Goal: Task Accomplishment & Management: Complete application form

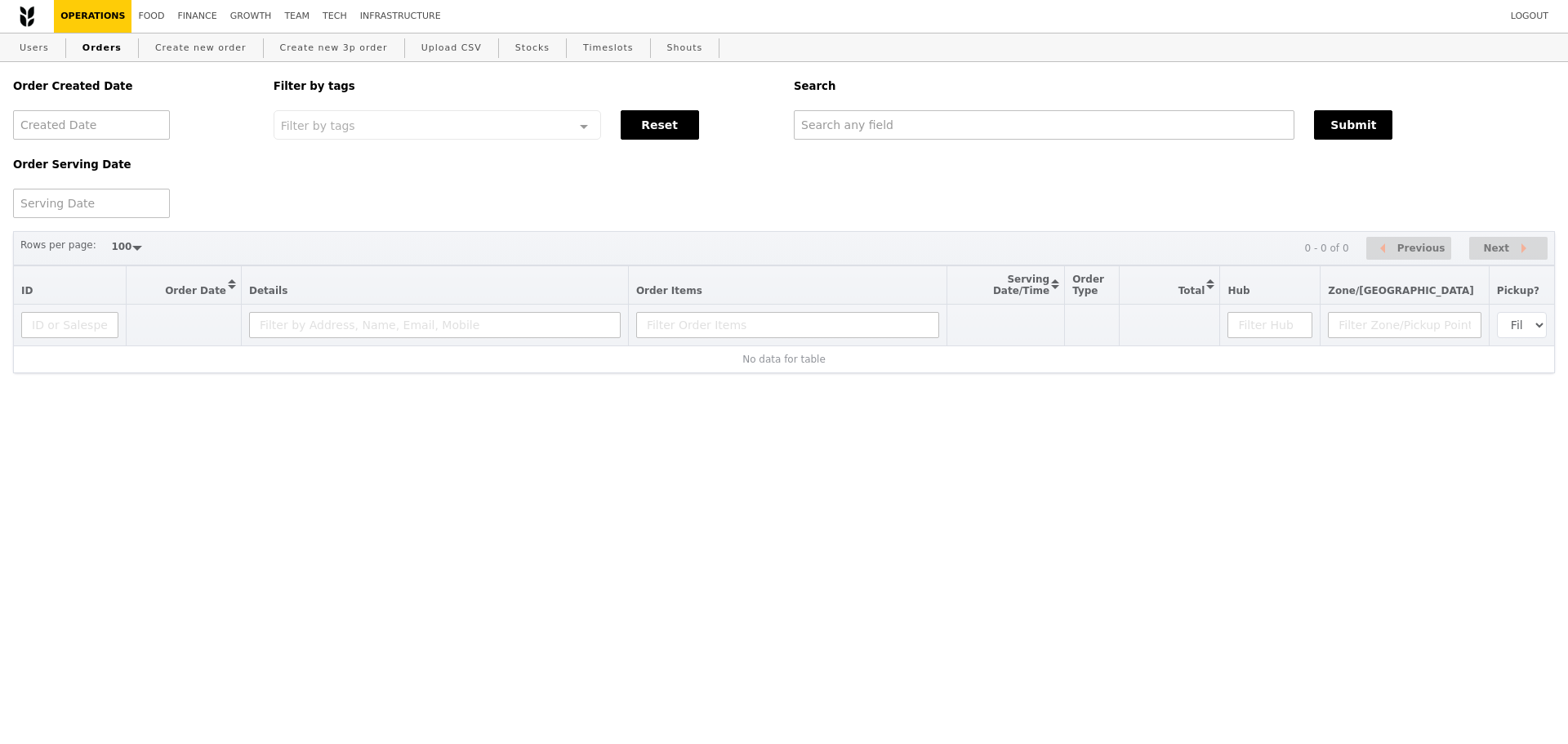
select select "100"
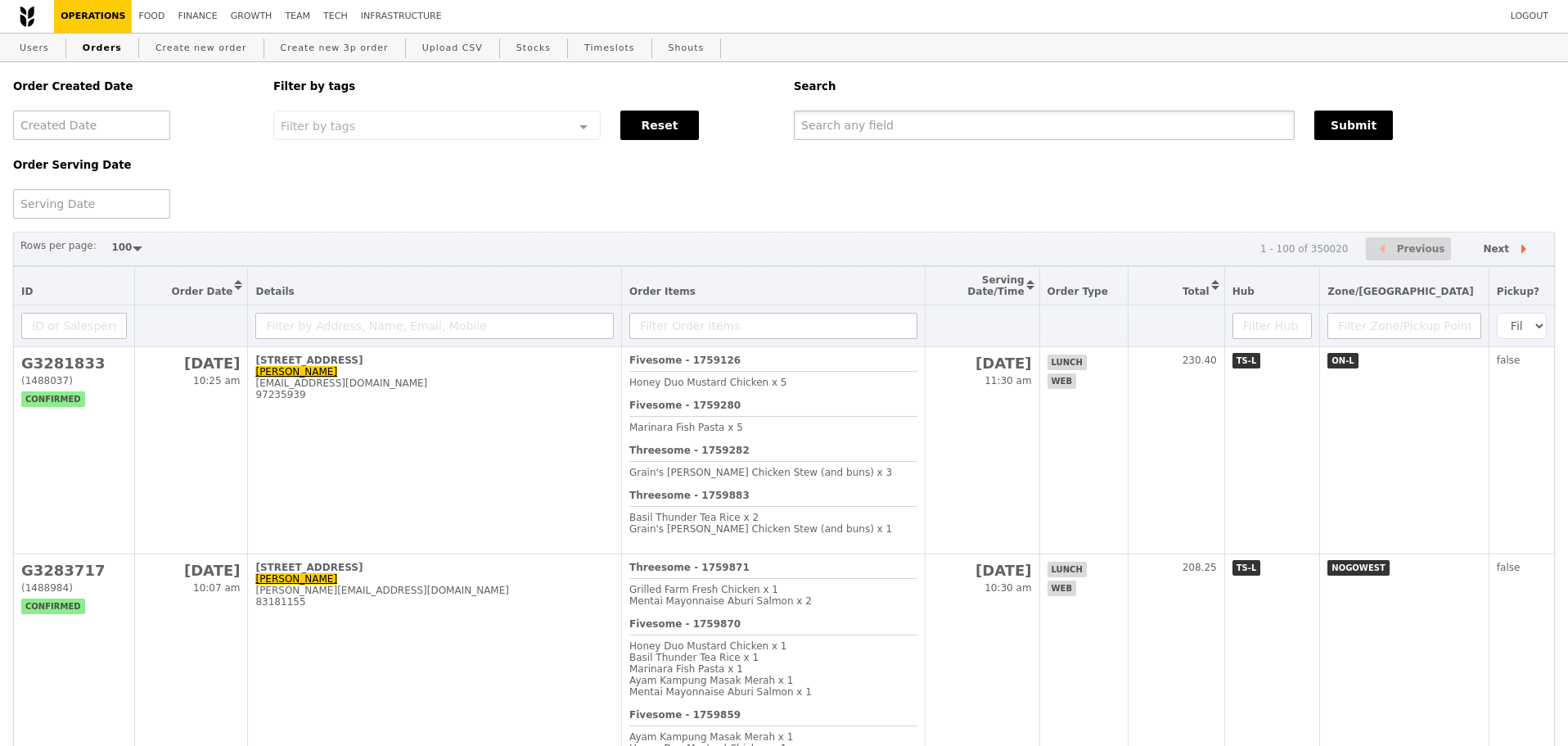
click at [979, 116] on input "text" at bounding box center [1045, 125] width 501 height 30
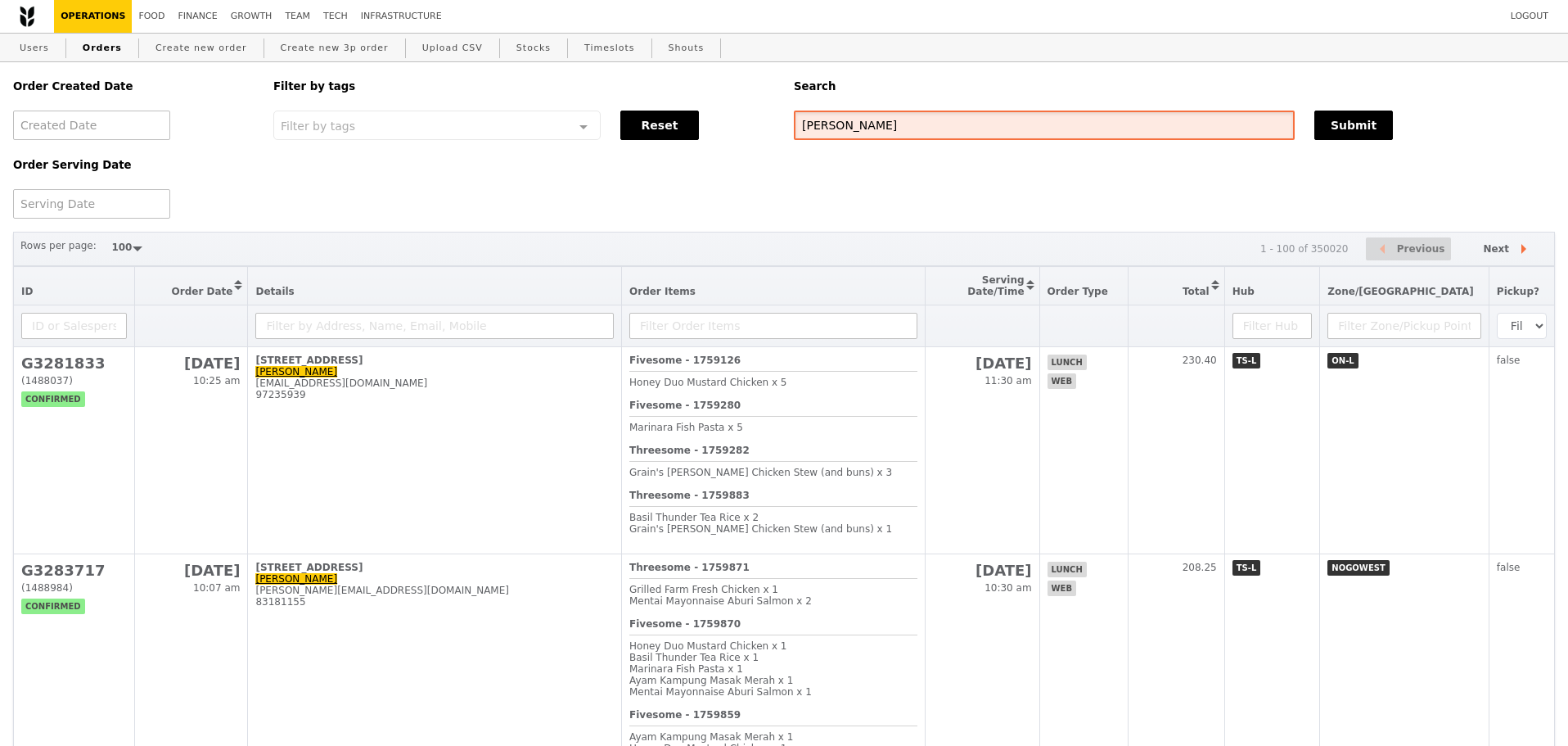
type input "elaine"
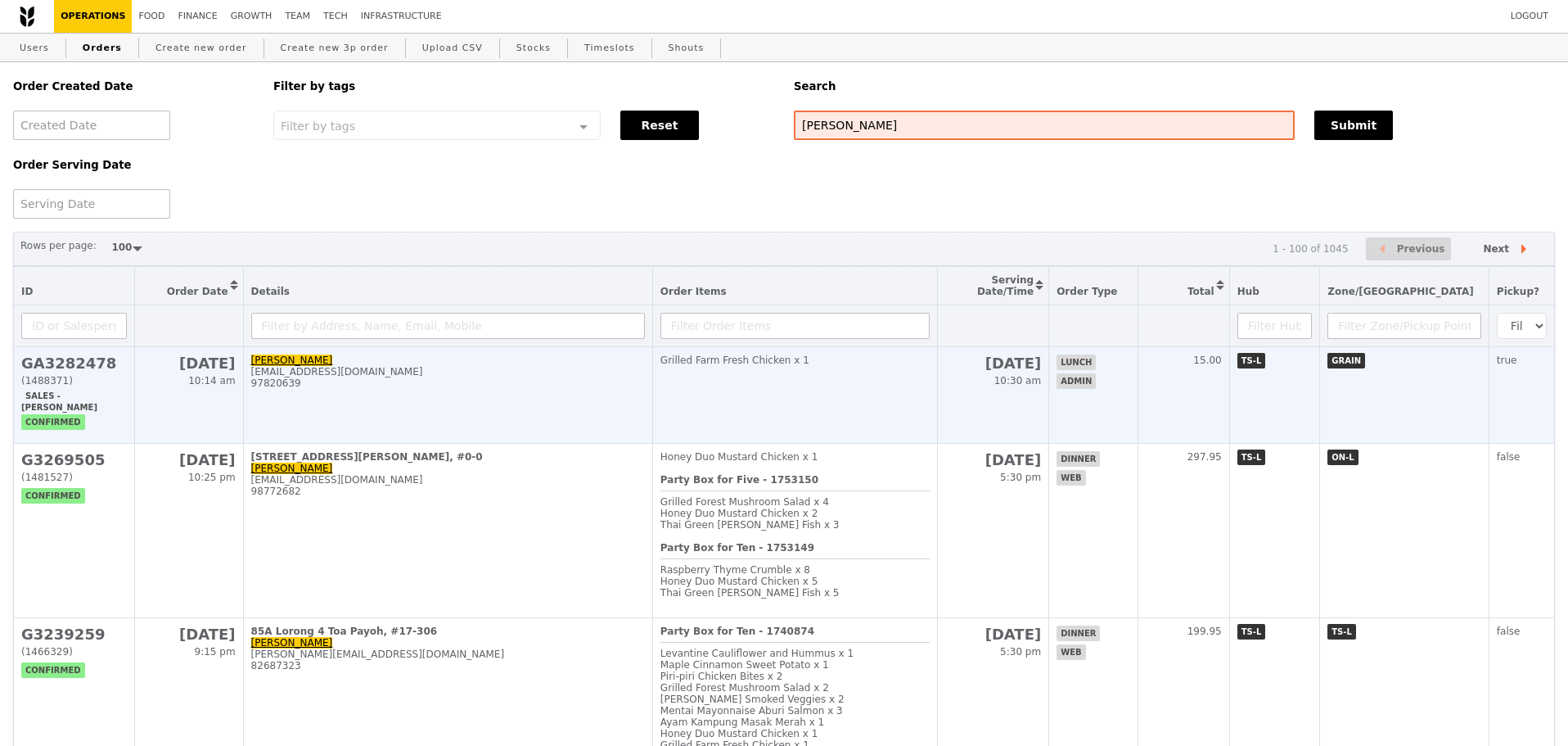
click at [793, 395] on td "Grilled Farm Fresh Chicken x 1" at bounding box center [795, 395] width 285 height 96
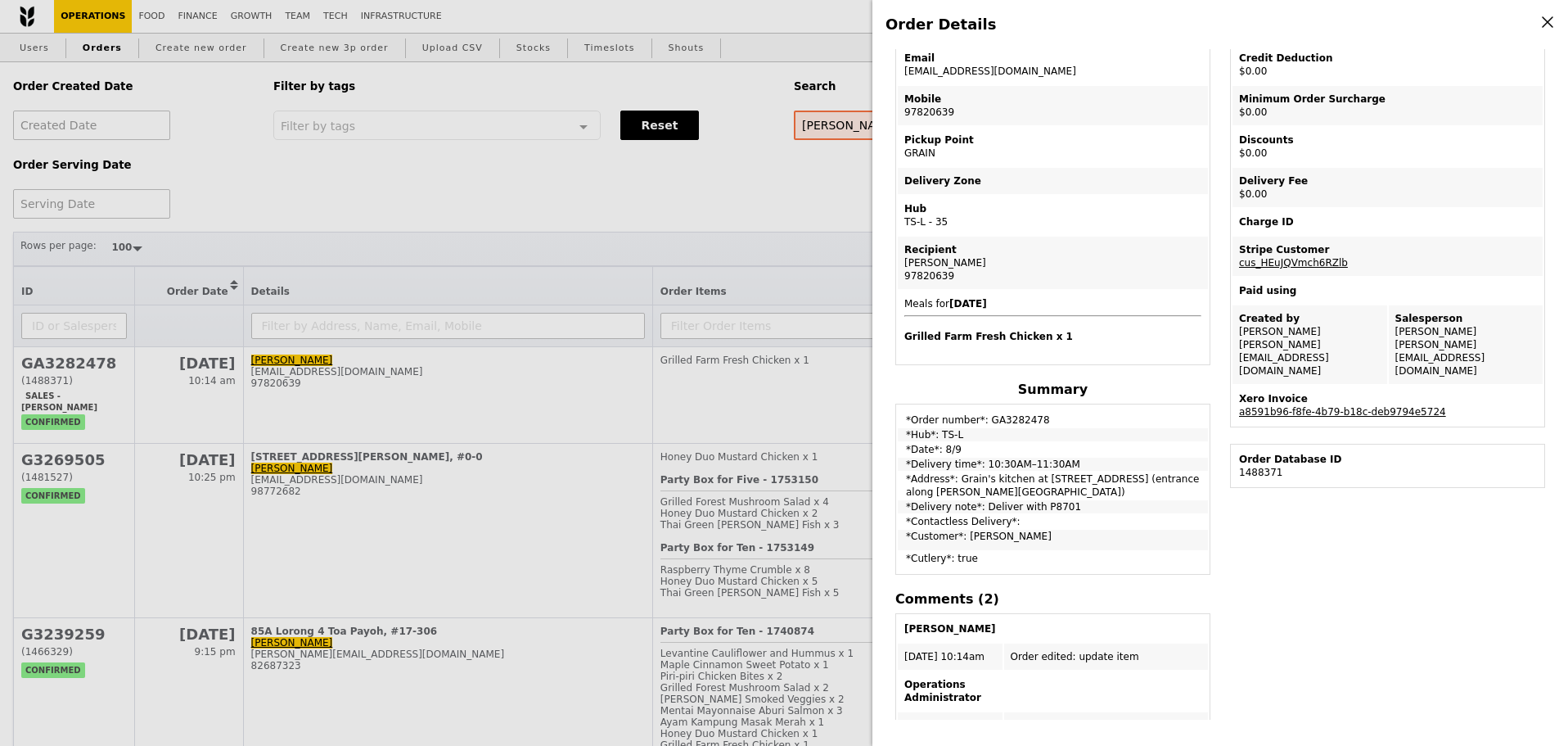
scroll to position [164, 0]
click at [736, 213] on div "Order Details Edit order Changelog Cancel Order ID GA3282478 – View receipt Ord…" at bounding box center [784, 373] width 1568 height 746
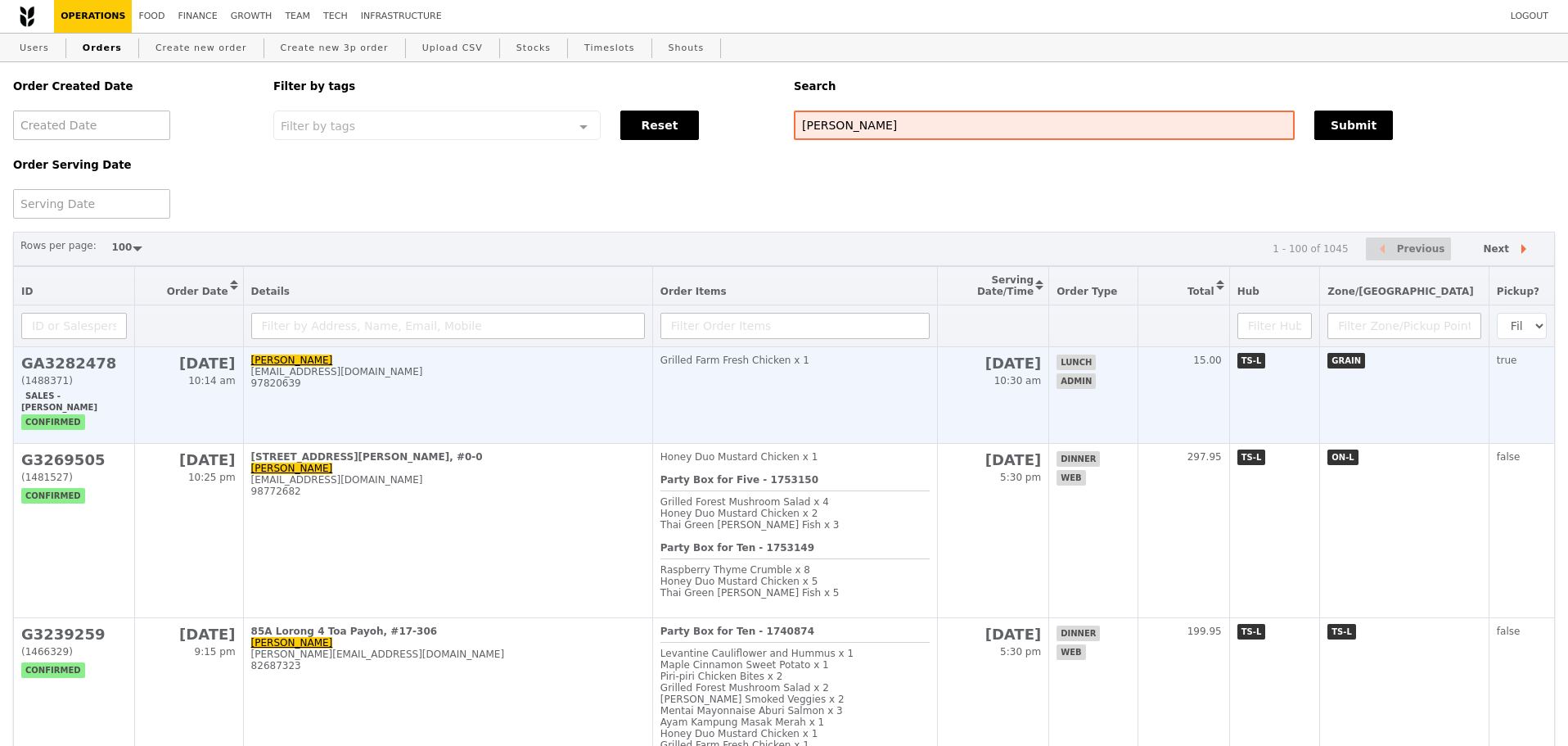
click at [513, 428] on td "Elaine eoj_yong87@yahoo.co.uk 97820639" at bounding box center [447, 395] width 410 height 96
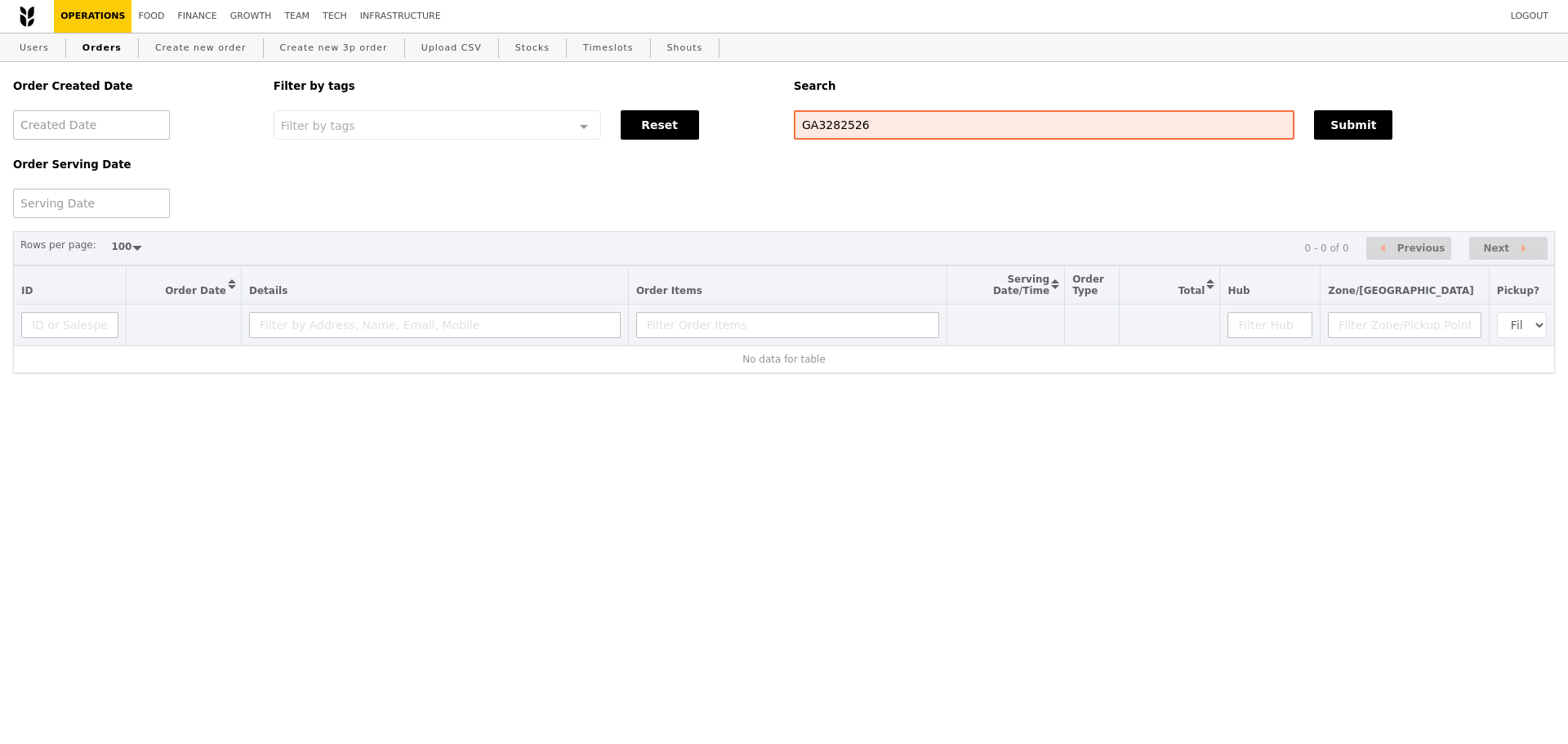
select select "100"
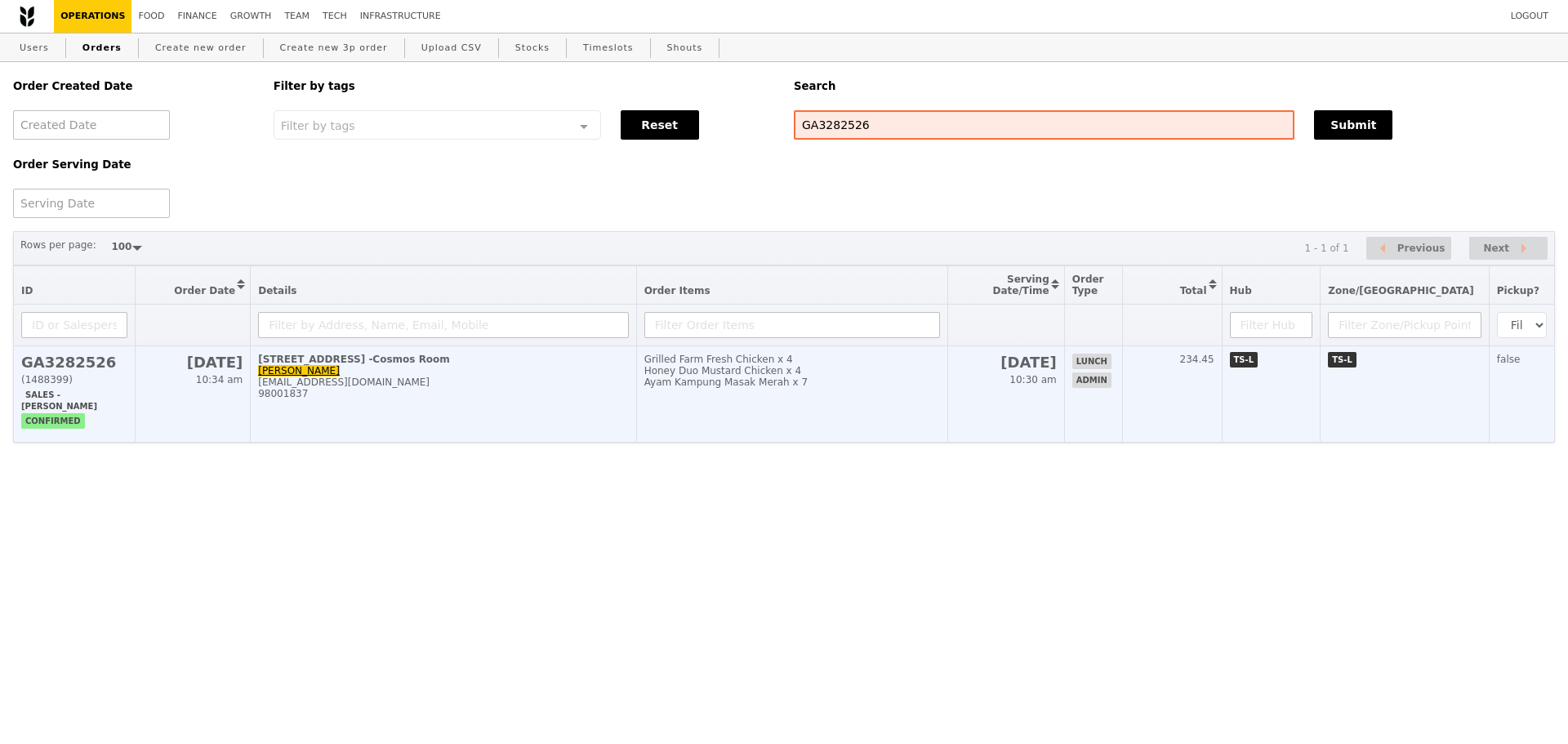
click at [485, 384] on td "[STREET_ADDRESS] -Cosmos Room [PERSON_NAME] [PERSON_NAME][EMAIL_ADDRESS][DOMAIN…" at bounding box center [443, 394] width 386 height 96
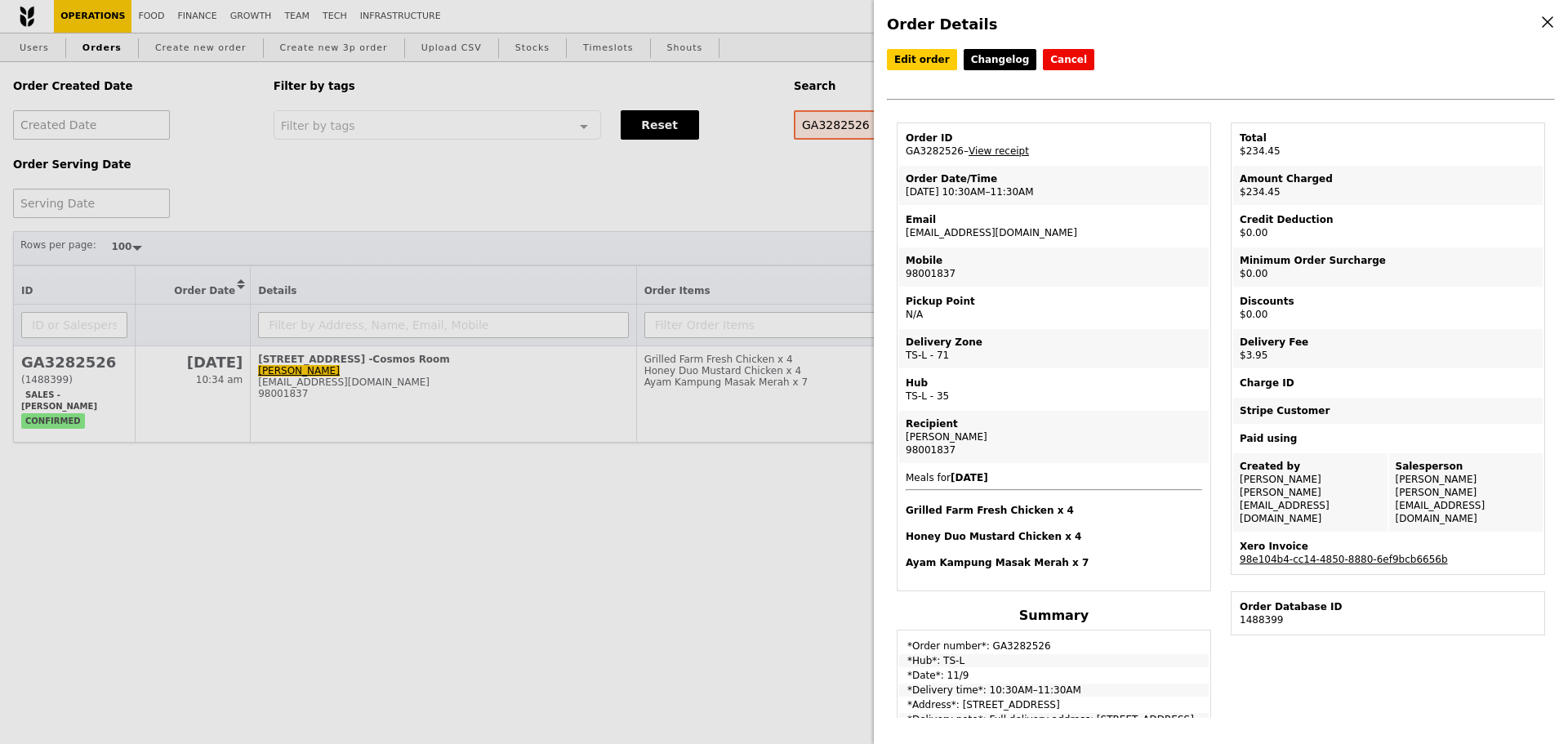
drag, startPoint x: 900, startPoint y: 229, endPoint x: 1042, endPoint y: 236, distance: 142.2
click at [1042, 236] on td "Email linfred.koh@dhl.com" at bounding box center [1054, 226] width 310 height 39
click at [984, 233] on td "Email linfred.koh@dhl.com" at bounding box center [1054, 226] width 310 height 39
drag, startPoint x: 988, startPoint y: 233, endPoint x: 1025, endPoint y: 236, distance: 37.1
click at [1025, 236] on table "Order ID GA3282526 – View receipt Order Date/Time 11/9 – 10:30AM–11:30AM Email …" at bounding box center [1053, 356] width 314 height 468
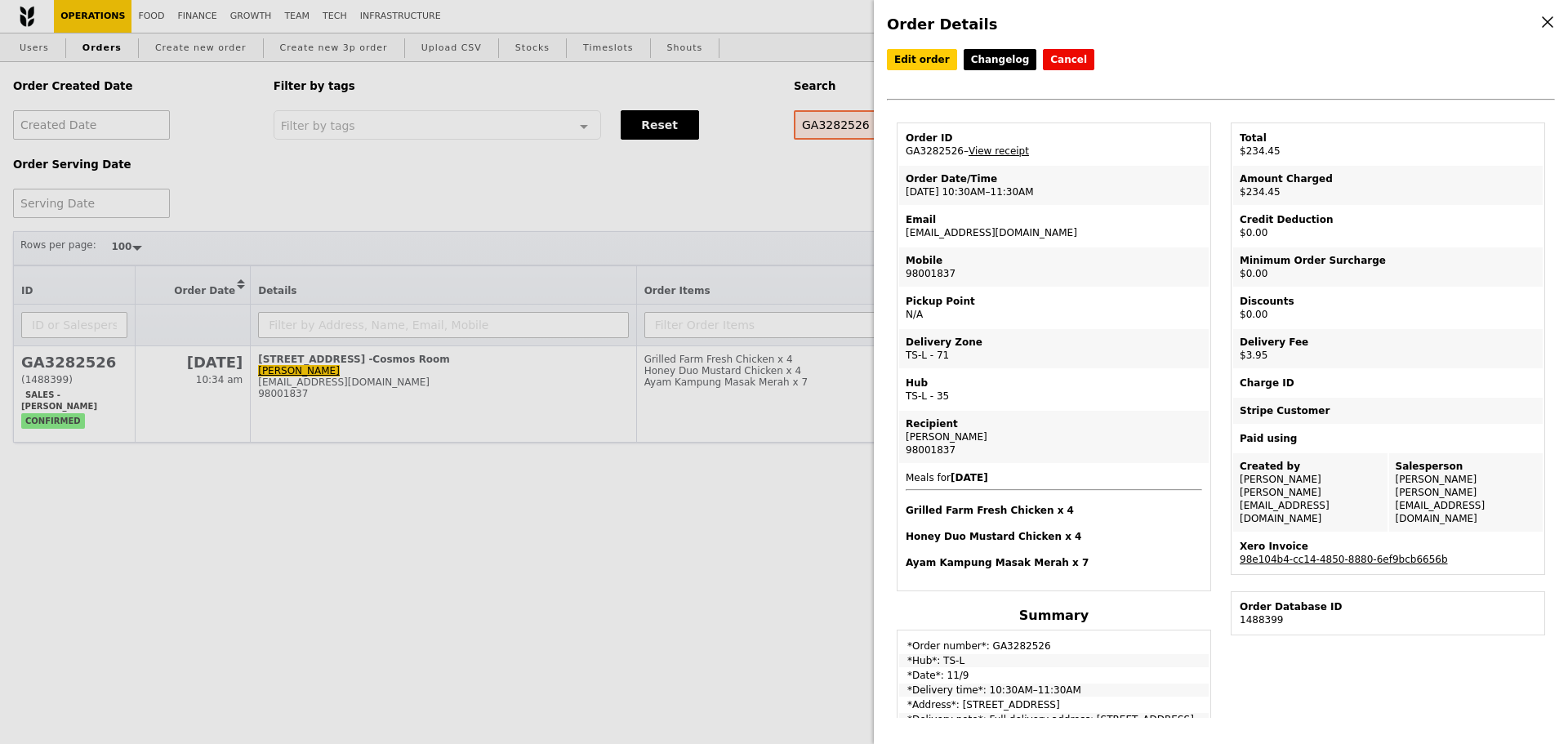
copy td "[EMAIL_ADDRESS][DOMAIN_NAME]"
click at [763, 213] on div "Order Details Edit order Changelog Cancel Order ID GA3282526 – View receipt Ord…" at bounding box center [784, 372] width 1568 height 744
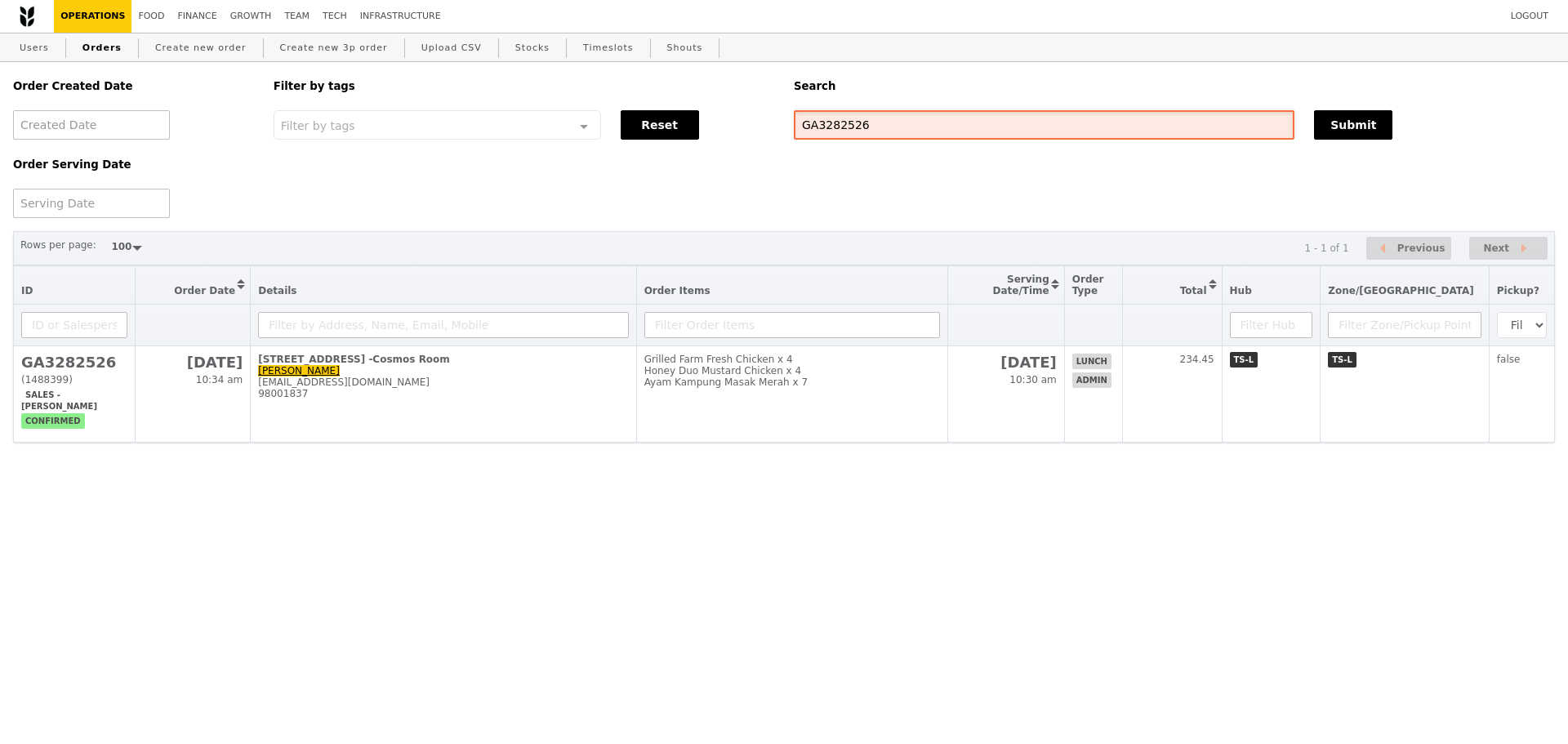
drag, startPoint x: 907, startPoint y: 127, endPoint x: 971, endPoint y: 127, distance: 64.0
click at [908, 127] on input "GA3282526" at bounding box center [1043, 125] width 501 height 30
paste input "[EMAIL_ADDRESS][DOMAIN_NAME]"
type input "[EMAIL_ADDRESS][DOMAIN_NAME]"
click at [1366, 128] on button "Submit" at bounding box center [1353, 125] width 79 height 30
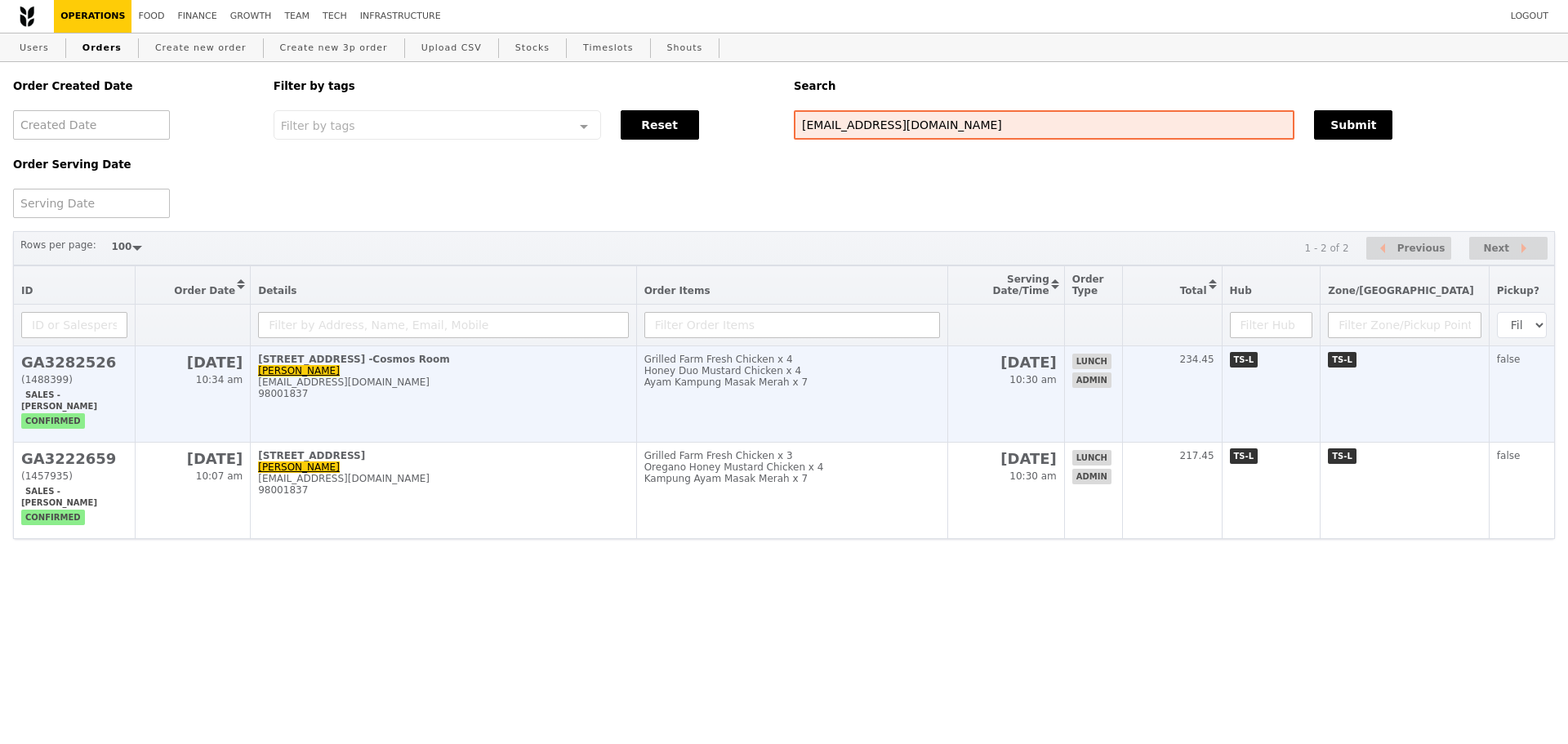
click at [685, 424] on td "Grilled Farm Fresh Chicken x 4 Honey Duo Mustard Chicken x 4 Ayam Kampung Masak…" at bounding box center [792, 394] width 311 height 96
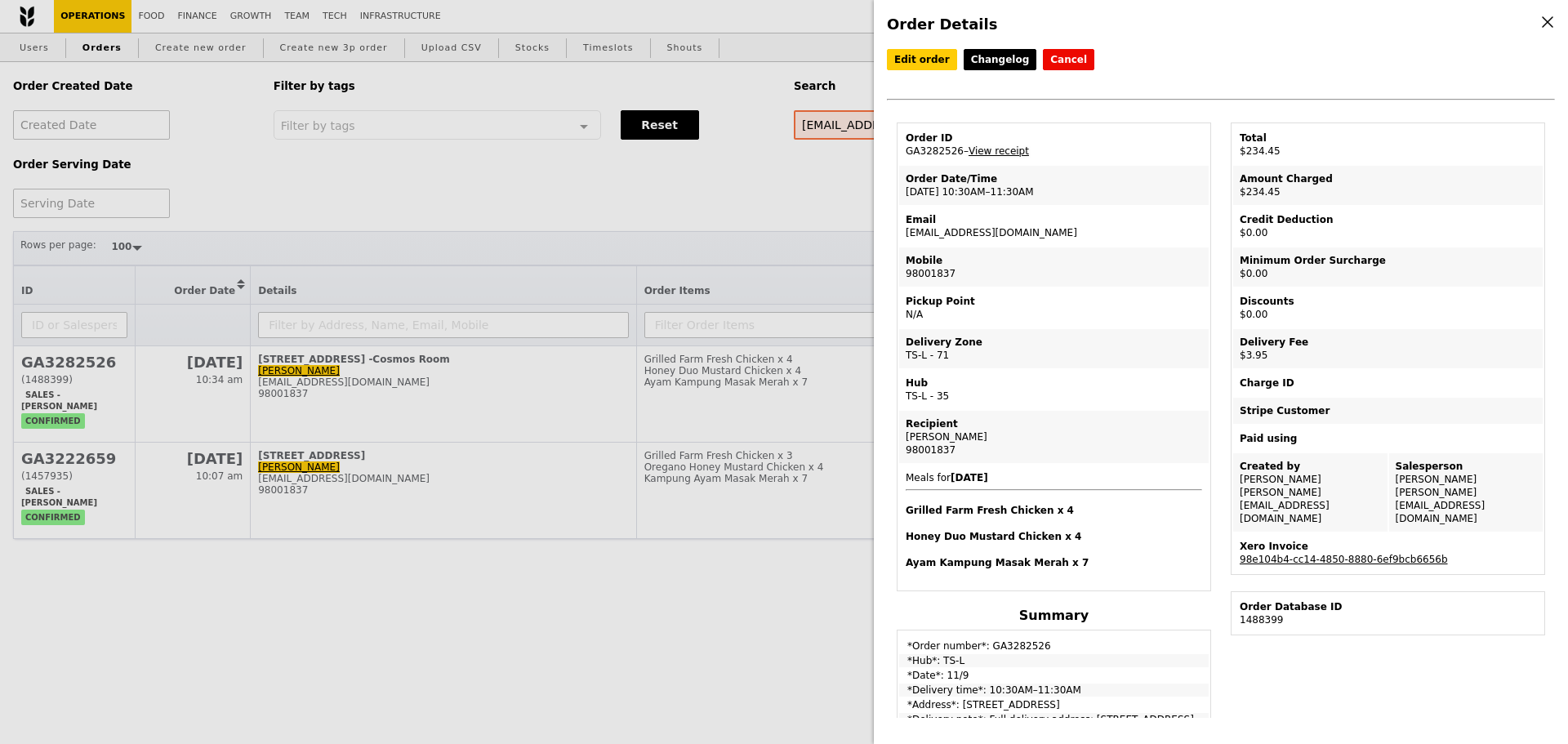
click at [996, 156] on link "View receipt" at bounding box center [998, 151] width 61 height 12
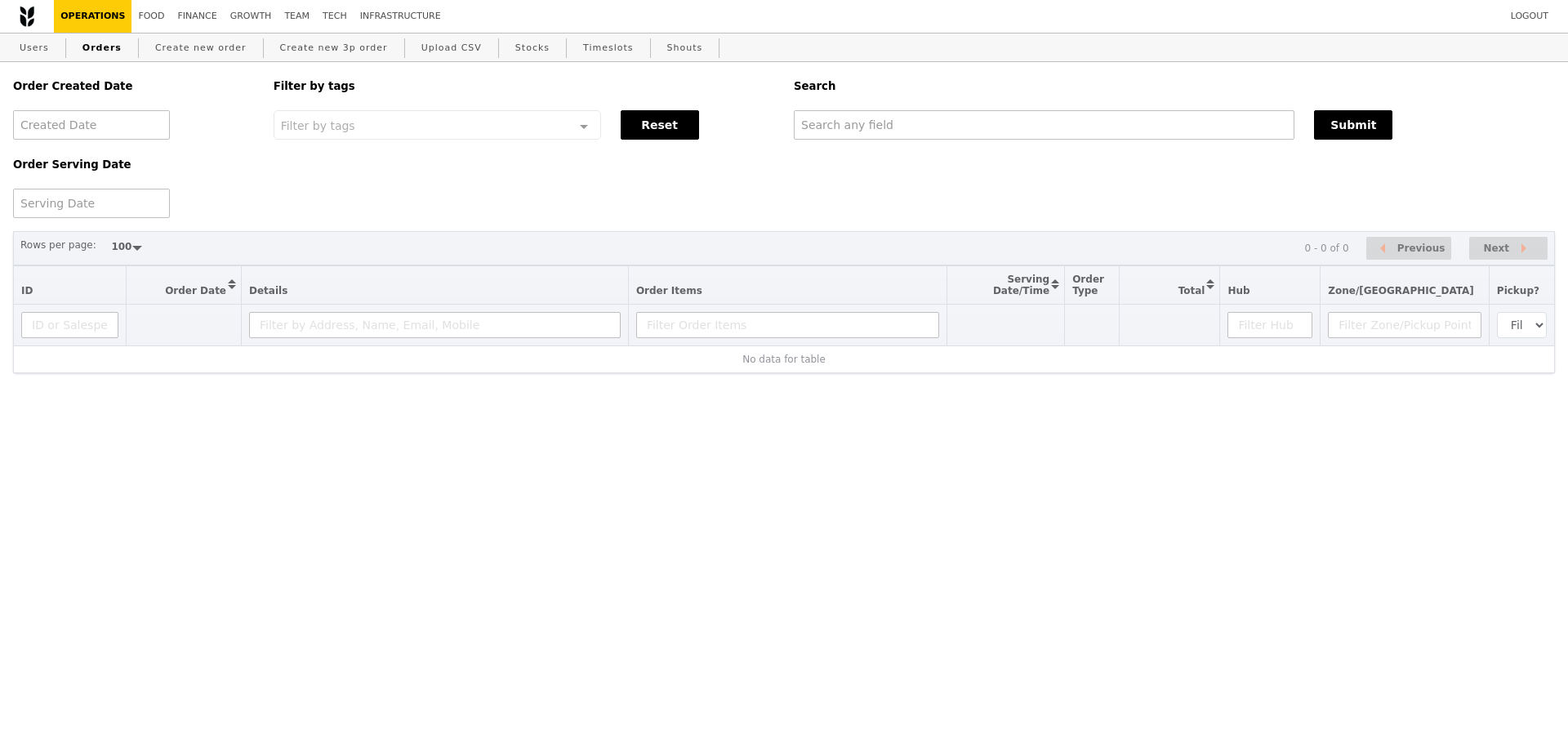
select select "100"
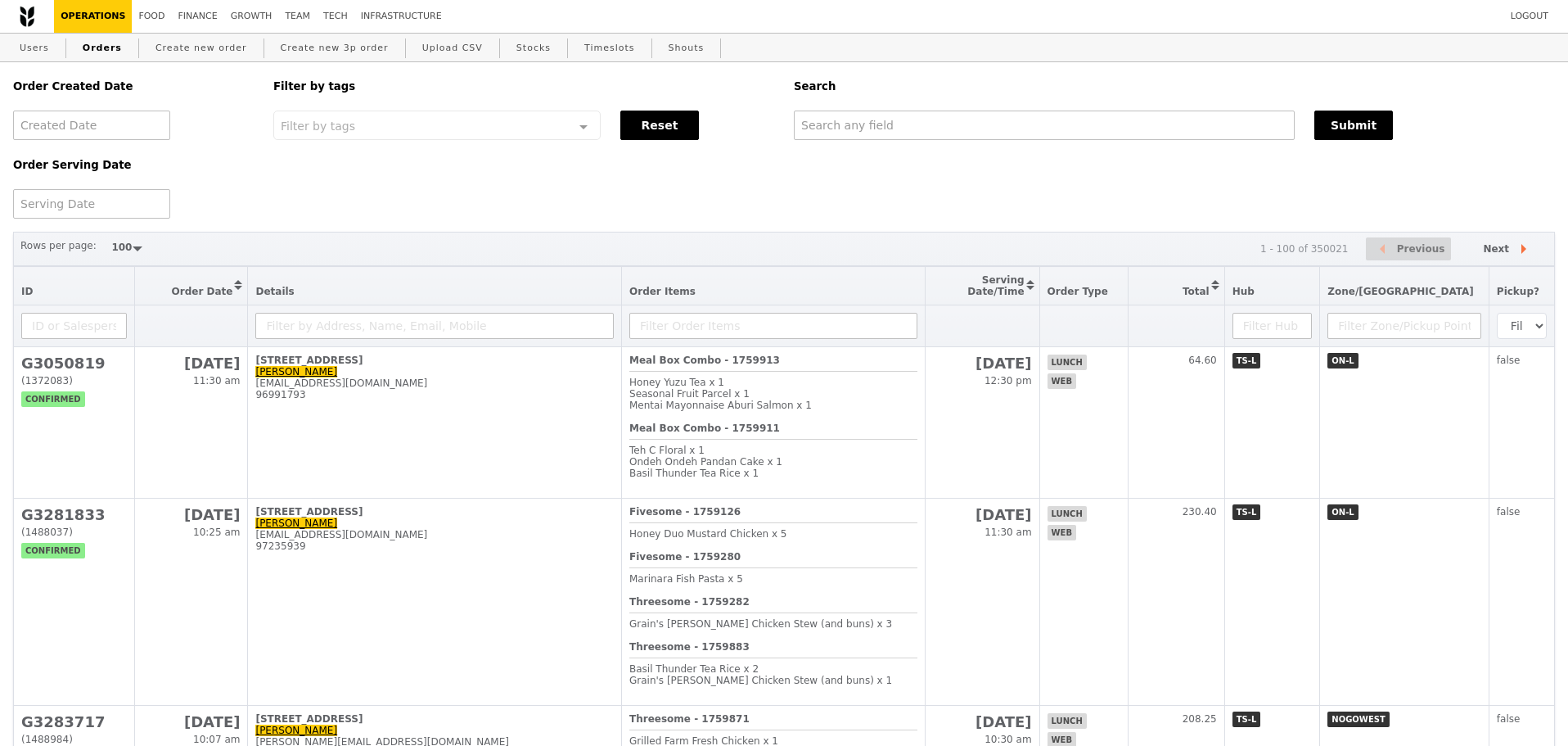
click at [908, 69] on div "Search" at bounding box center [1175, 87] width 781 height 48
click at [606, 202] on div "Order Created Date Order Serving Date Filter by tags Filter by tags Meal_Plan W…" at bounding box center [784, 141] width 1561 height 156
click at [206, 41] on link "Create new order" at bounding box center [201, 48] width 105 height 30
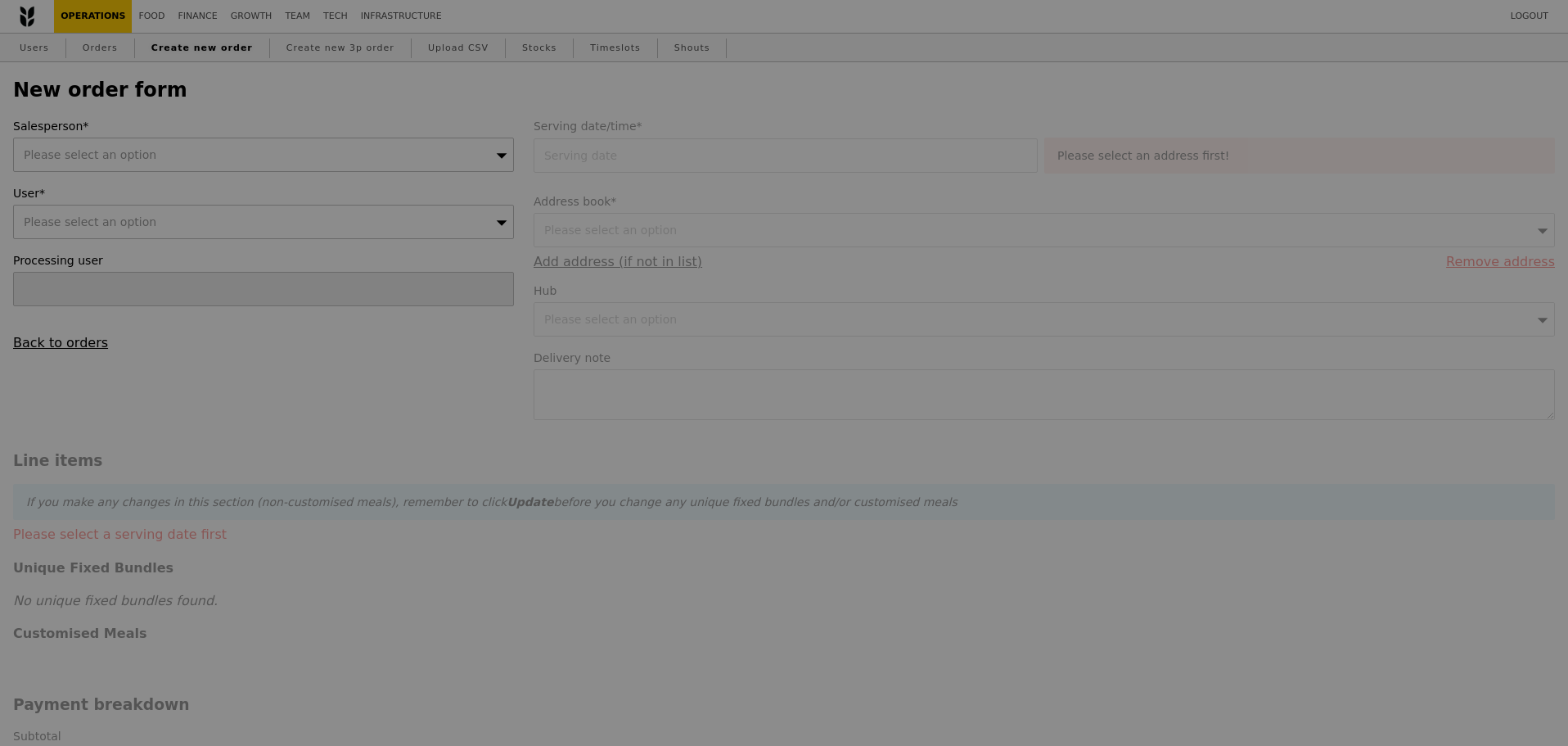
type input "Confirm"
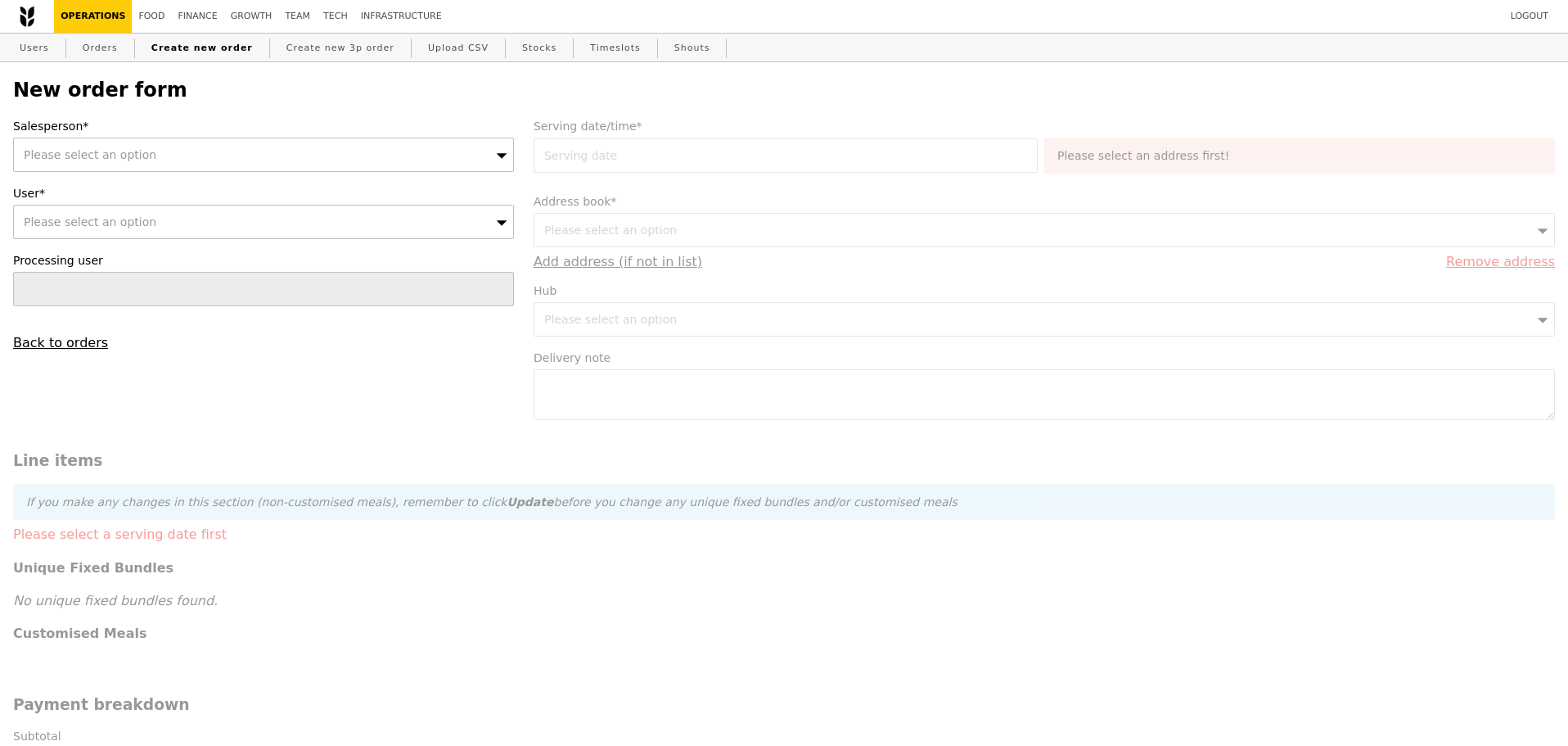
click at [168, 234] on div "Please select an option" at bounding box center [264, 222] width 501 height 35
click at [177, 147] on div "Please select an option" at bounding box center [264, 155] width 501 height 35
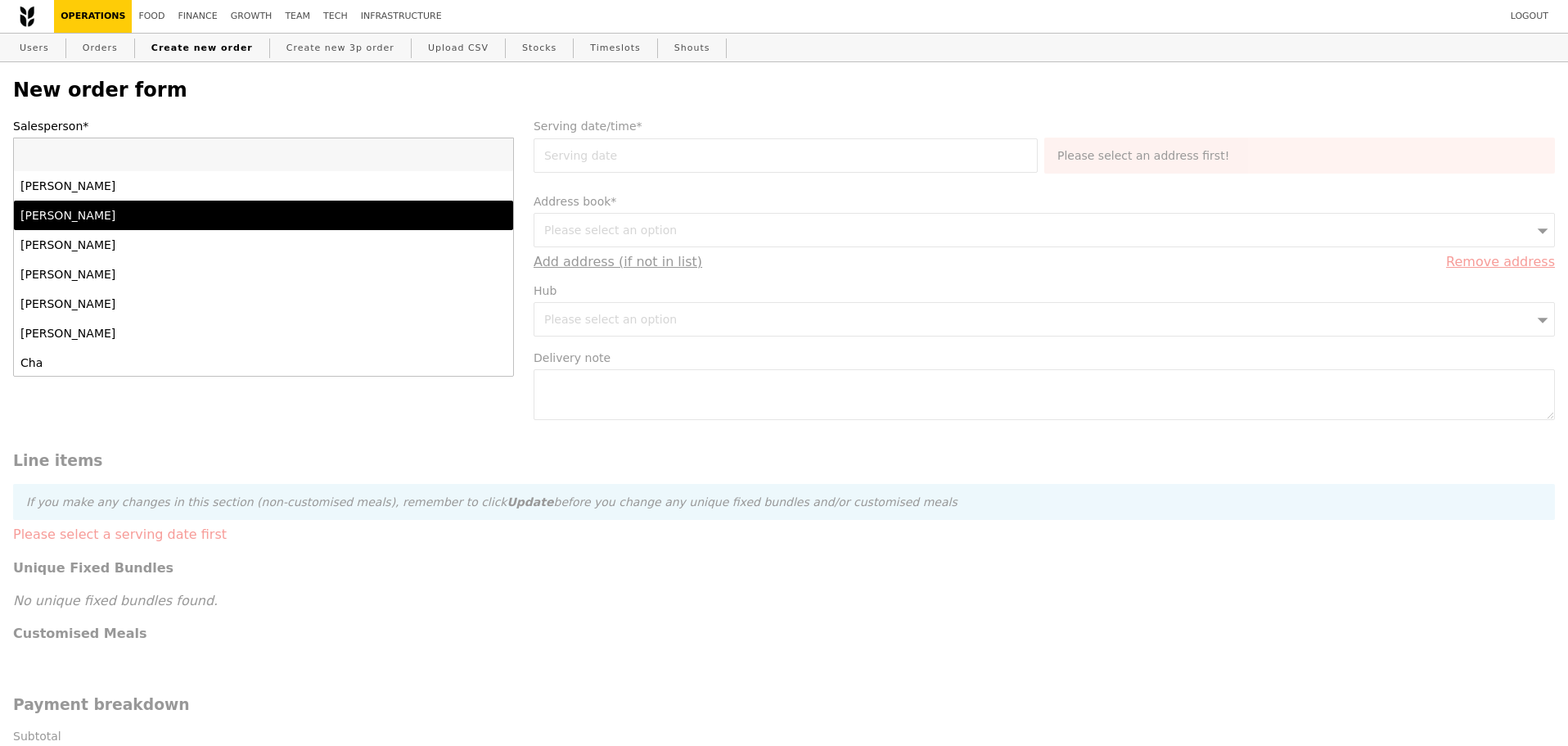
click at [108, 211] on div "[PERSON_NAME]" at bounding box center [202, 215] width 364 height 16
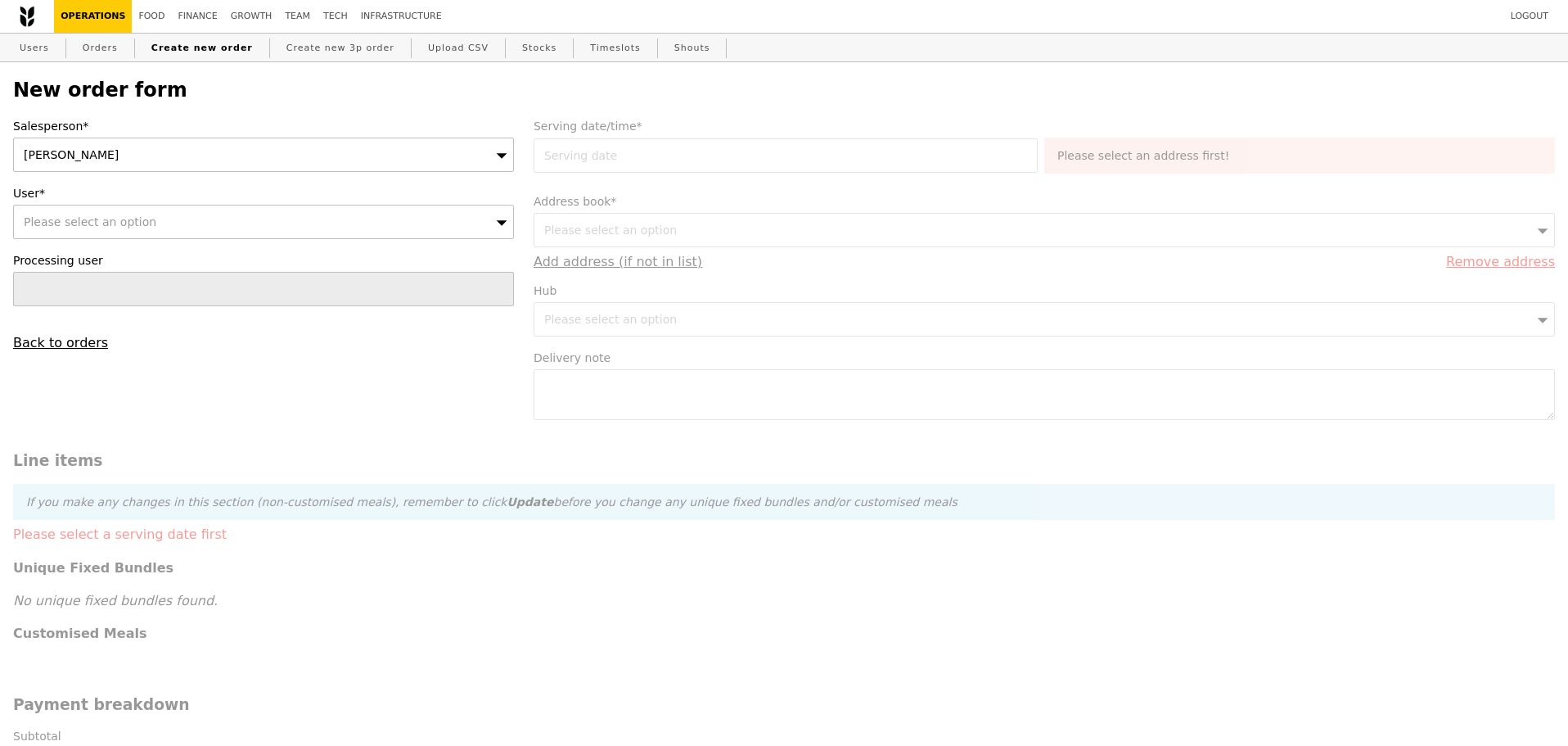
click at [90, 226] on span "Please select an option" at bounding box center [91, 222] width 133 height 13
type input "[PERSON_NAME][EMAIL_ADDRESS][PERSON_NAME][DOMAIN_NAME]"
type input "Confirm"
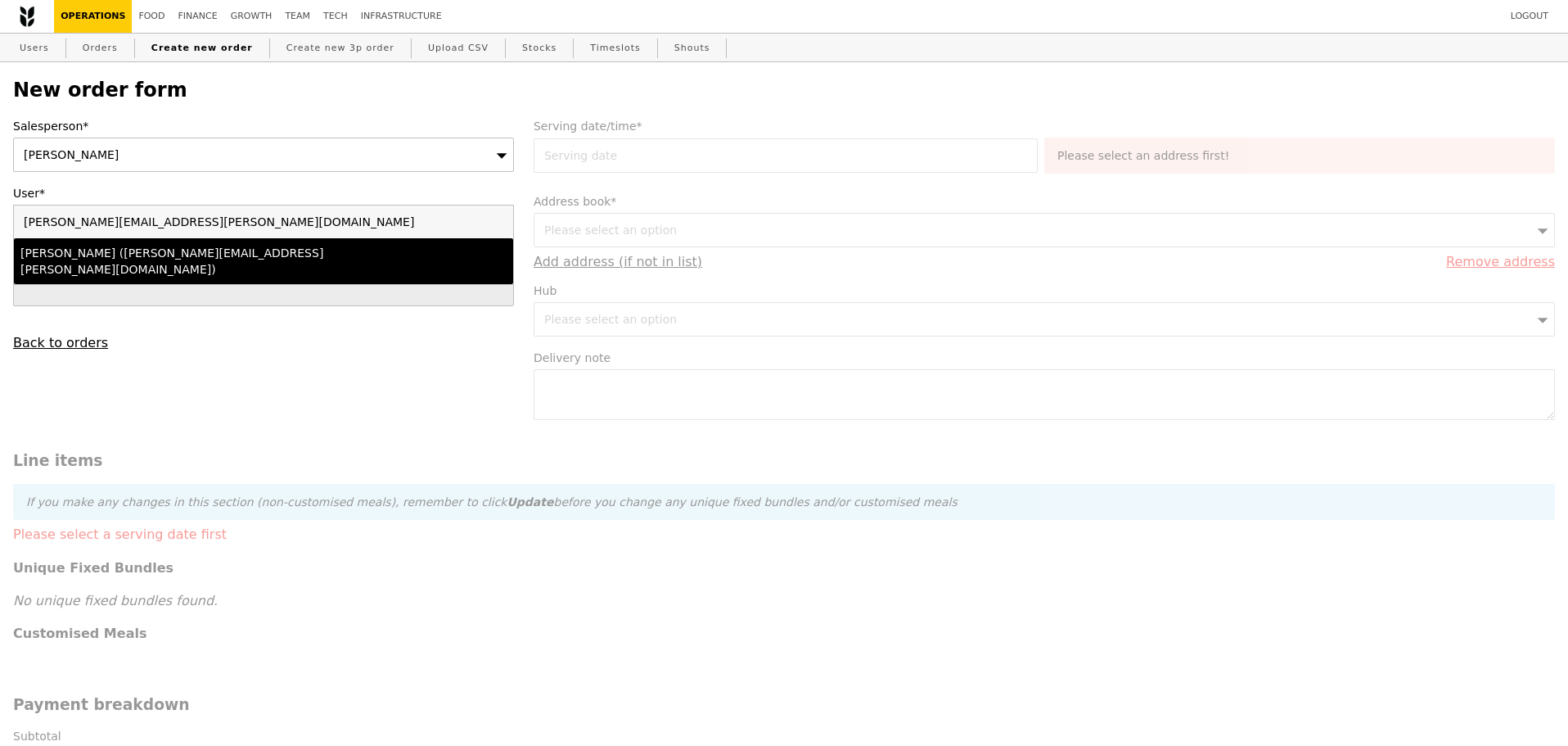
type input "[PERSON_NAME][EMAIL_ADDRESS][PERSON_NAME][DOMAIN_NAME]"
click at [146, 261] on div "[PERSON_NAME] ([PERSON_NAME][EMAIL_ADDRESS][PERSON_NAME][DOMAIN_NAME])" at bounding box center [202, 261] width 364 height 33
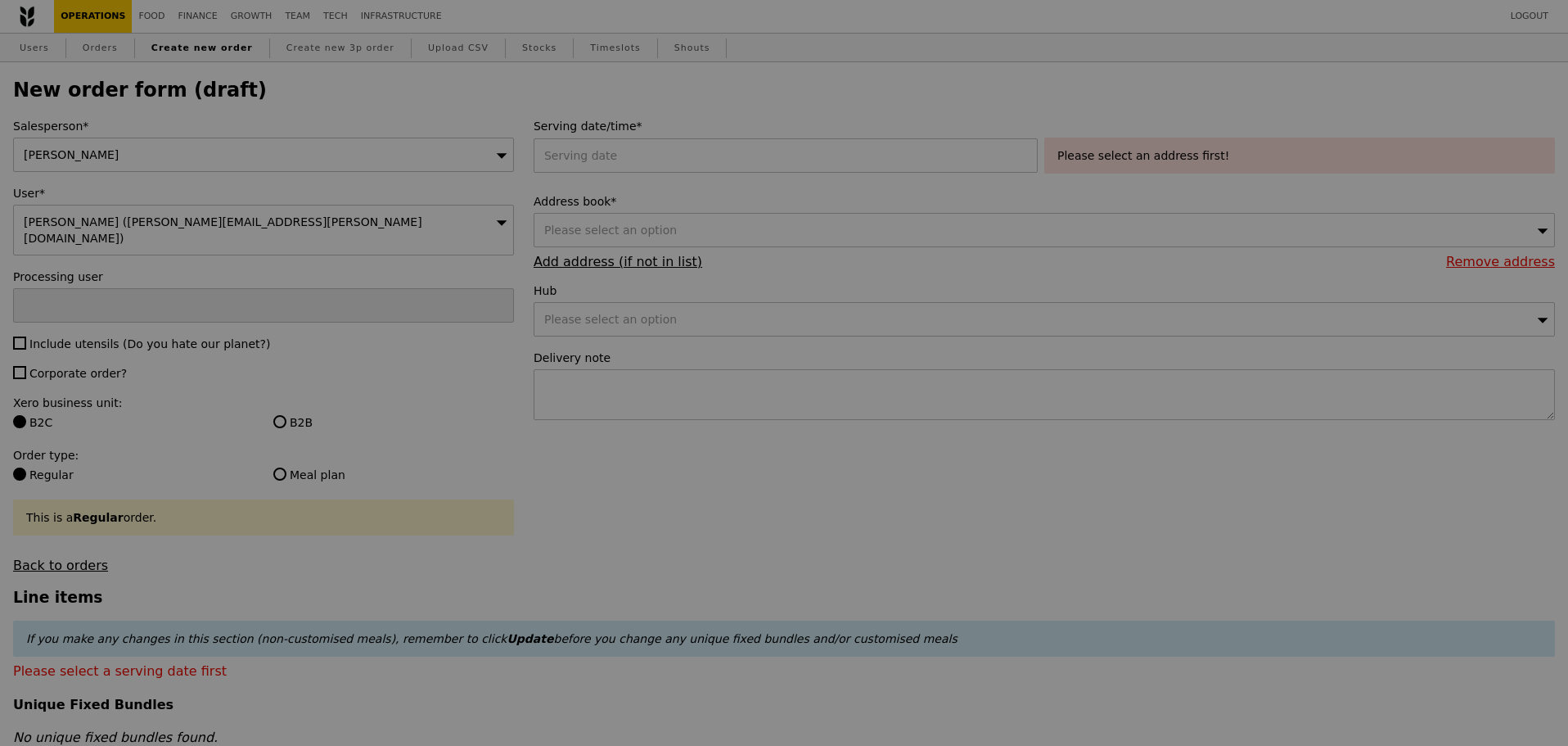
type input "Confirm"
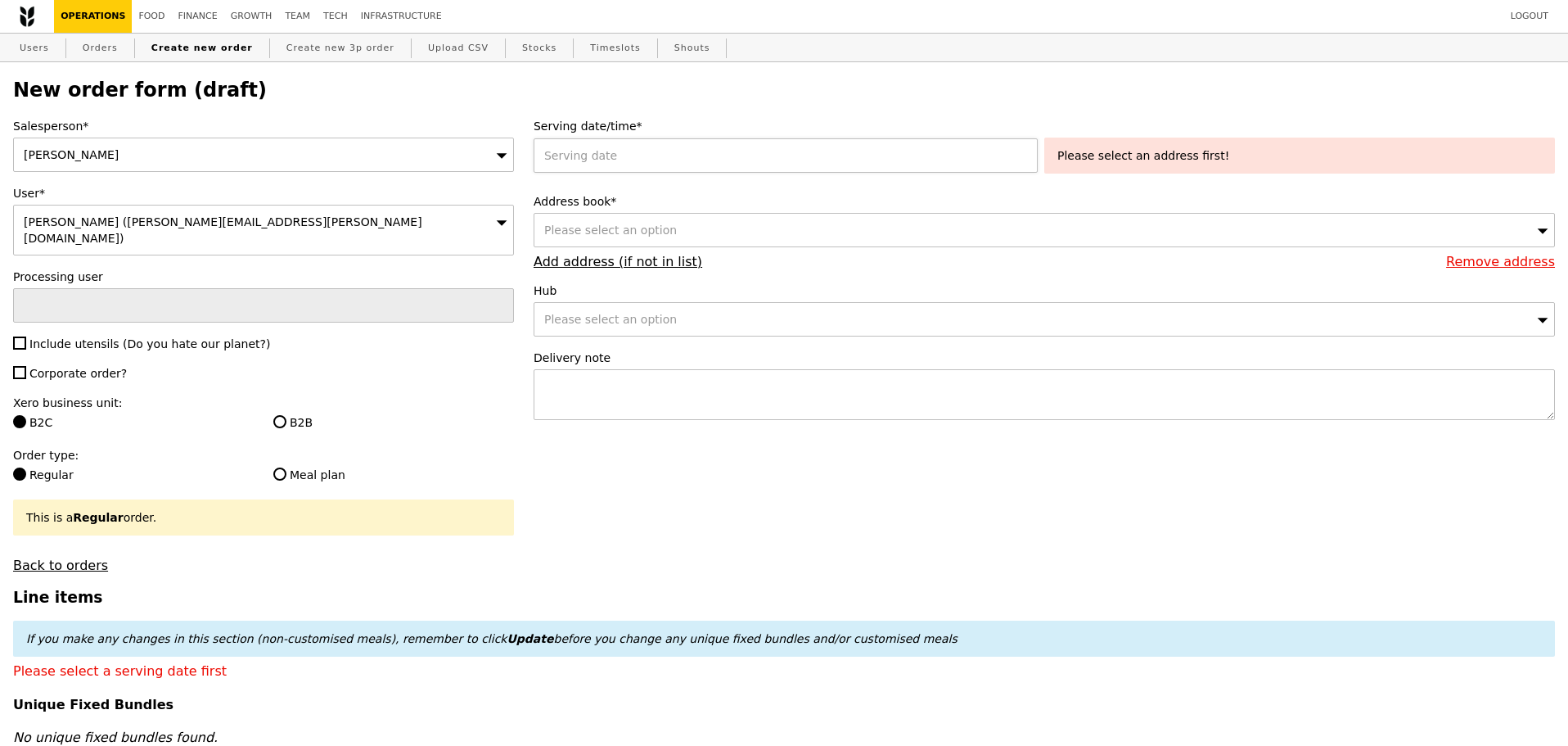
click at [651, 154] on div at bounding box center [789, 156] width 511 height 35
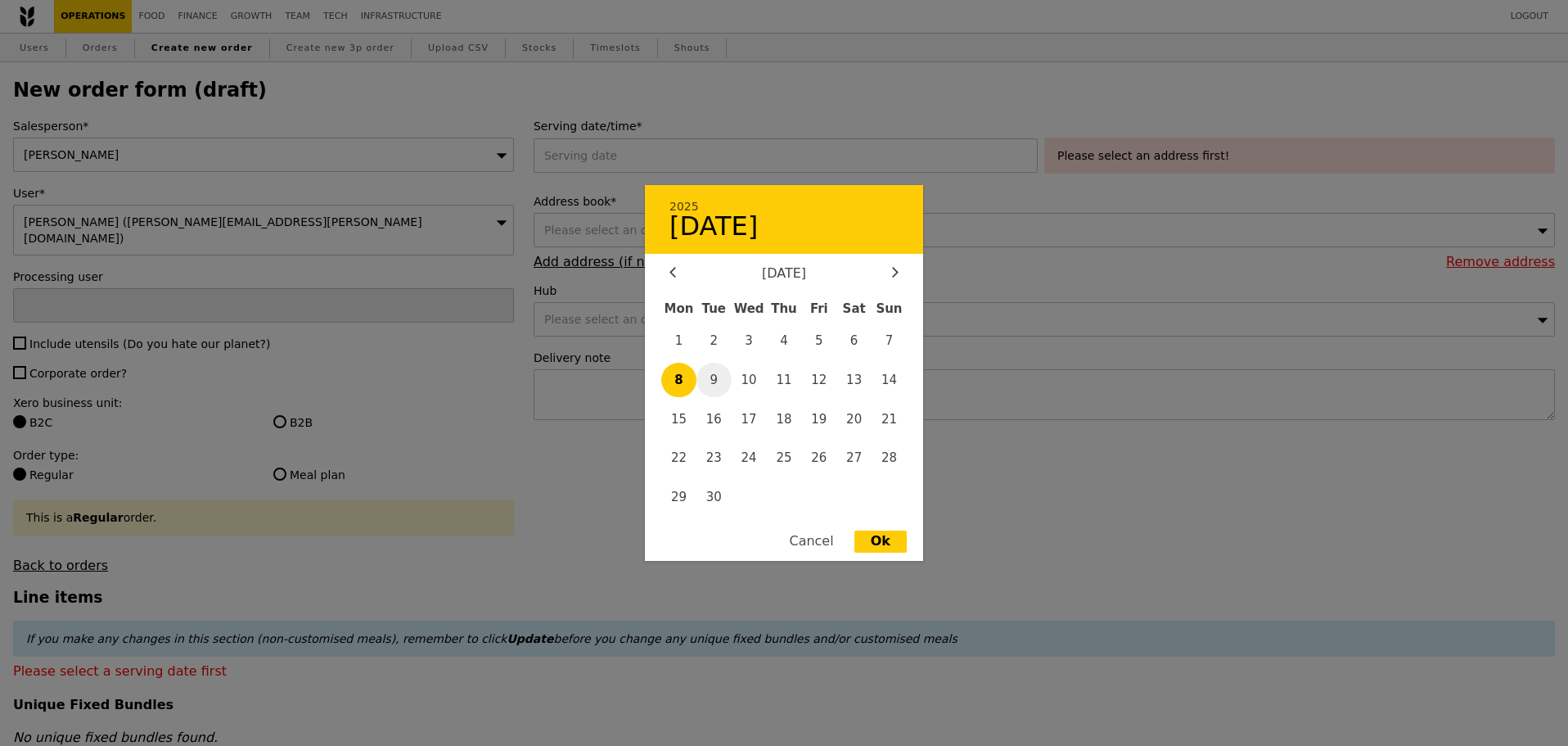
click at [719, 378] on span "9" at bounding box center [714, 380] width 36 height 36
type input "09 Sep 2025"
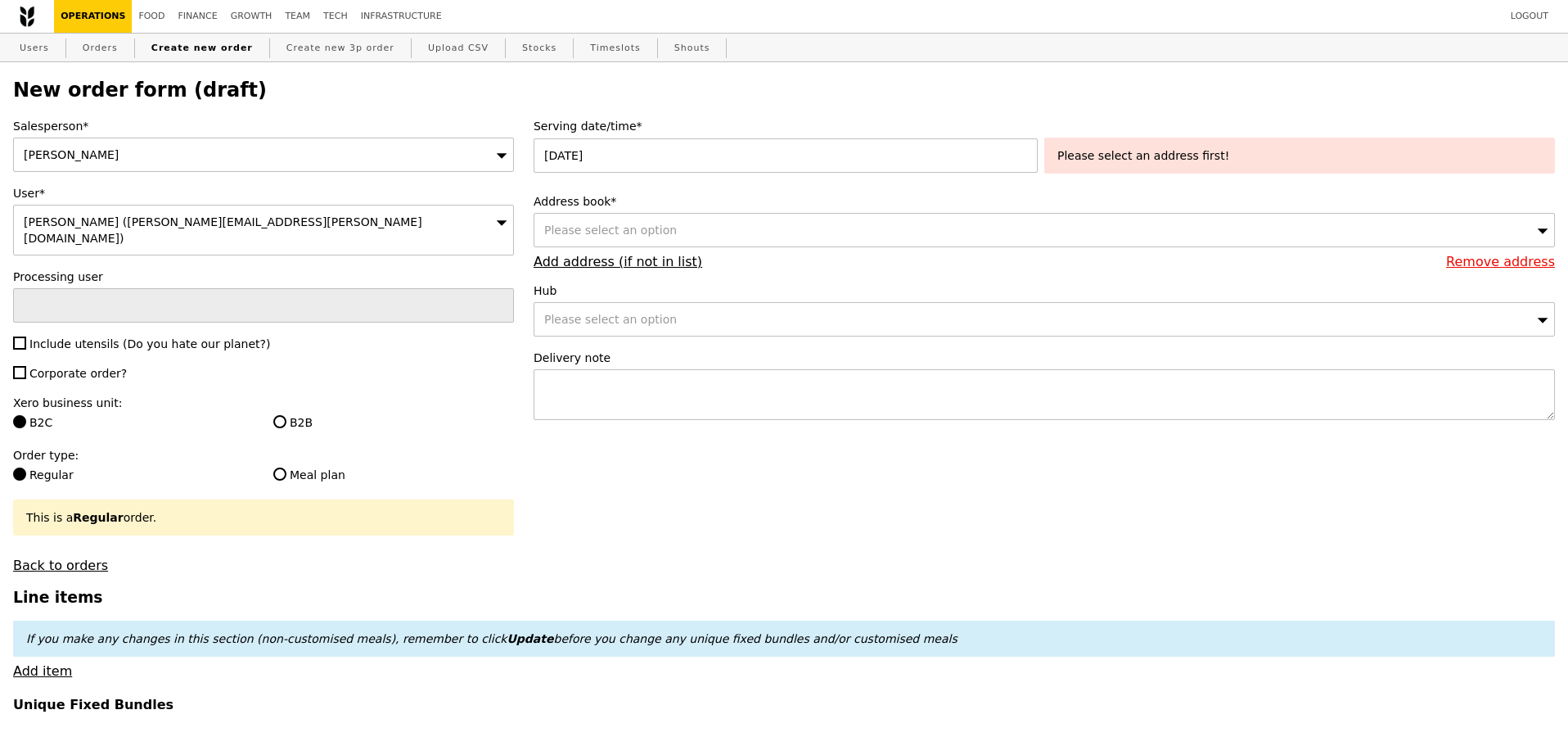
click at [691, 231] on div "Please select an option" at bounding box center [1045, 230] width 1022 height 35
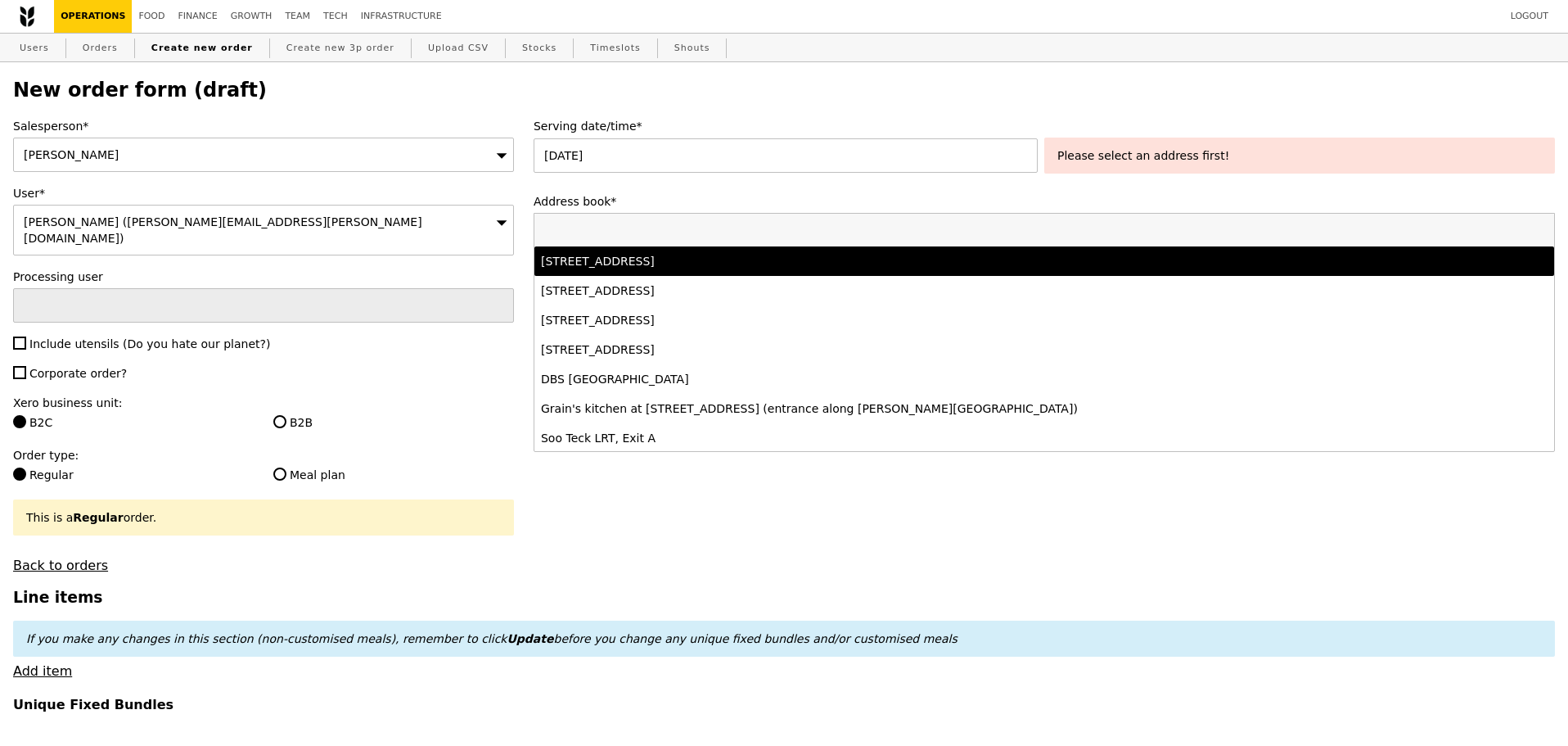
click at [771, 269] on div "[STREET_ADDRESS]" at bounding box center [918, 260] width 756 height 16
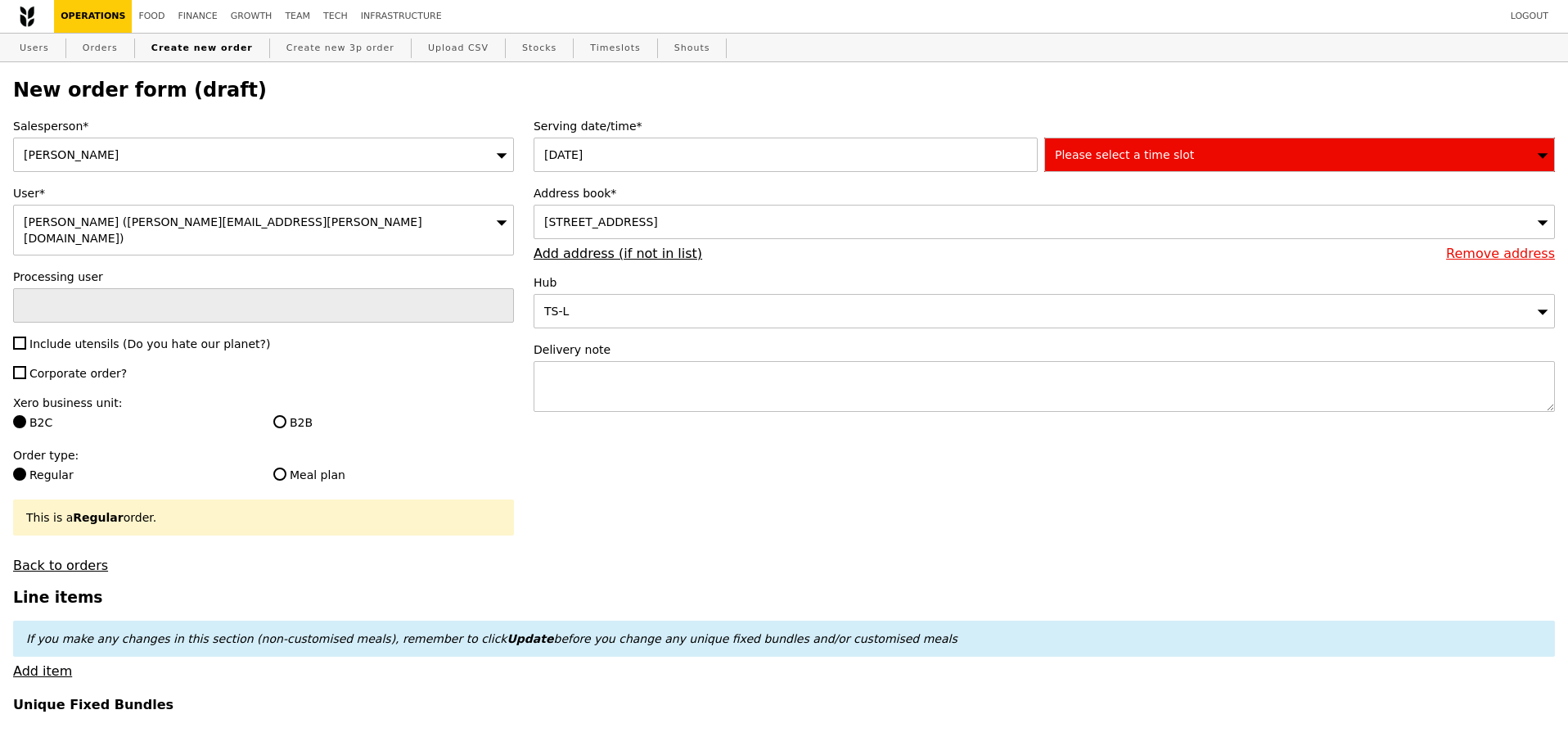
type input "Confirm"
click at [1195, 156] on div "Please select a time slot" at bounding box center [1300, 155] width 511 height 35
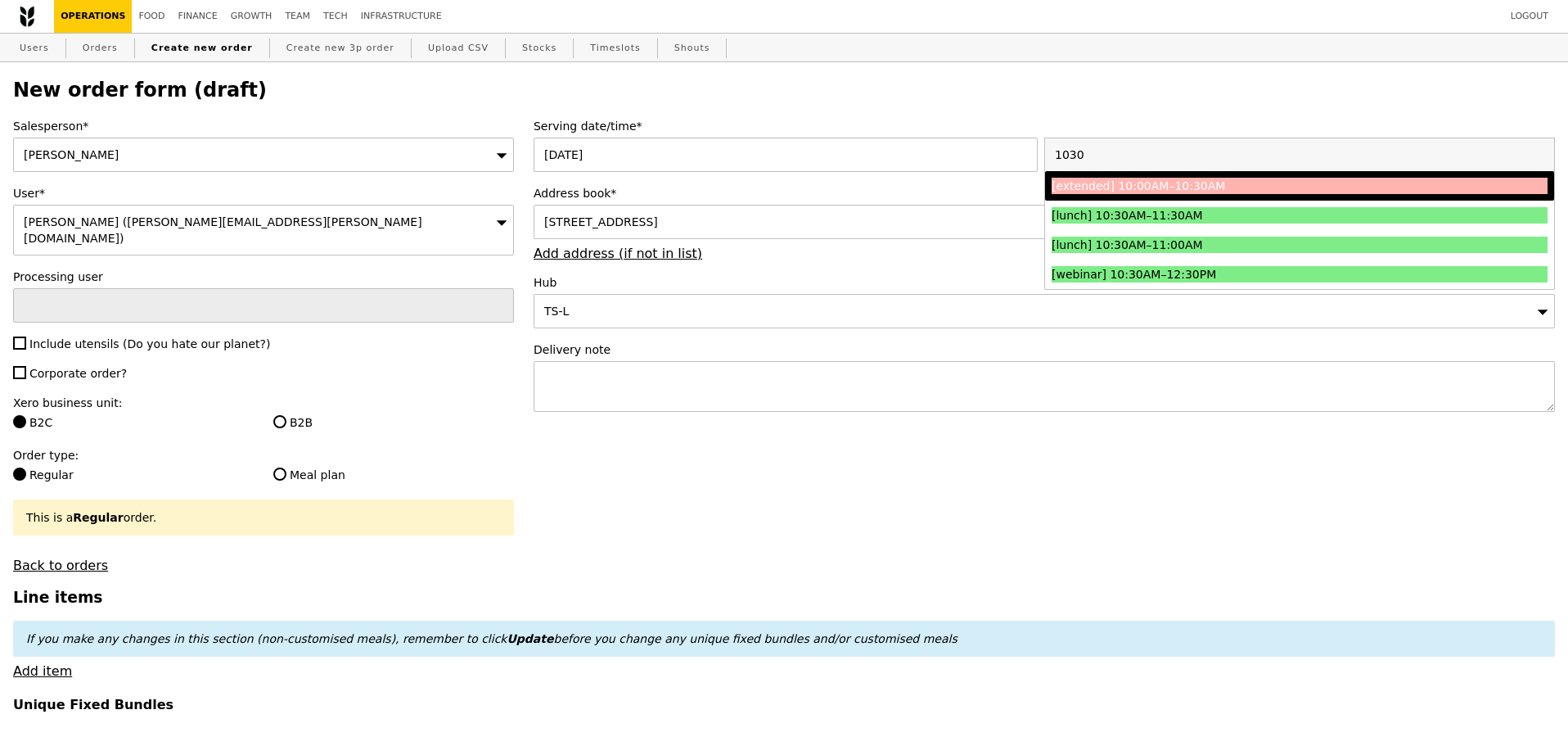
type input "1030"
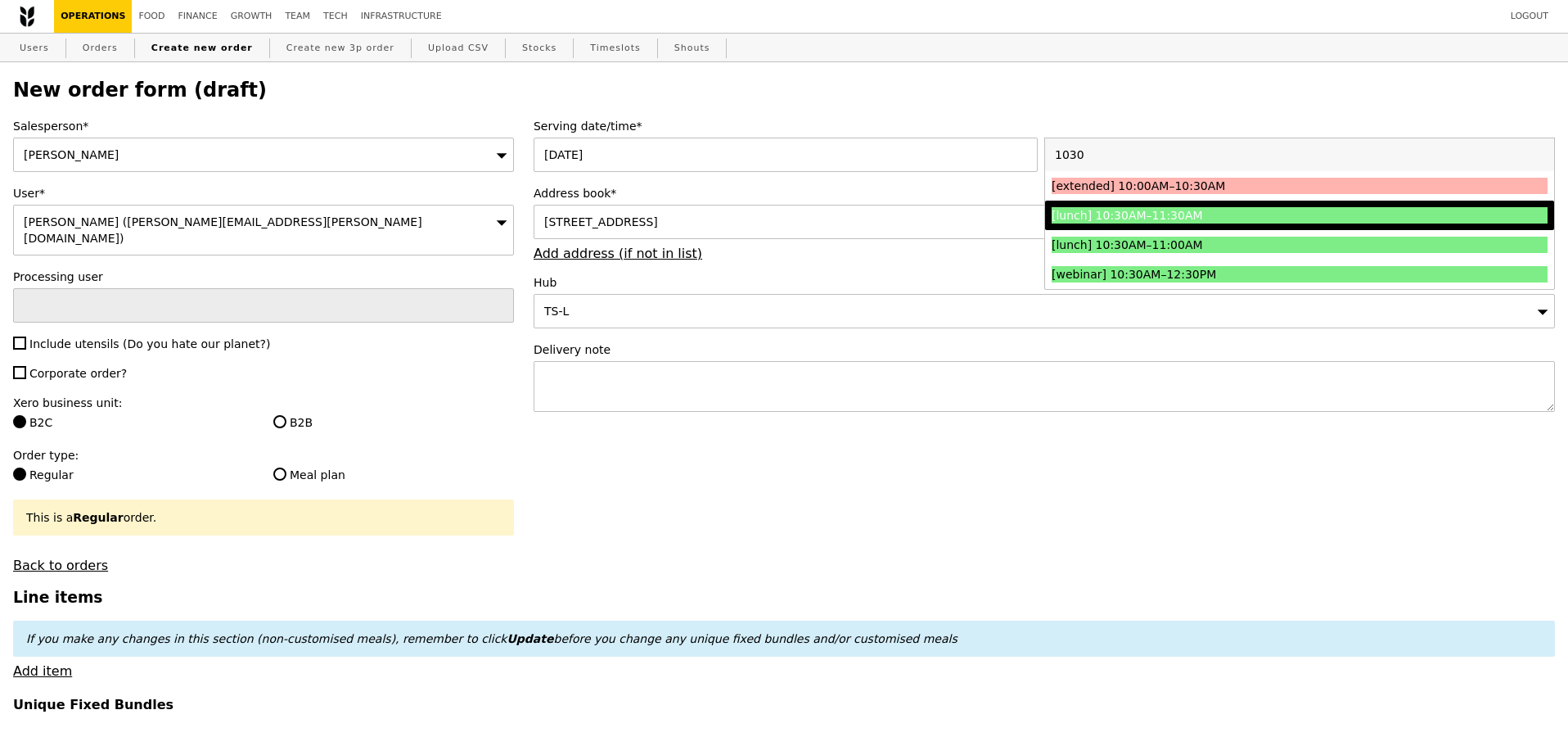
click at [1117, 211] on div "[lunch] 10:30AM–11:30AM" at bounding box center [1237, 215] width 372 height 16
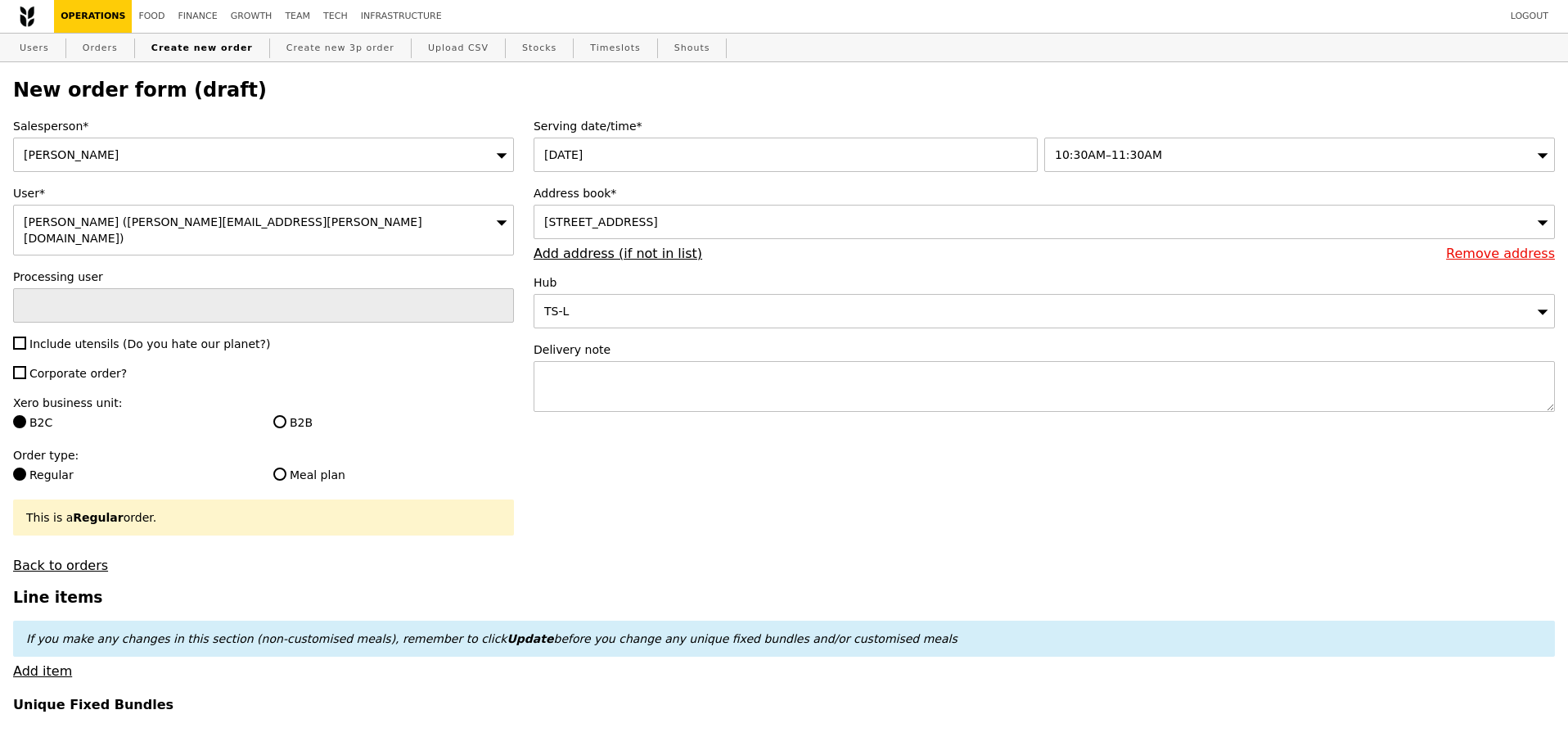
click at [754, 210] on div "[STREET_ADDRESS]" at bounding box center [1045, 222] width 1022 height 35
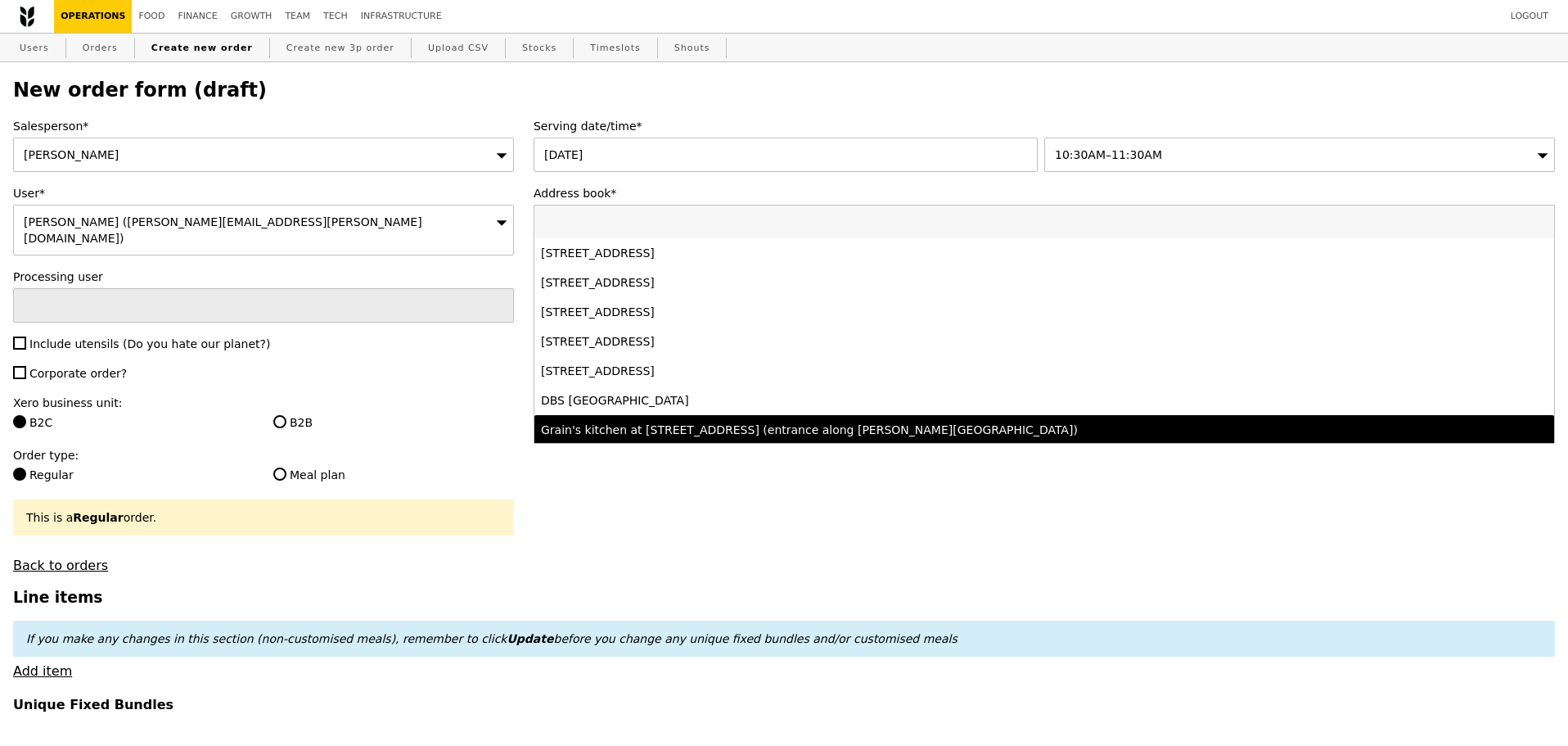
click at [784, 433] on div "Grain's kitchen at [STREET_ADDRESS] (entrance along [PERSON_NAME][GEOGRAPHIC_DA…" at bounding box center [918, 429] width 756 height 16
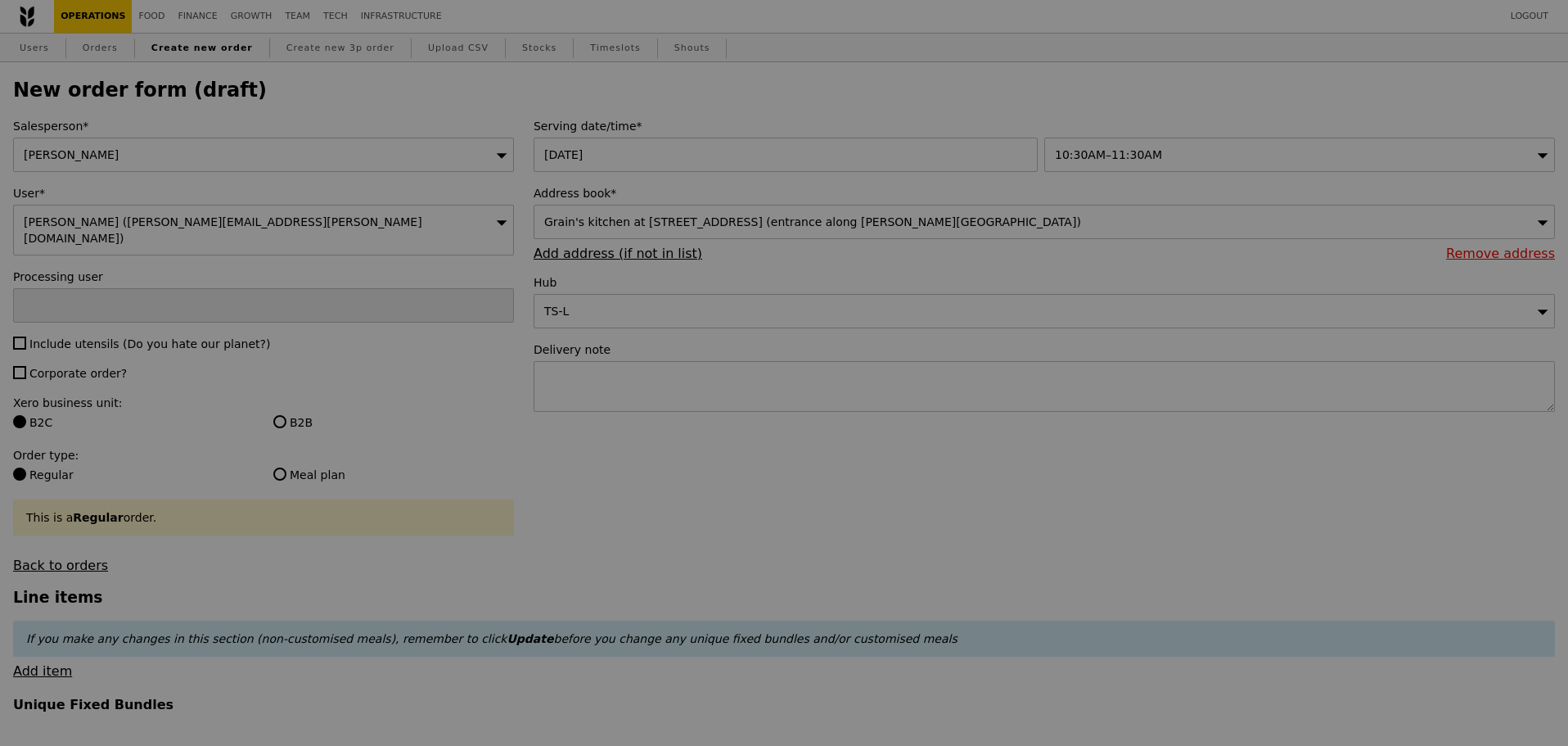
type input "Confirm"
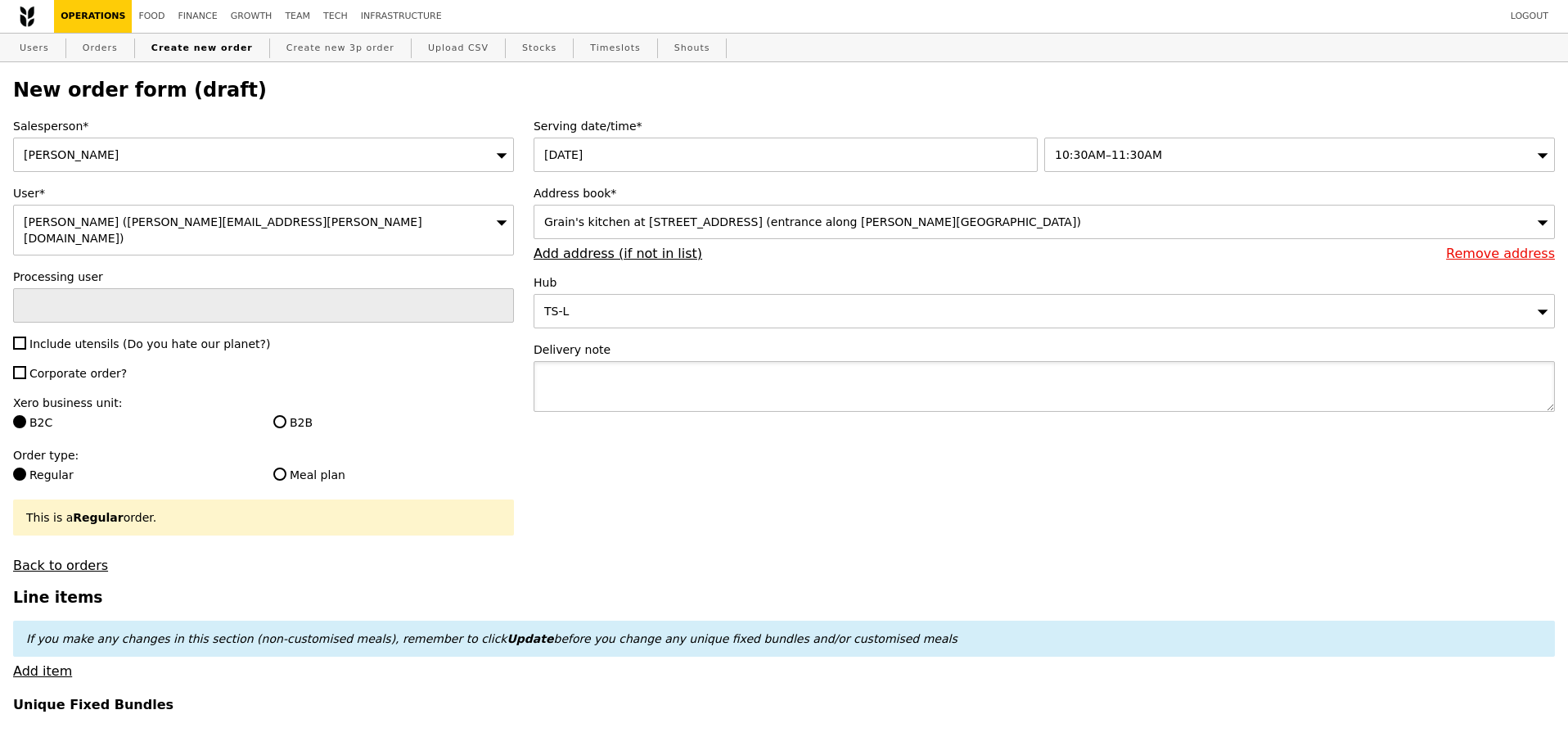
click at [666, 384] on textarea at bounding box center [1045, 386] width 1022 height 51
paste textarea "P9012"
type textarea "DELIVER WITH P9012"
type input "Confirm"
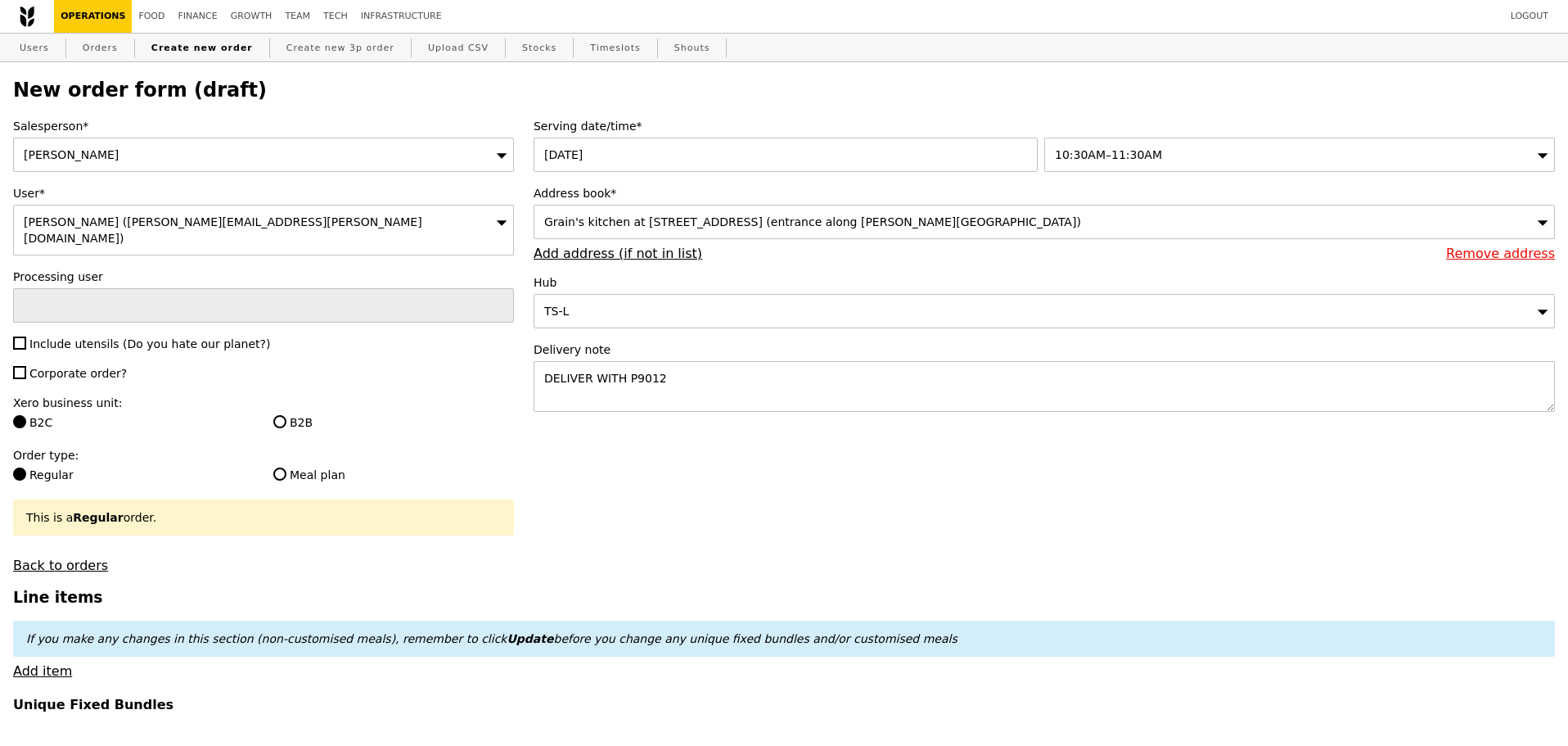
click at [118, 337] on span "Include utensils (Do you hate our planet?)" at bounding box center [150, 344] width 241 height 13
click at [26, 336] on input "Include utensils (Do you hate our planet?)" at bounding box center [20, 343] width 13 height 13
checkbox input "true"
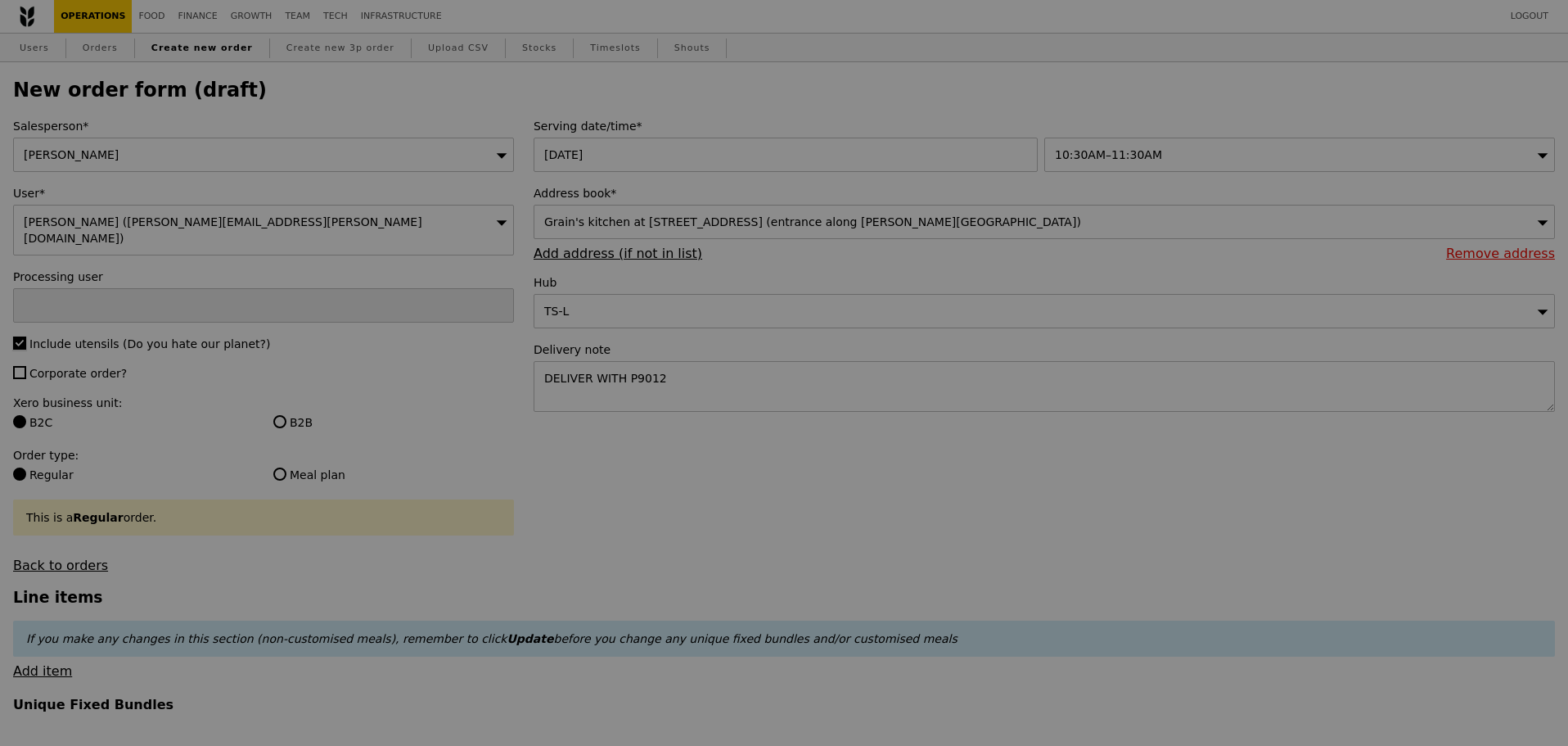
type input "Confirm"
click at [84, 366] on label "Corporate order?" at bounding box center [264, 373] width 501 height 16
click at [26, 366] on input "Corporate order?" at bounding box center [20, 373] width 13 height 13
checkbox input "true"
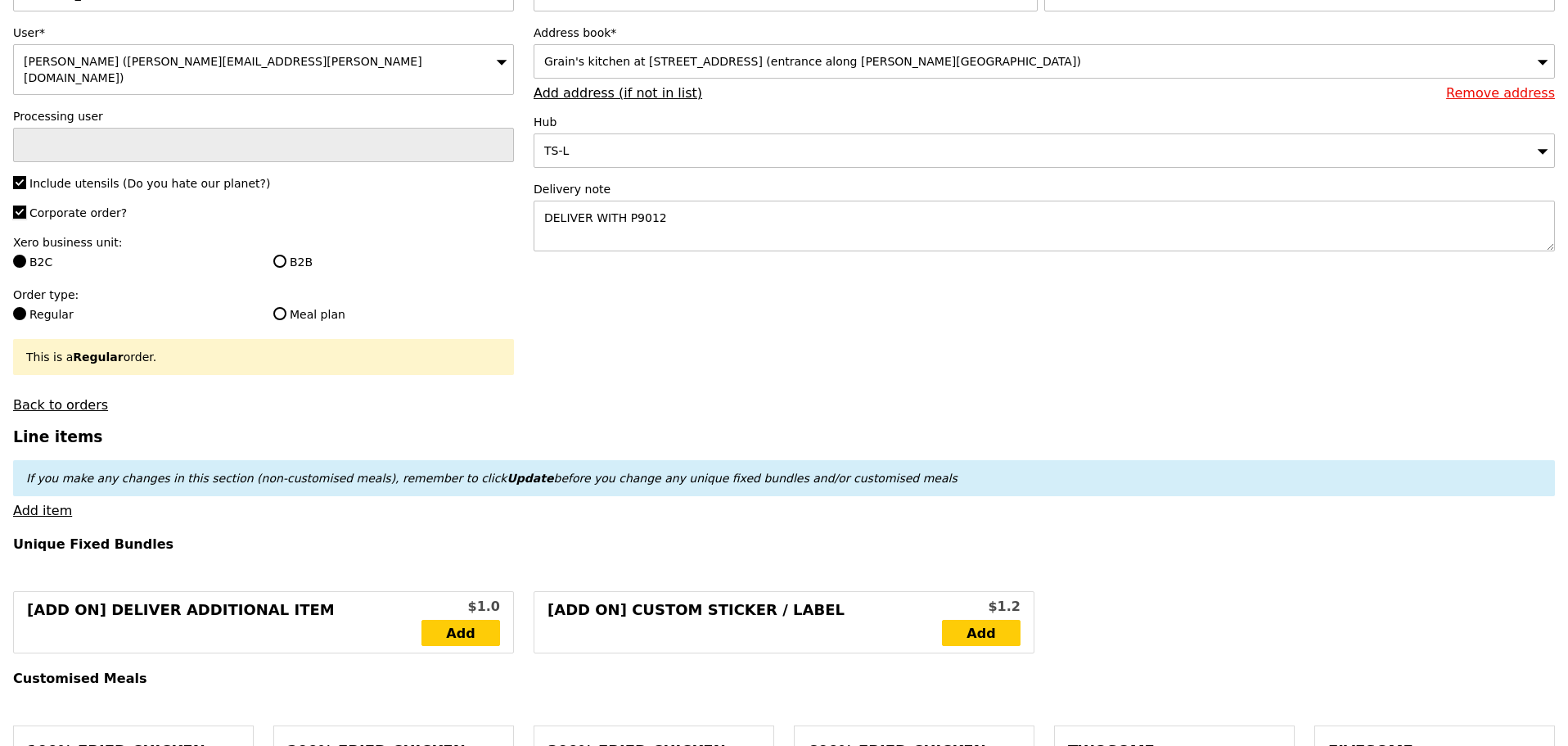
scroll to position [164, 0]
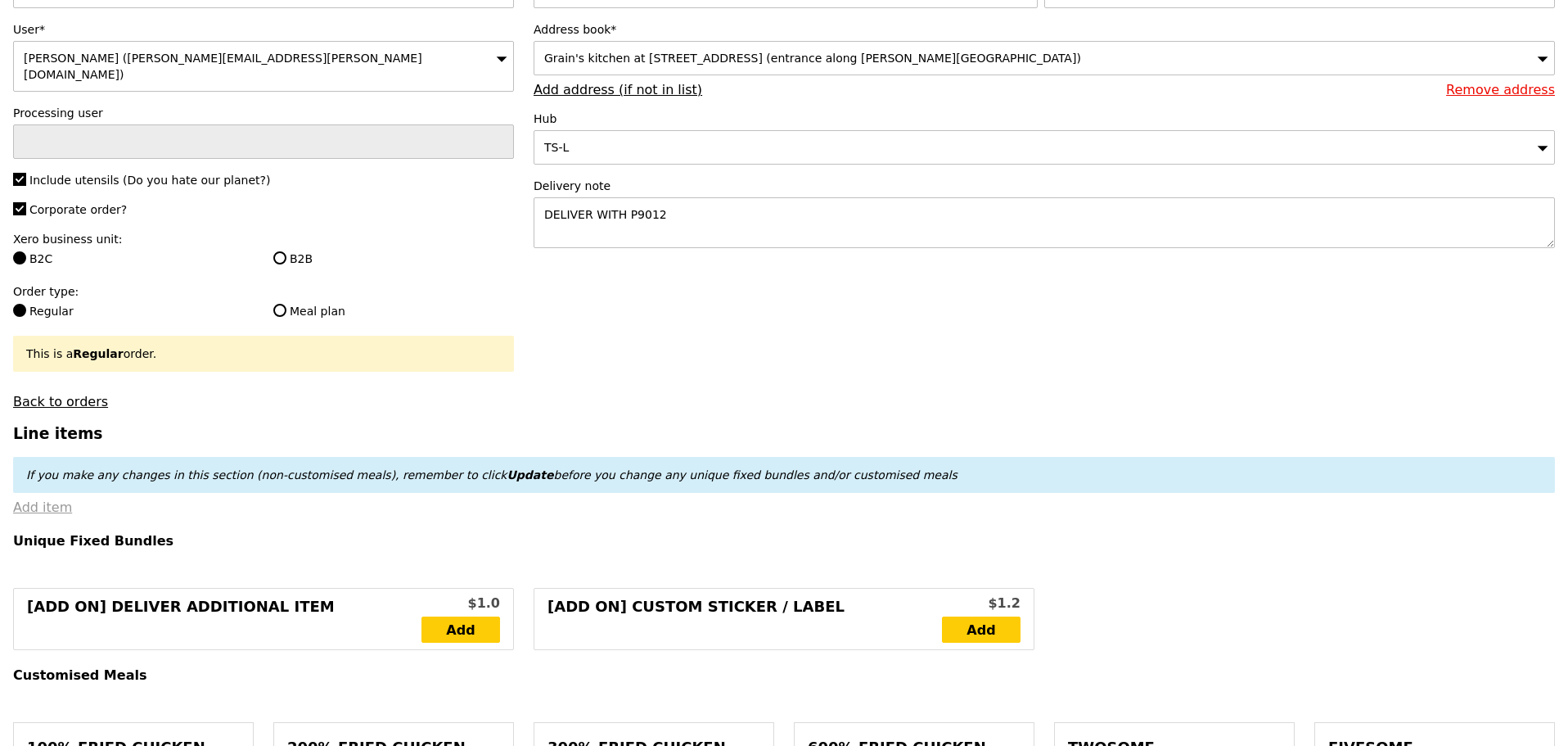
click at [63, 499] on link "Add item" at bounding box center [42, 507] width 59 height 15
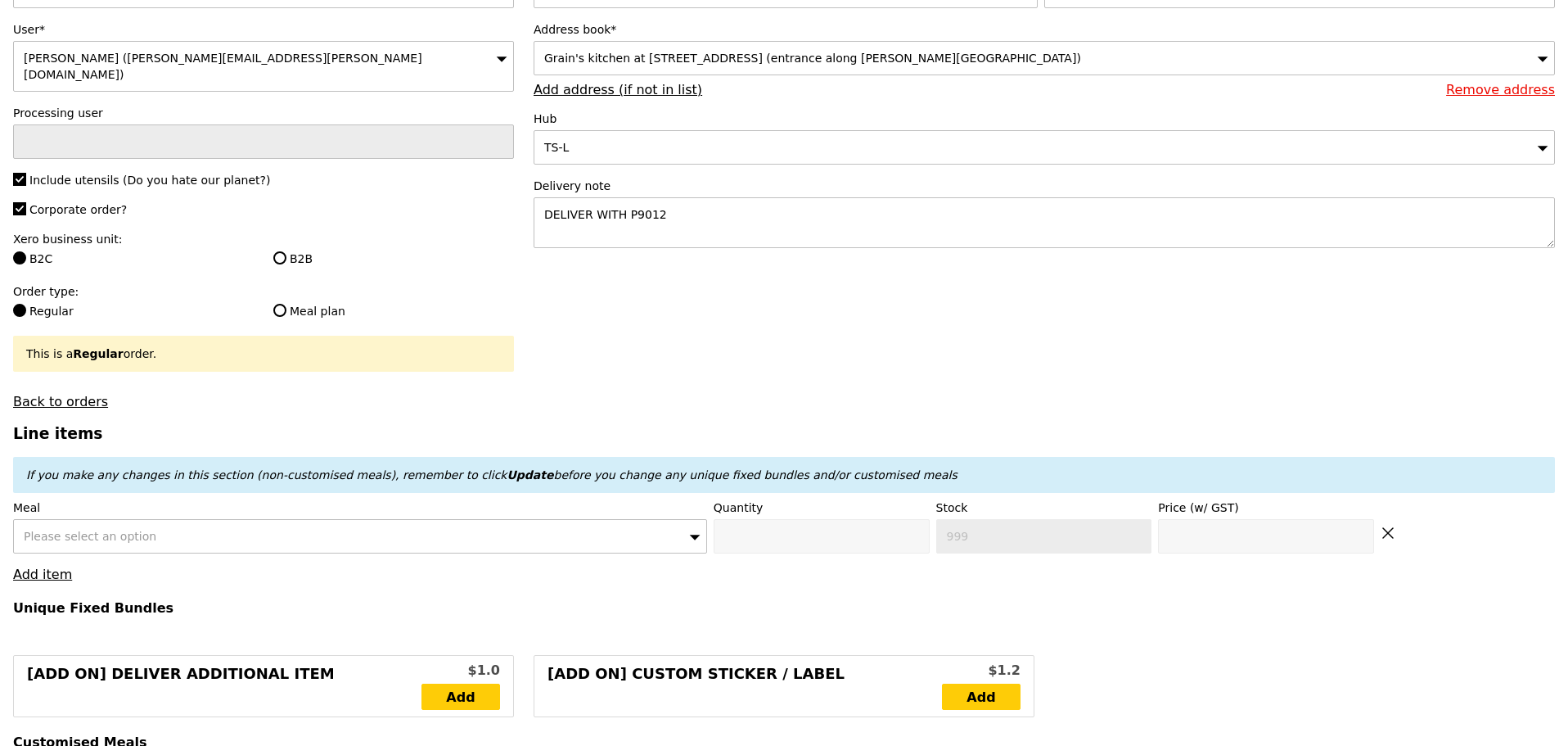
click at [192, 519] on div "Please select an option" at bounding box center [360, 536] width 694 height 35
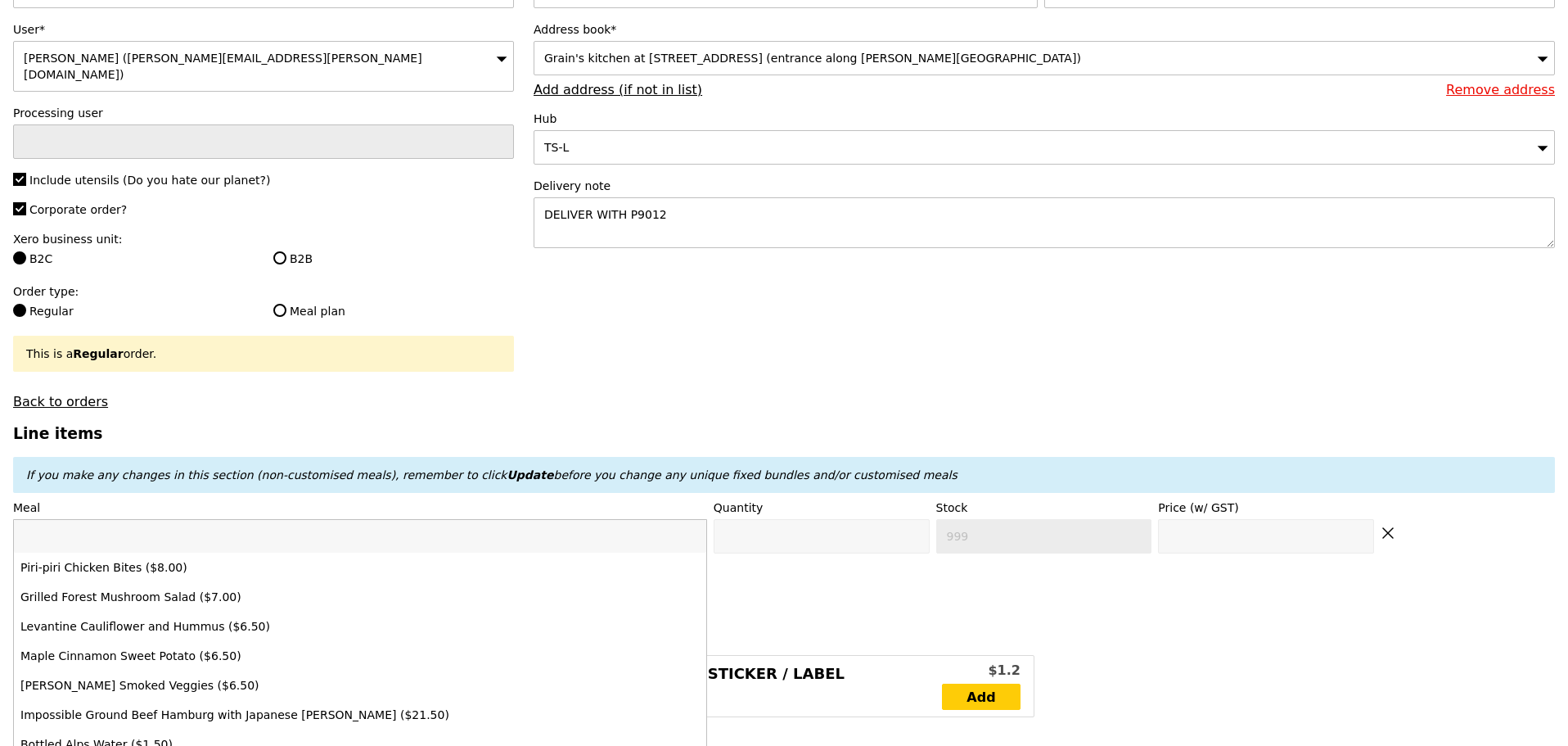
click at [187, 534] on input "search" at bounding box center [359, 536] width 692 height 33
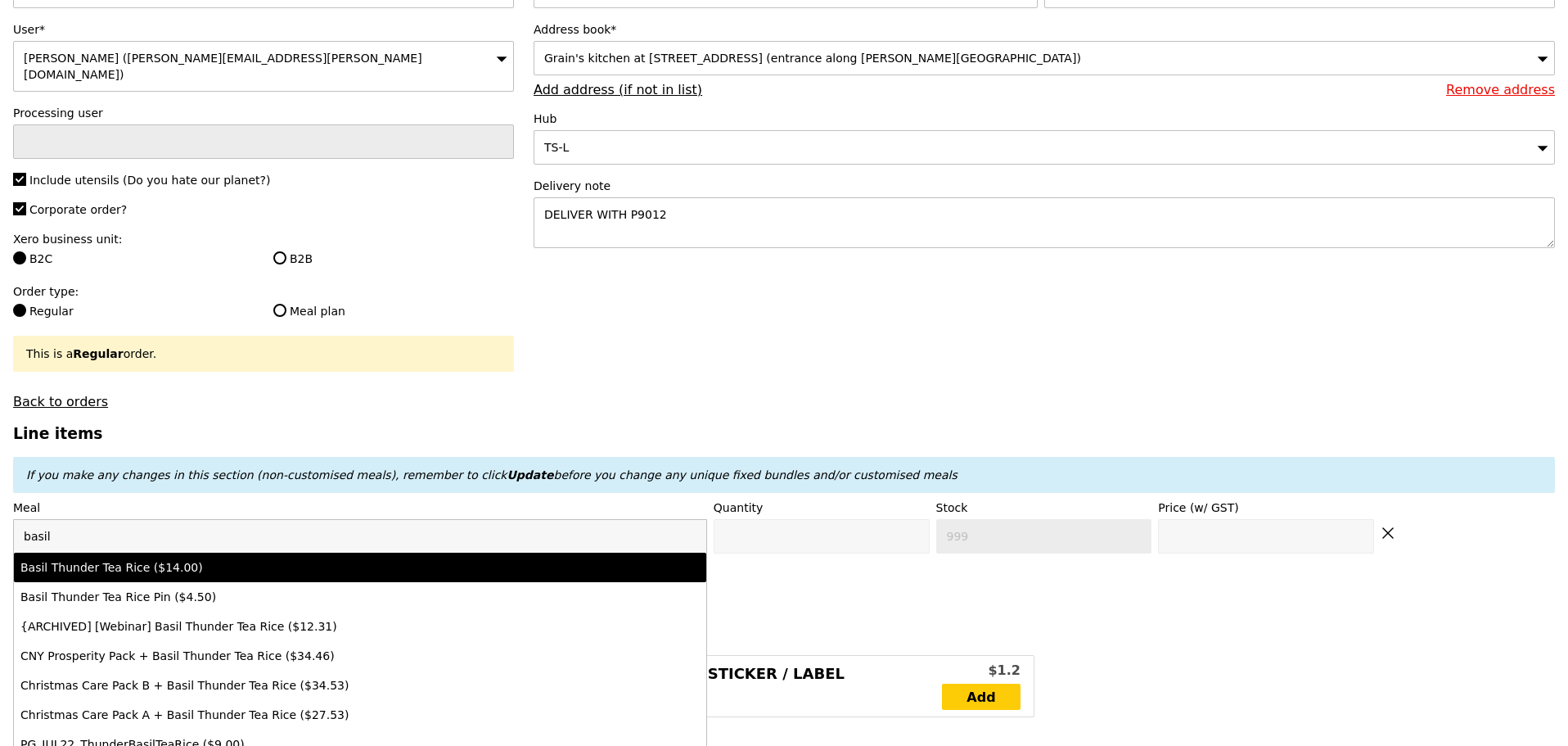
type input "basil"
click at [196, 564] on div "Basil Thunder Tea Rice ($14.00)" at bounding box center [275, 567] width 509 height 16
type input "Confirm anyway"
type input "0"
type input "480"
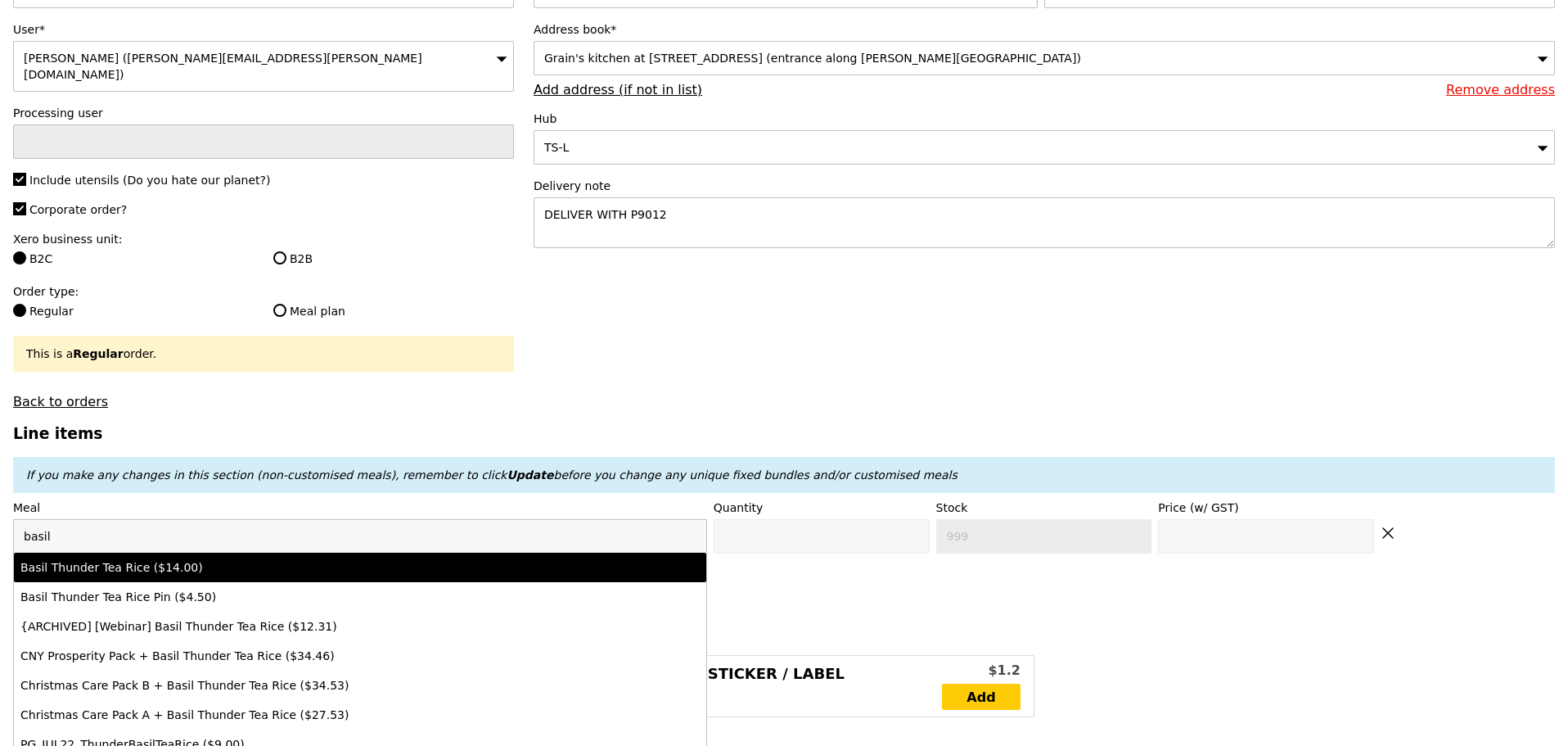
type input "14.0"
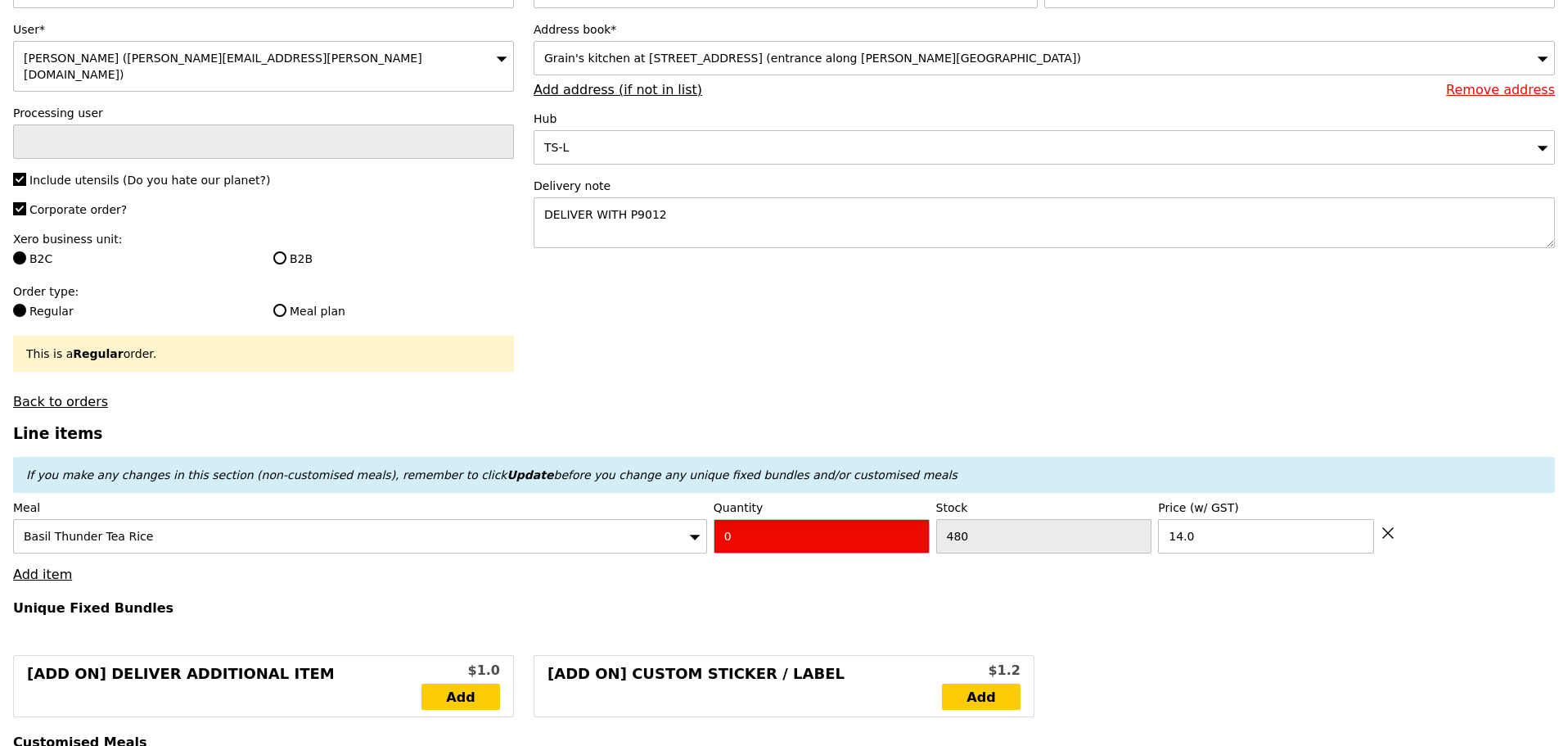
click at [723, 537] on input "0" at bounding box center [822, 536] width 216 height 35
type input "Confirm"
type input "1"
click at [839, 425] on h3 "Line items" at bounding box center [784, 434] width 1542 height 17
type input "Loading..."
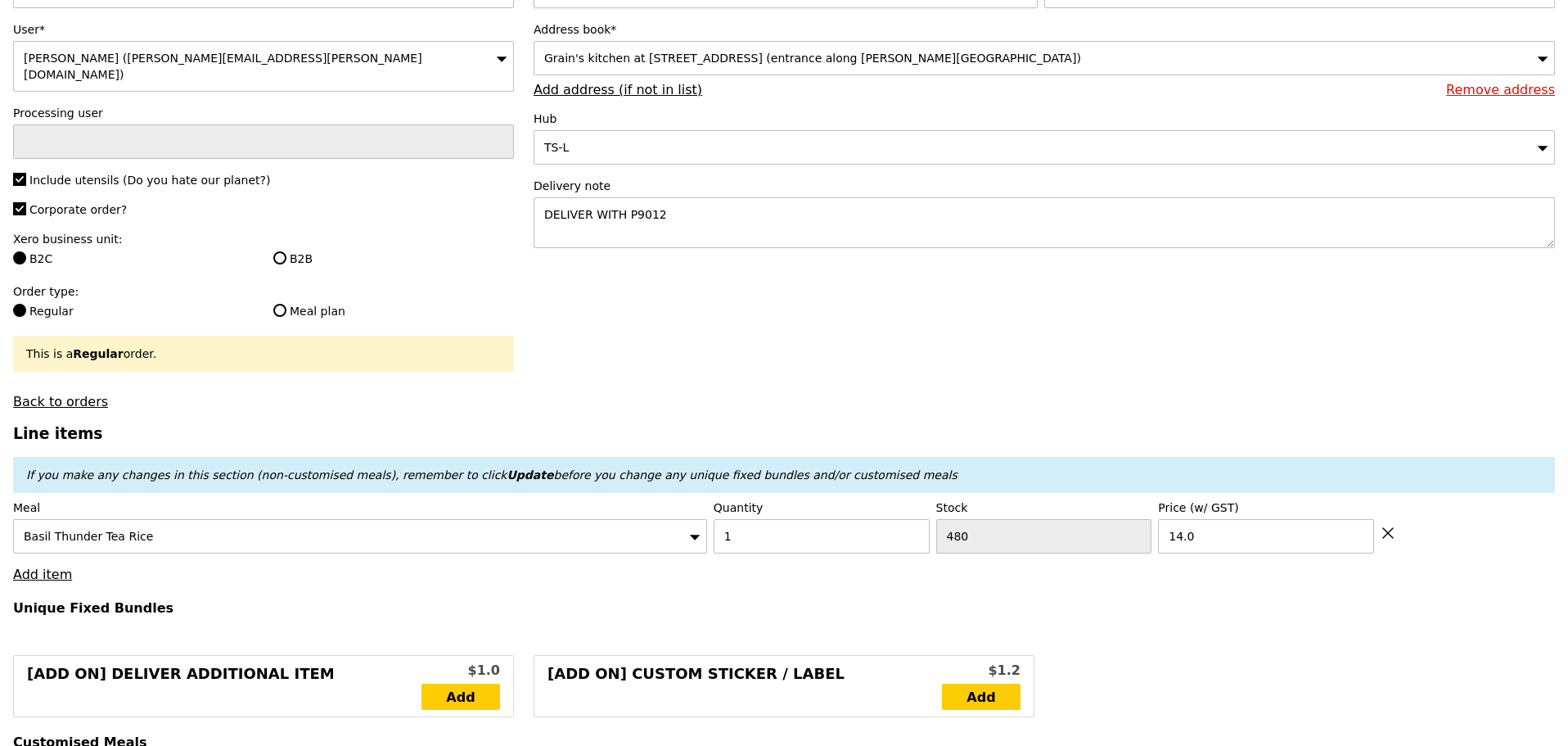
type input "14.00"
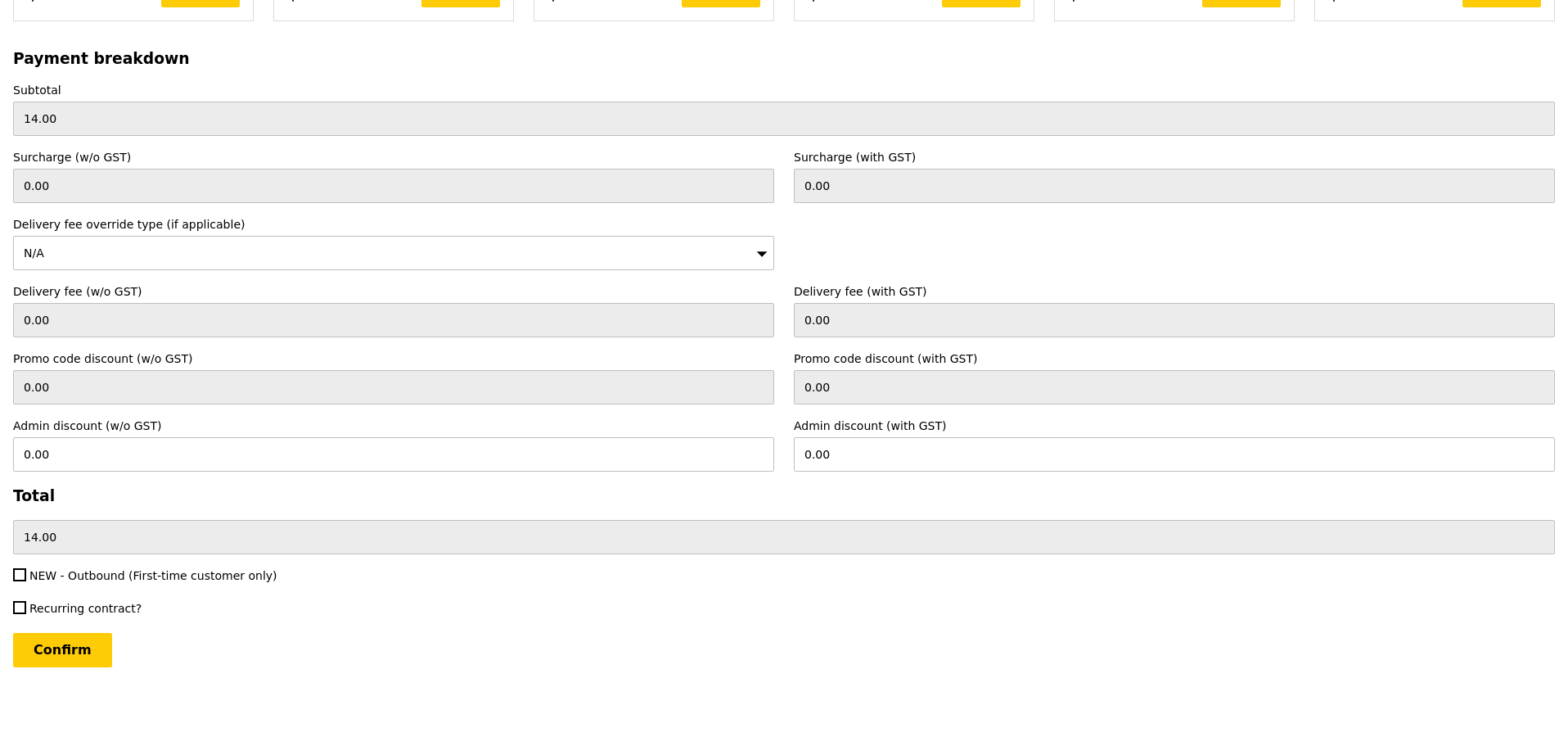
scroll to position [3582, 0]
click at [30, 658] on input "Confirm" at bounding box center [63, 650] width 99 height 35
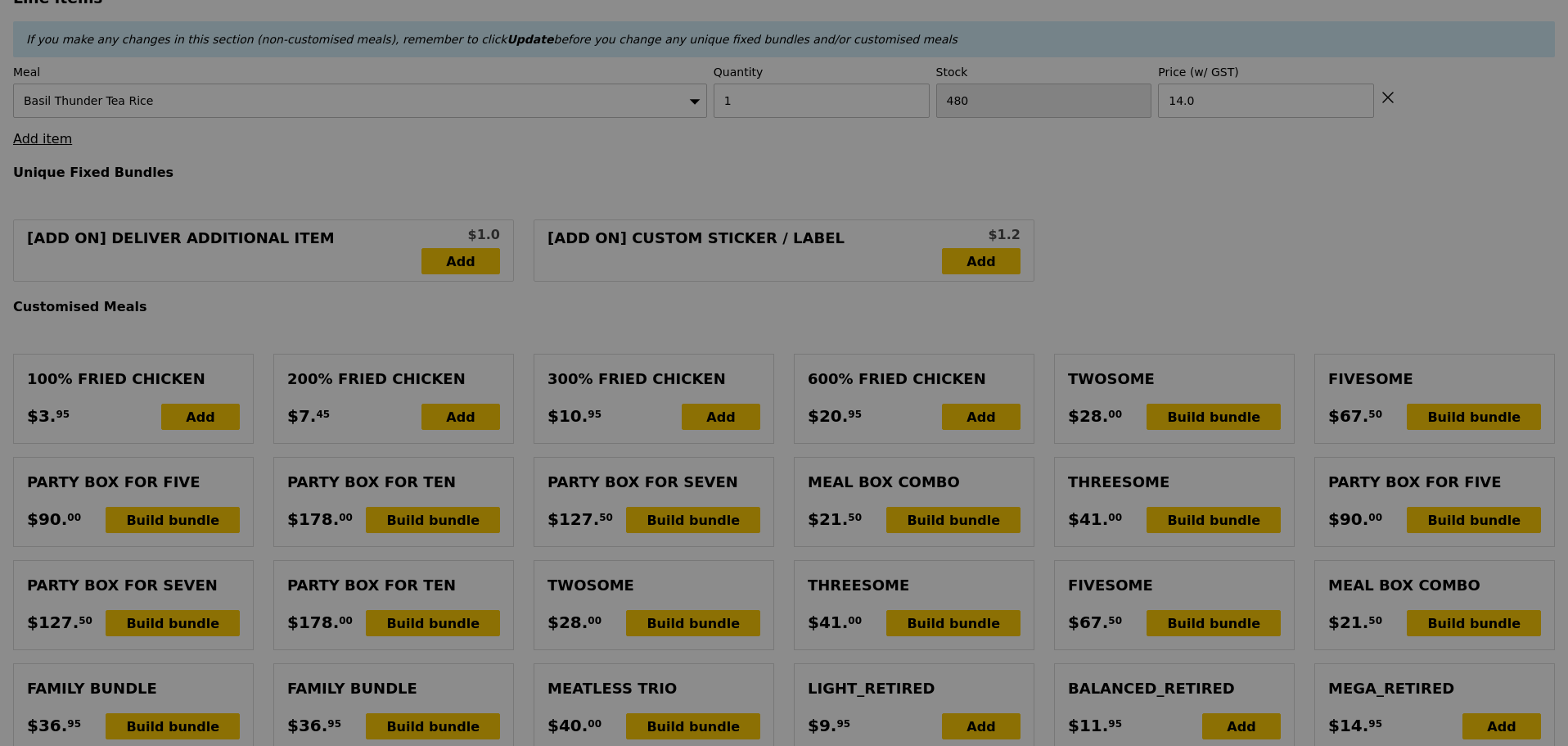
scroll to position [0, 0]
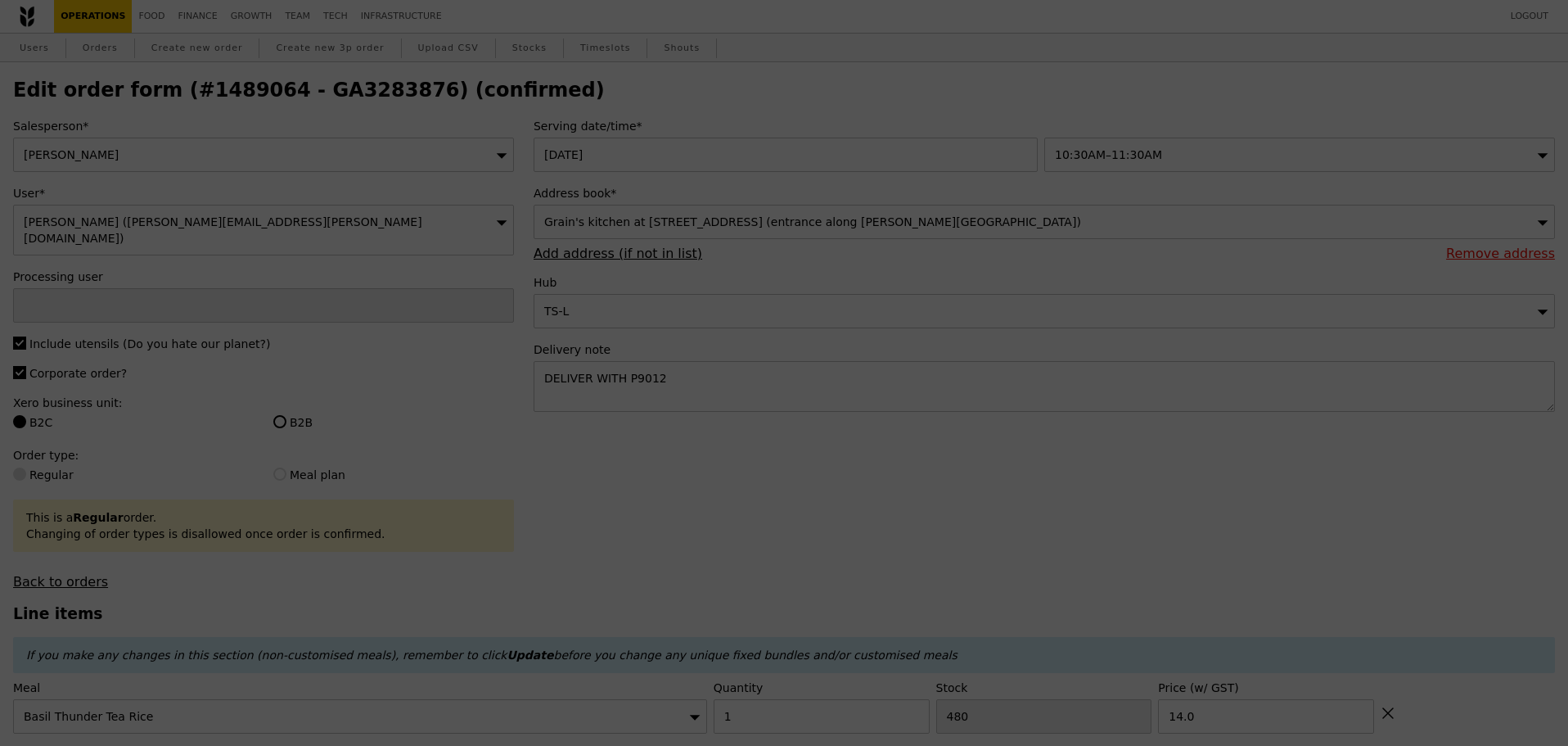
type input "Loading..."
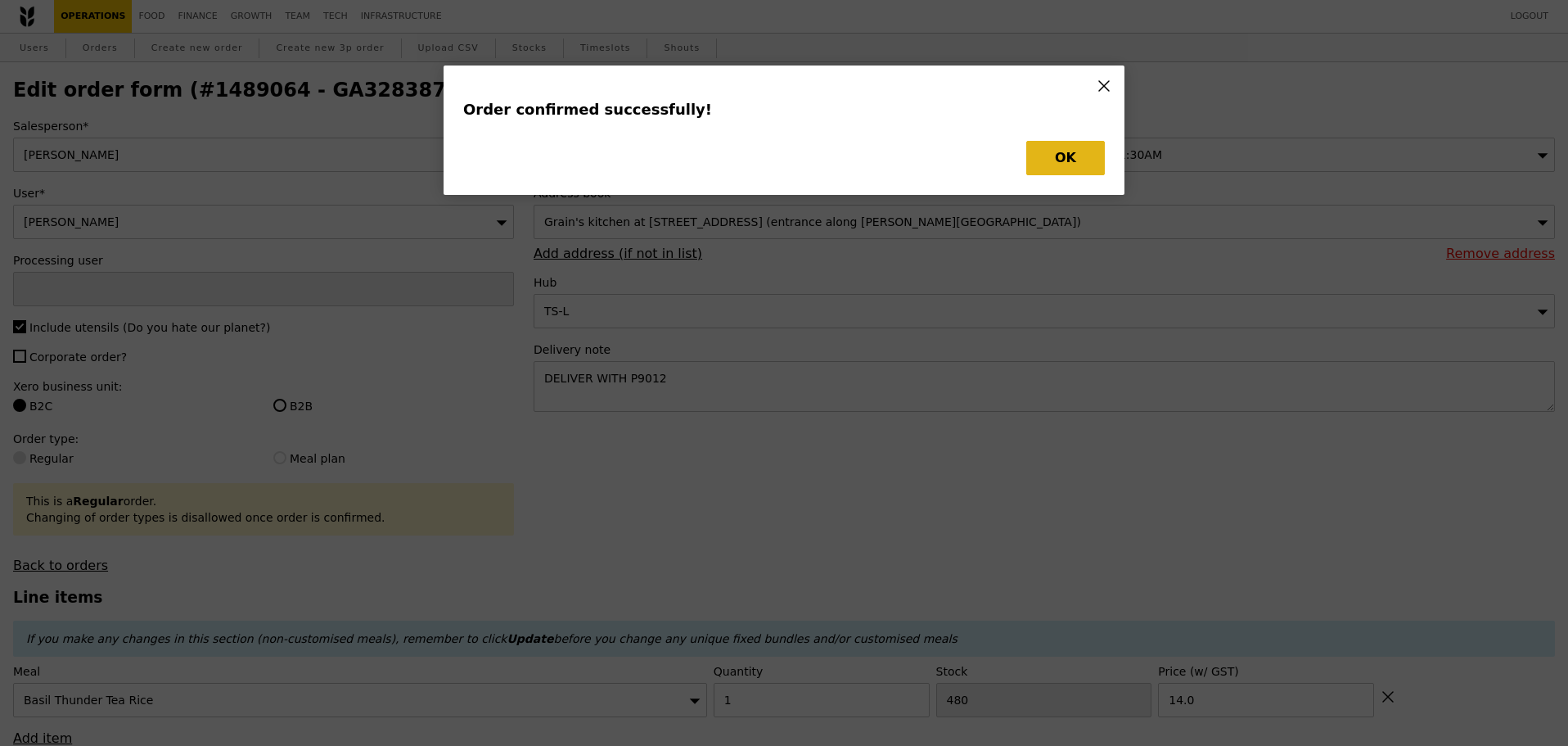
type input "[PERSON_NAME]"
type input "Loading..."
checkbox input "false"
type input "14.00"
click at [1078, 153] on button "OK" at bounding box center [1066, 158] width 79 height 35
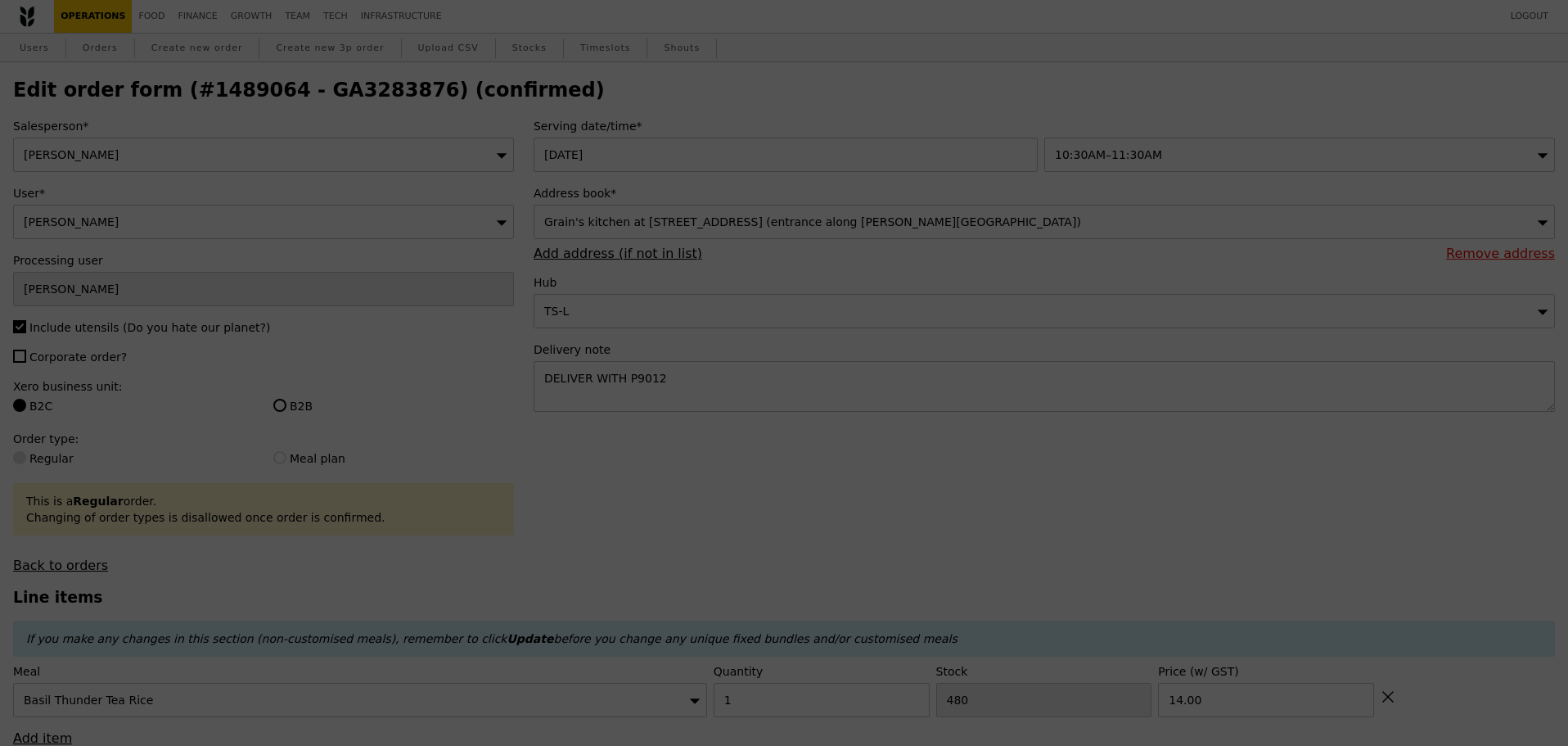
type input "479"
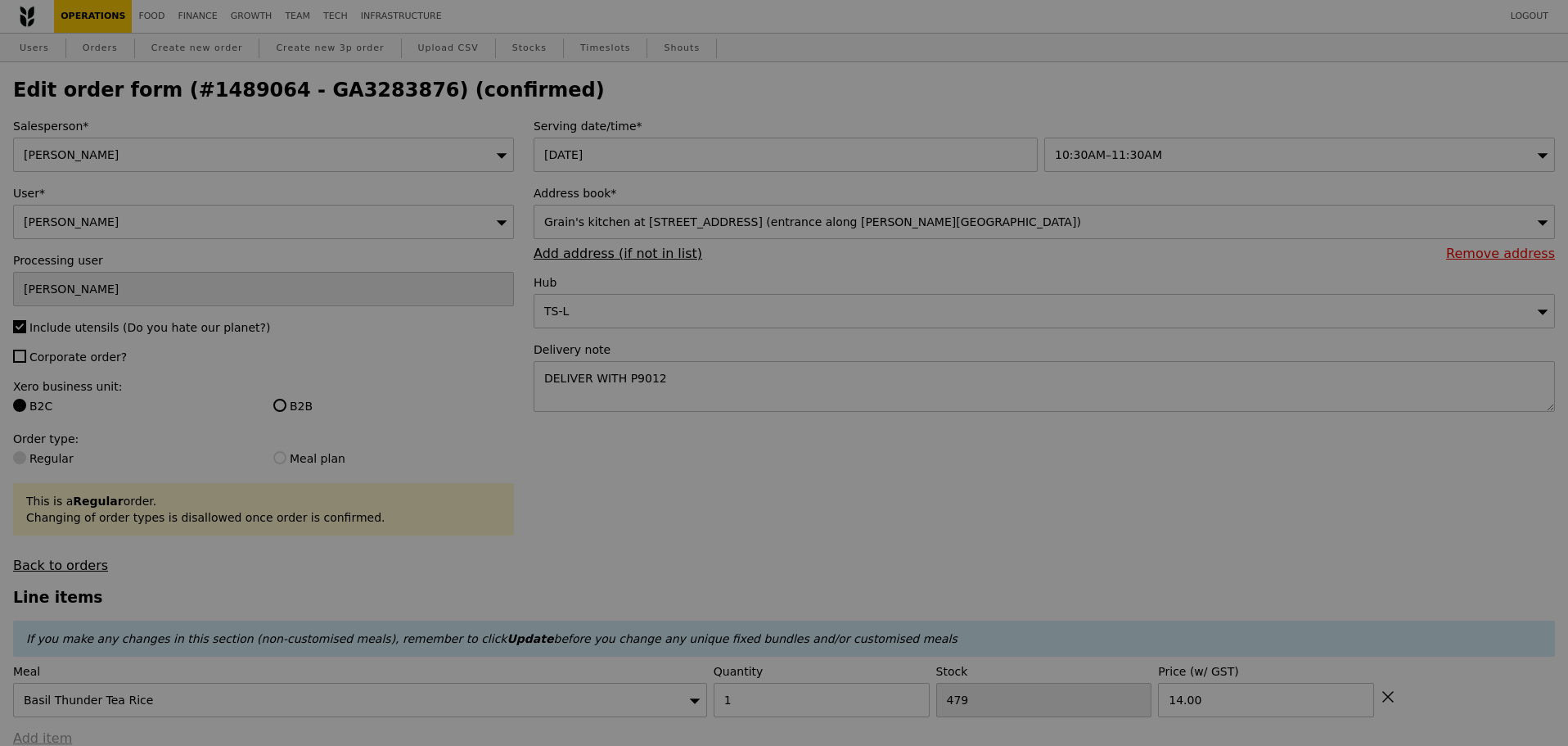
type input "Update"
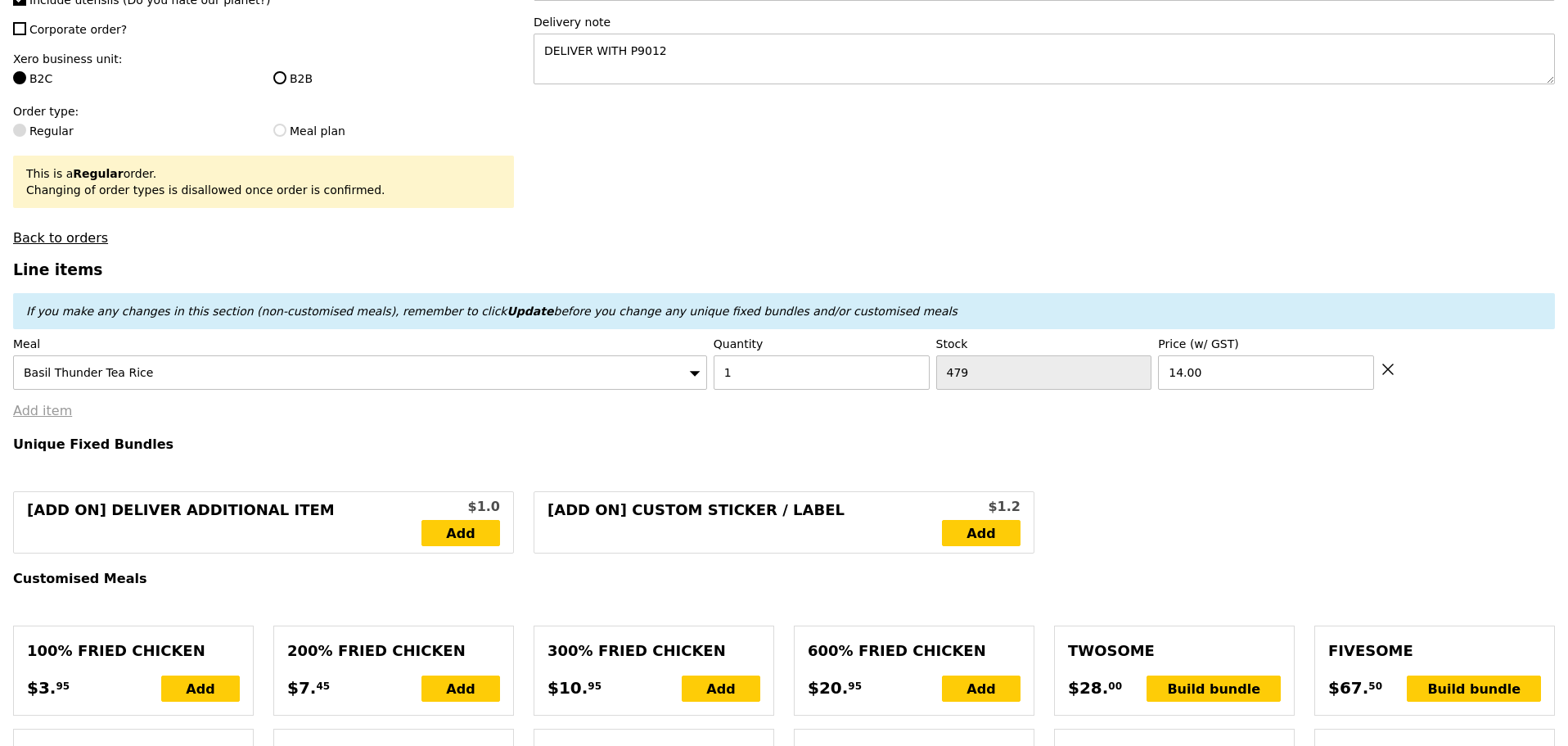
click at [43, 418] on link "Add item" at bounding box center [42, 411] width 59 height 15
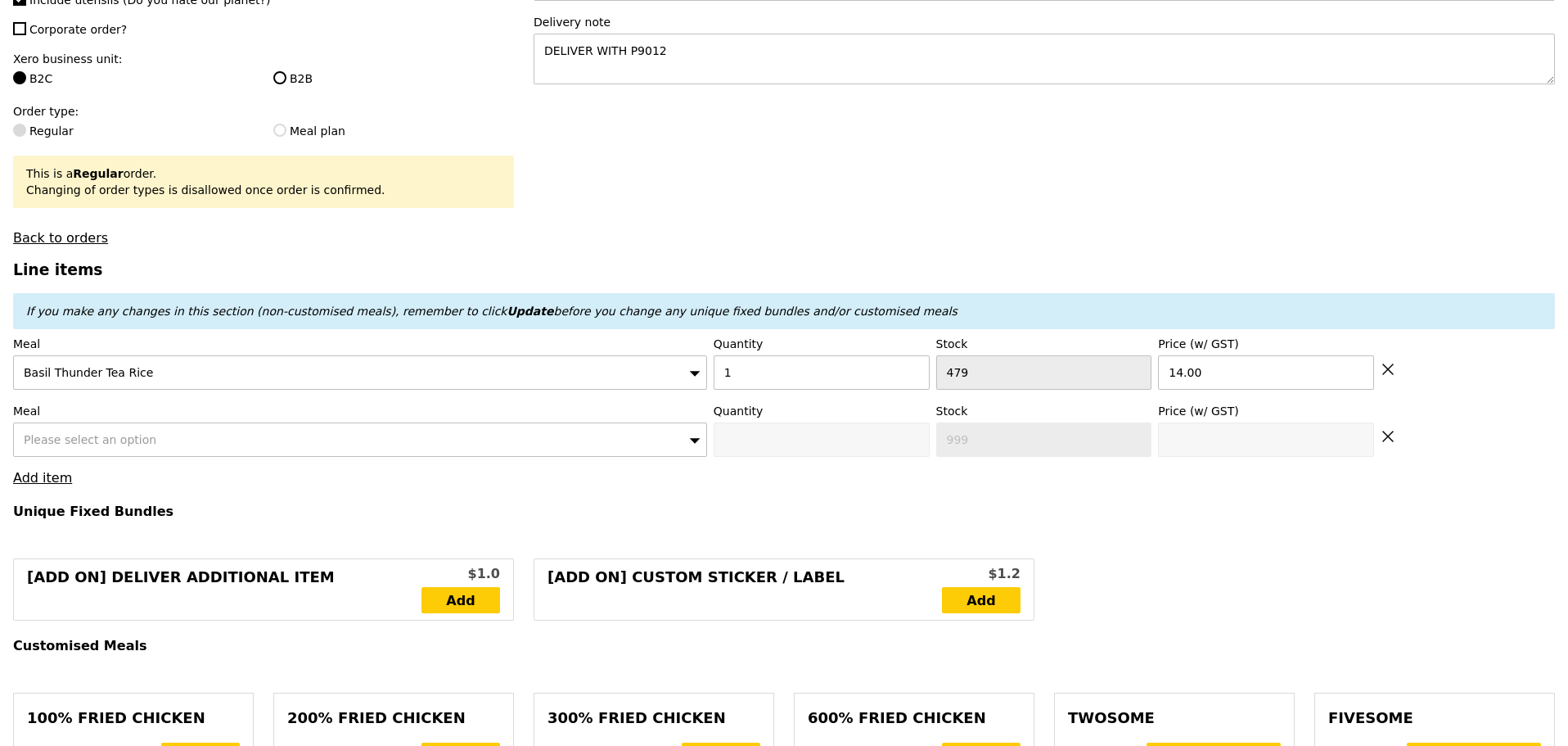
click at [106, 438] on div "Please select an option" at bounding box center [360, 440] width 694 height 35
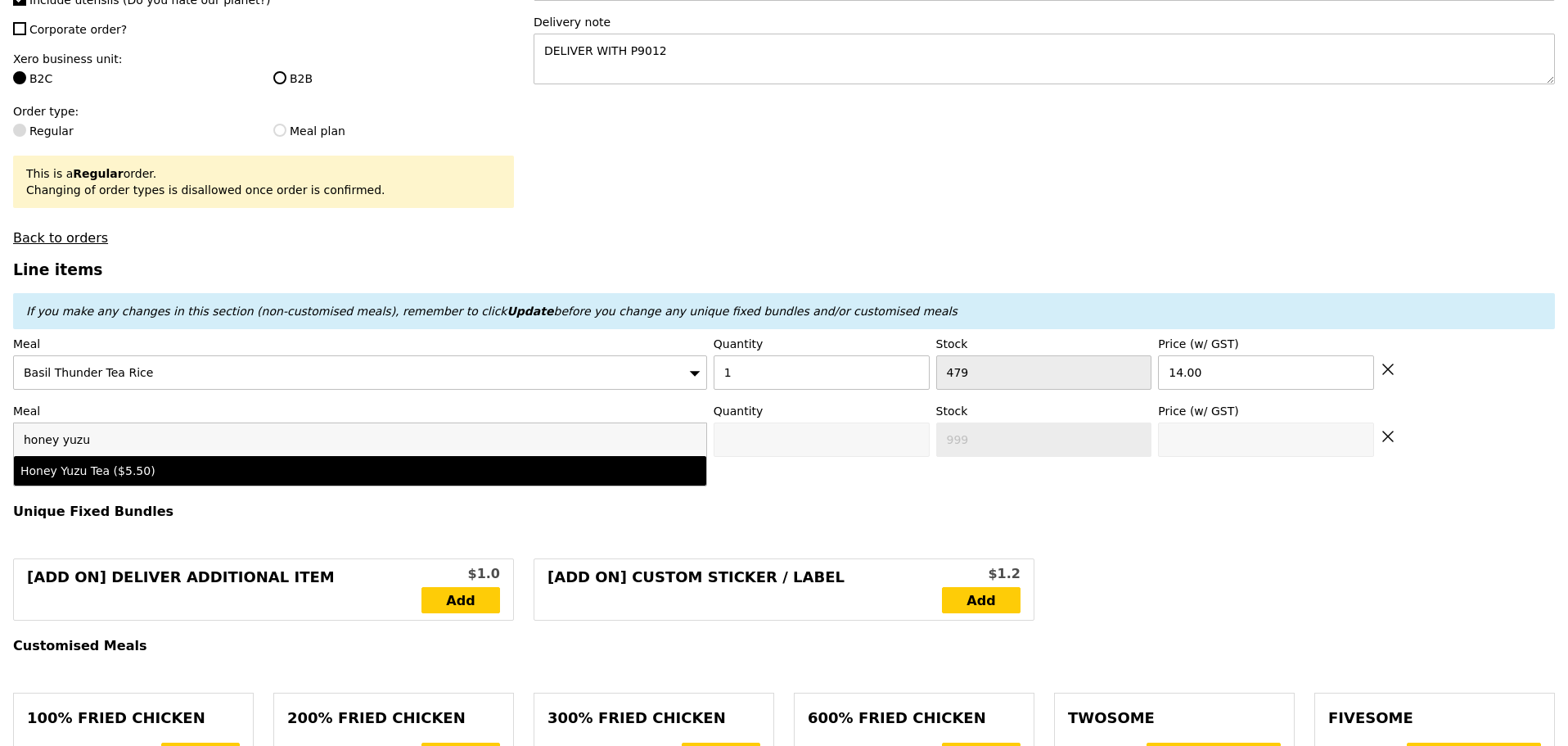
type input "honey yuzu"
drag, startPoint x: 173, startPoint y: 479, endPoint x: 604, endPoint y: 408, distance: 436.8
click at [173, 477] on div "Honey Yuzu Tea ($5.50)" at bounding box center [275, 470] width 509 height 16
type input "0"
type input "497"
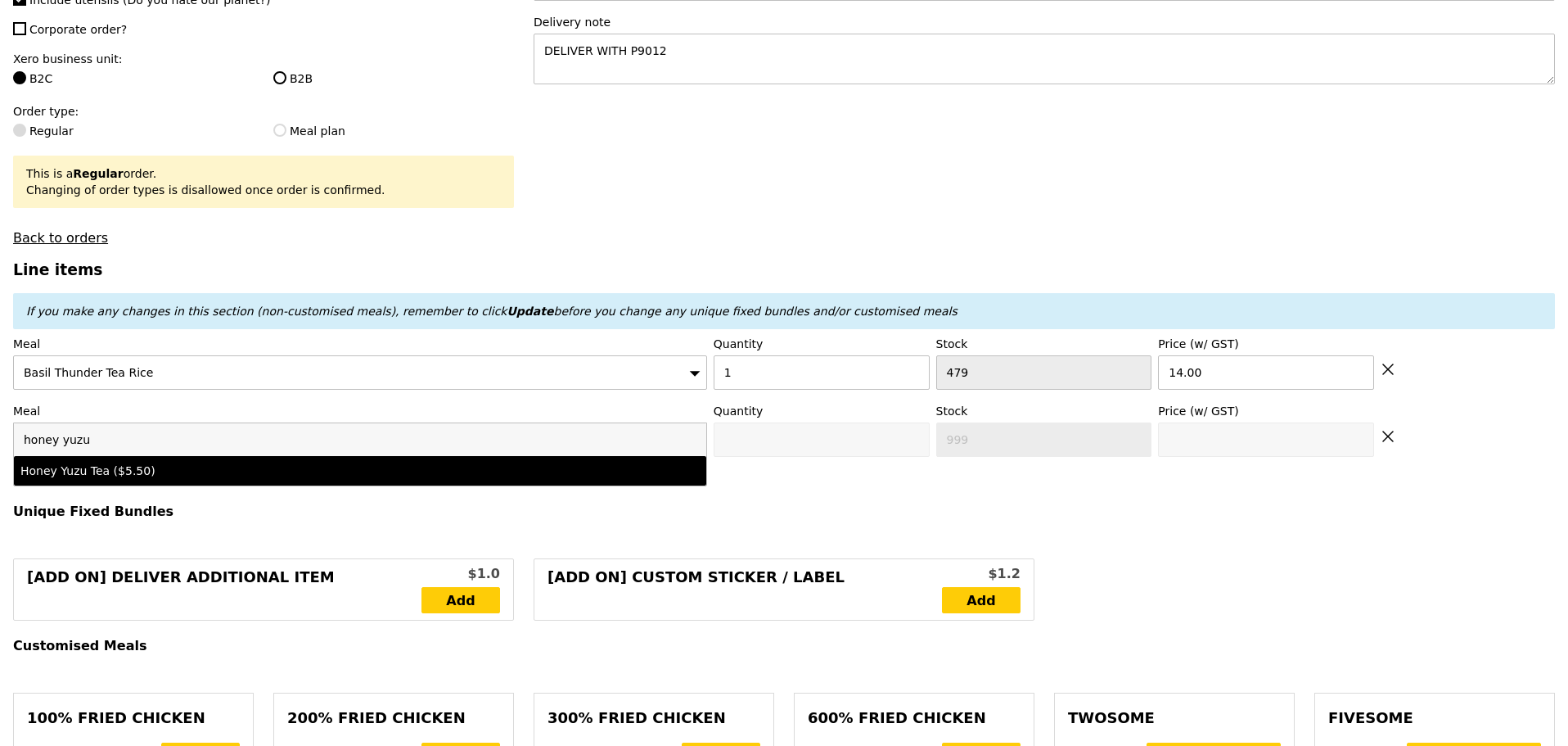
type input "5.5"
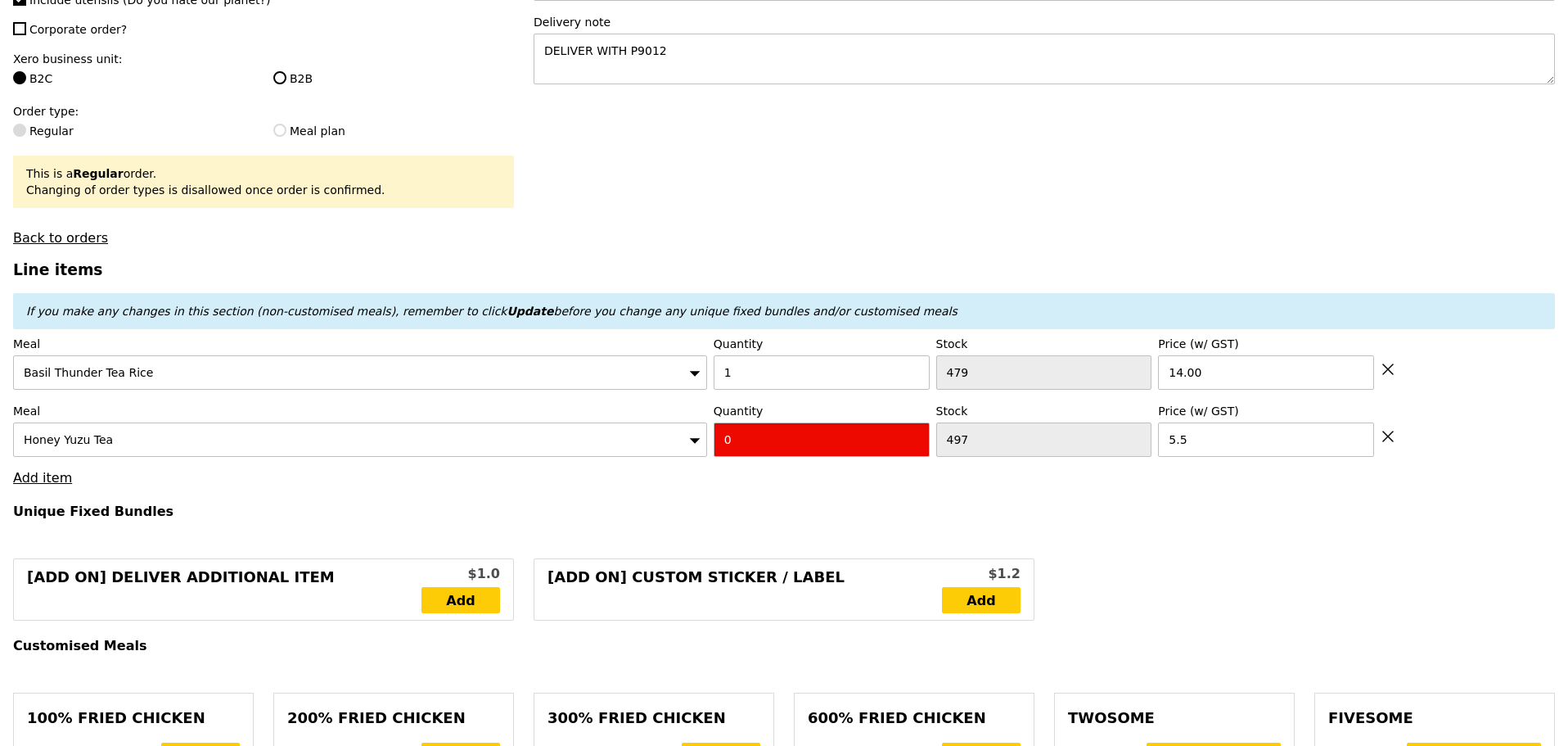
drag, startPoint x: 856, startPoint y: 441, endPoint x: 625, endPoint y: 441, distance: 231.0
click at [651, 442] on div "Meal Honey Yuzu Tea Quantity 0 Stock 497 Price (w/ GST) 5.5" at bounding box center [784, 430] width 1542 height 54
type input "1"
drag, startPoint x: 818, startPoint y: 270, endPoint x: 808, endPoint y: 274, distance: 10.8
click at [817, 270] on h3 "Line items" at bounding box center [784, 270] width 1542 height 17
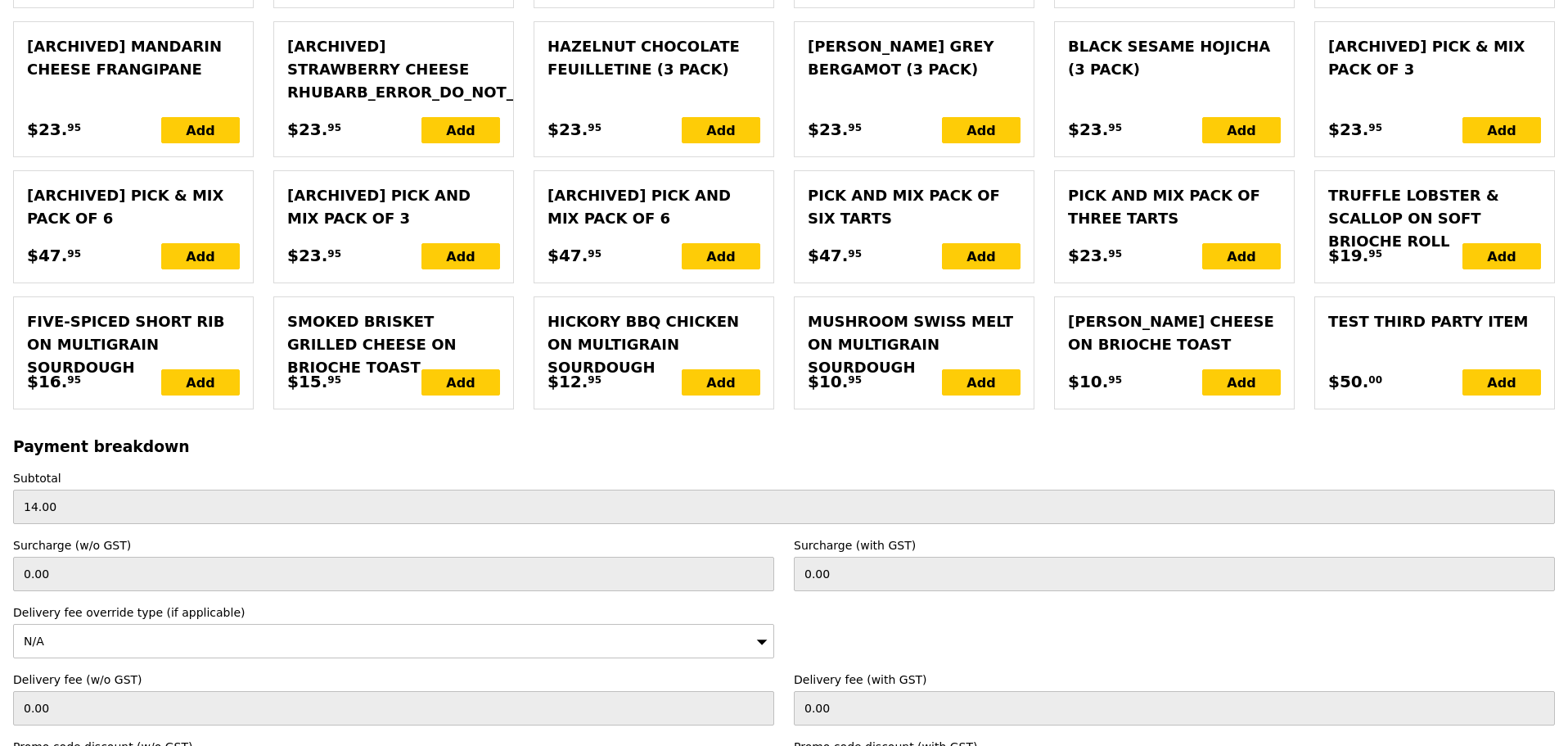
scroll to position [3665, 0]
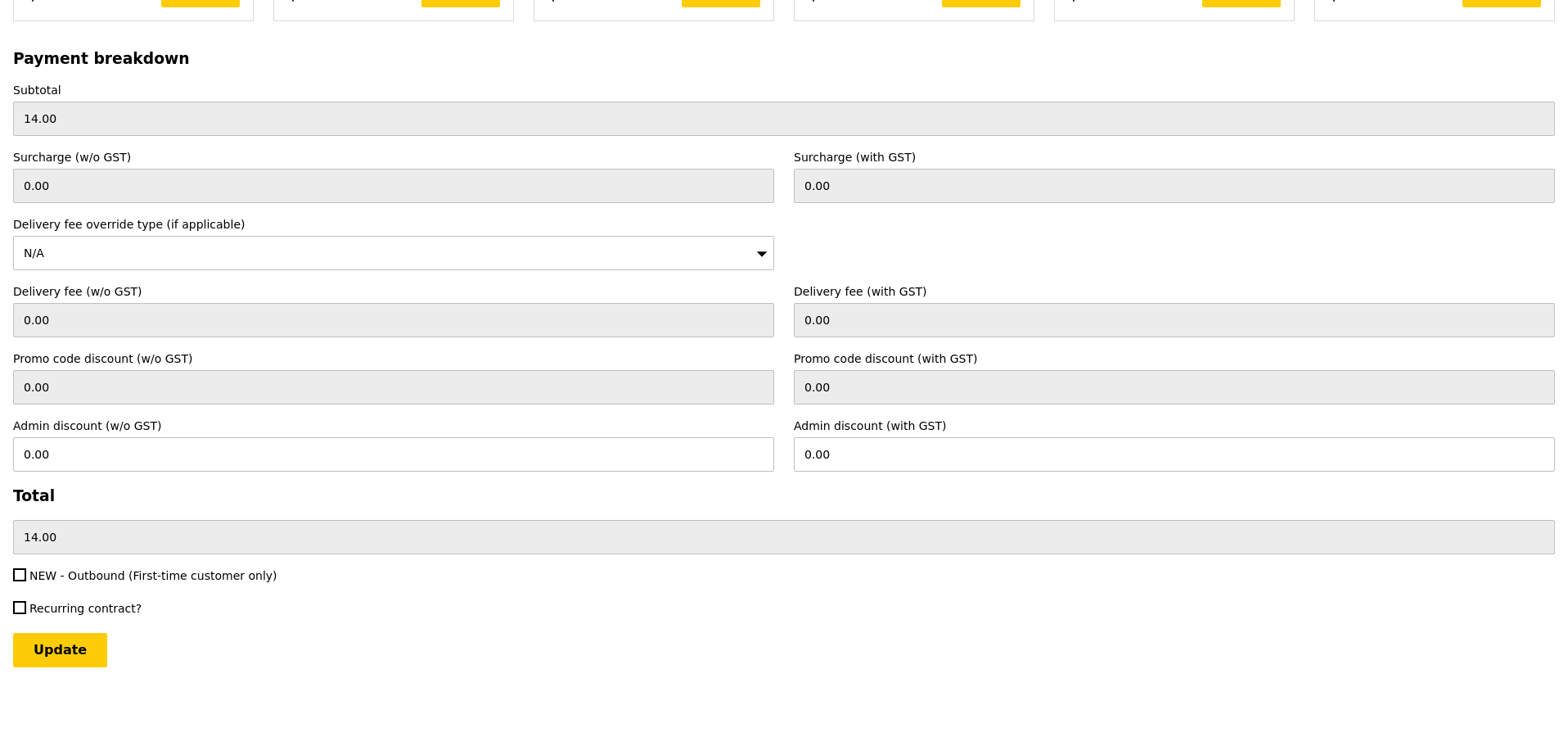
type input "Loading..."
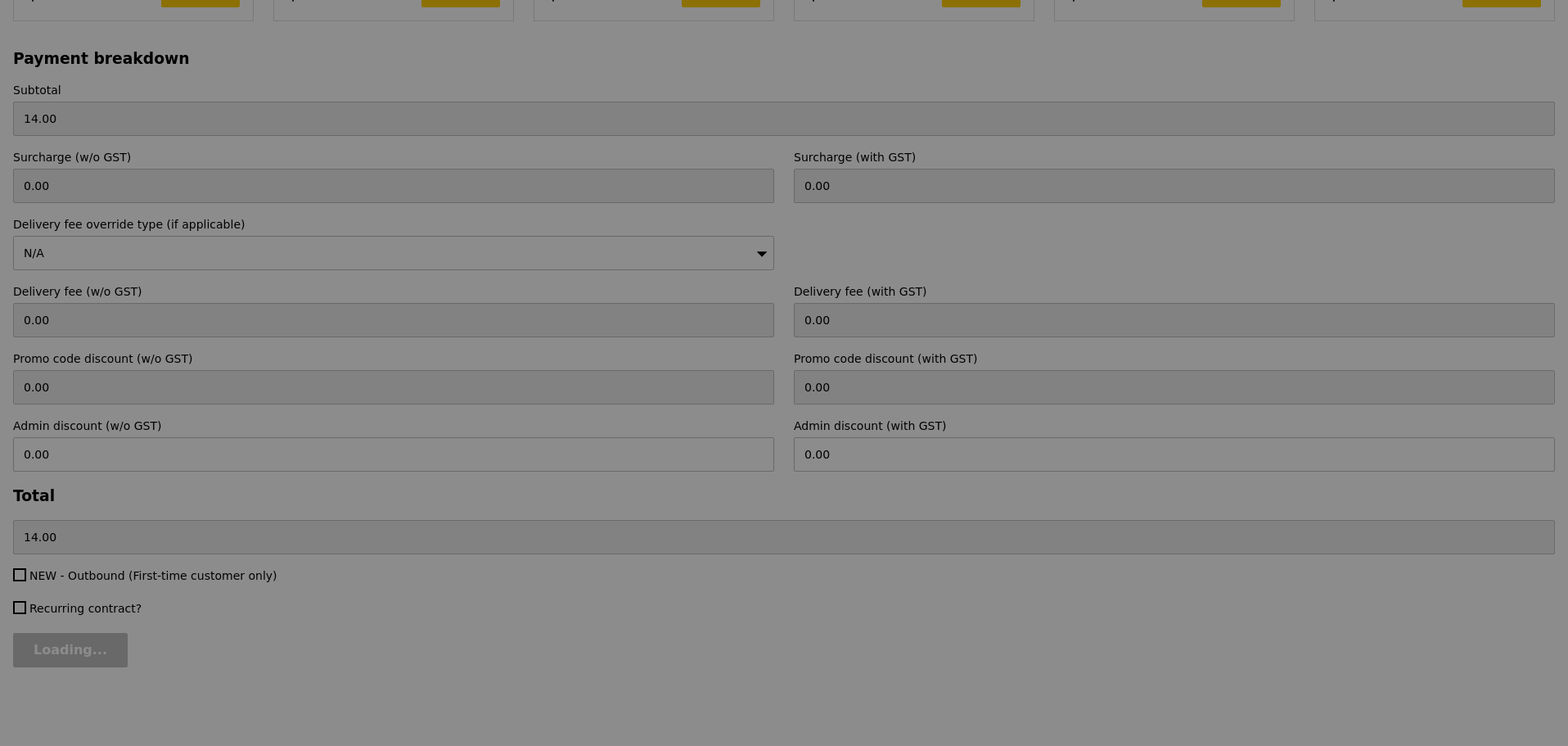
type input "0.00"
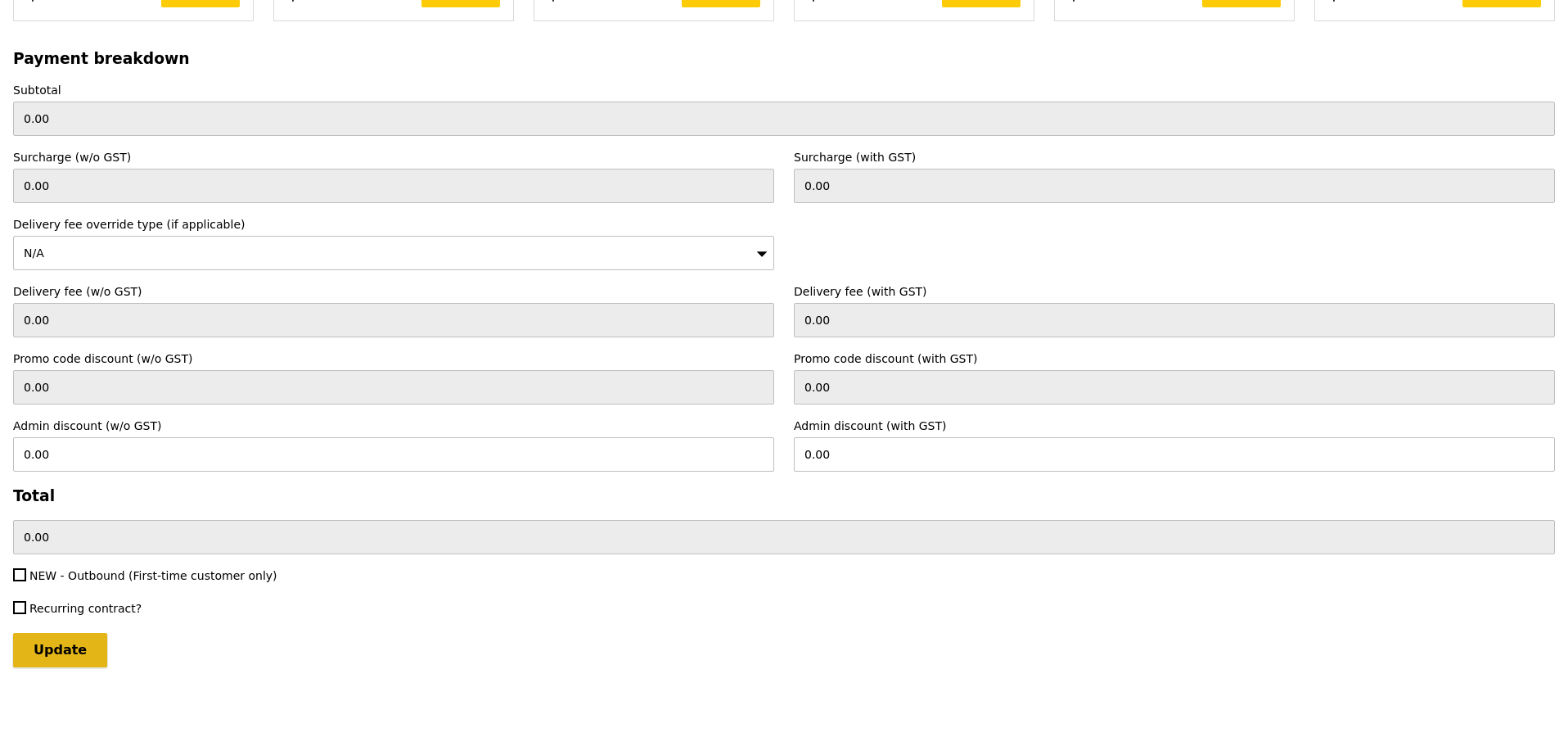
click at [67, 647] on input "Update" at bounding box center [61, 650] width 94 height 35
type input "Loading..."
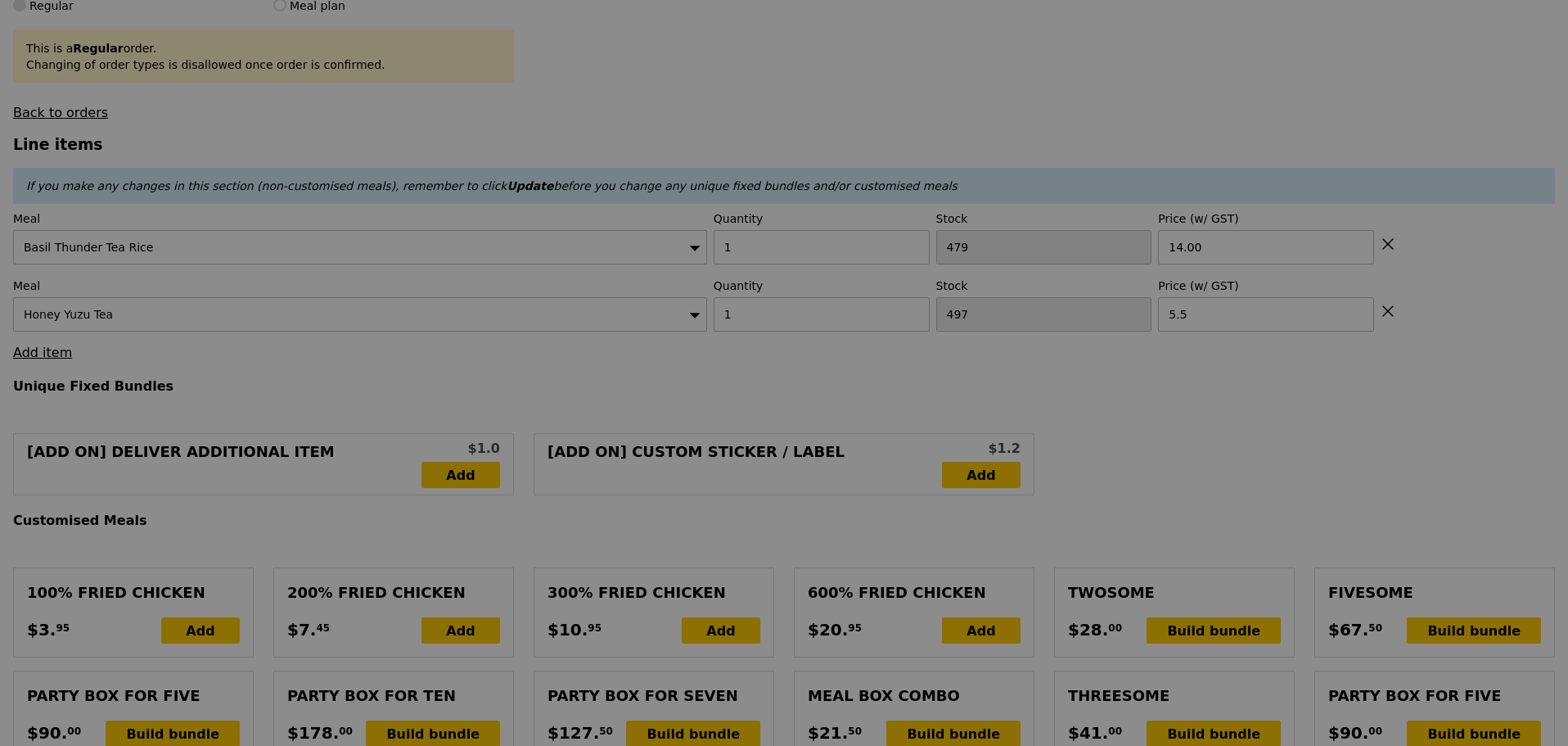
scroll to position [0, 0]
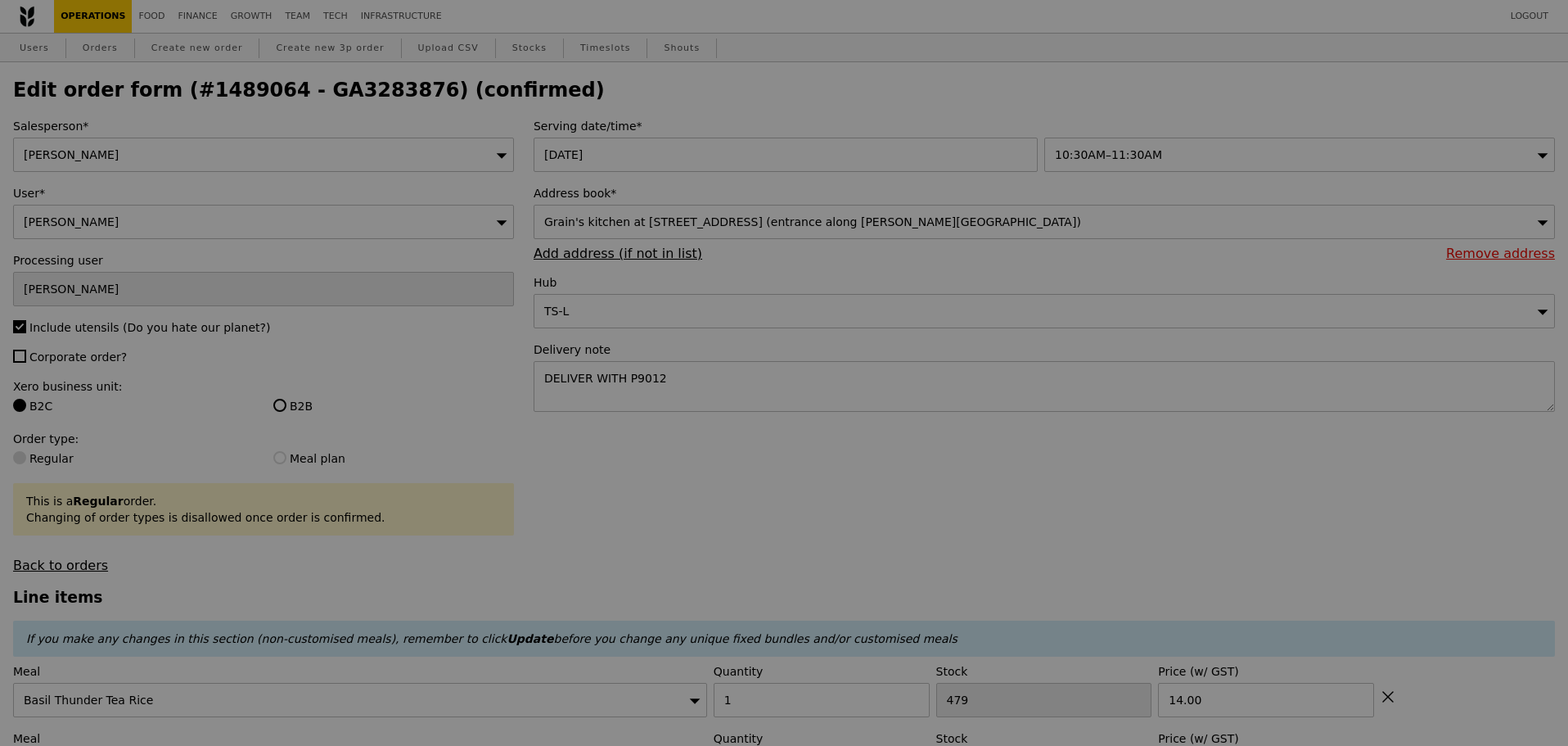
type input "19.50"
type input "Update"
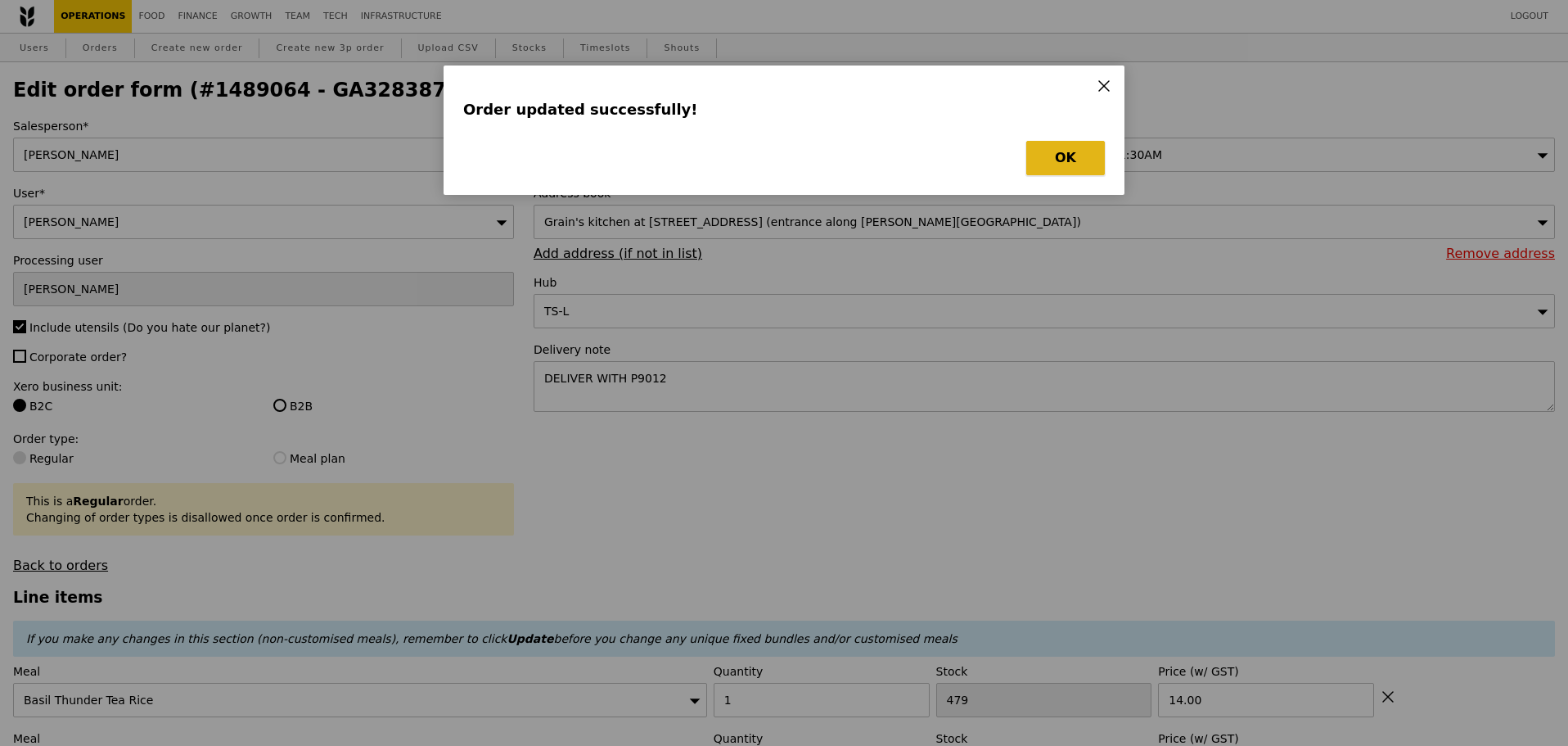
click at [1098, 148] on button "OK" at bounding box center [1066, 158] width 79 height 35
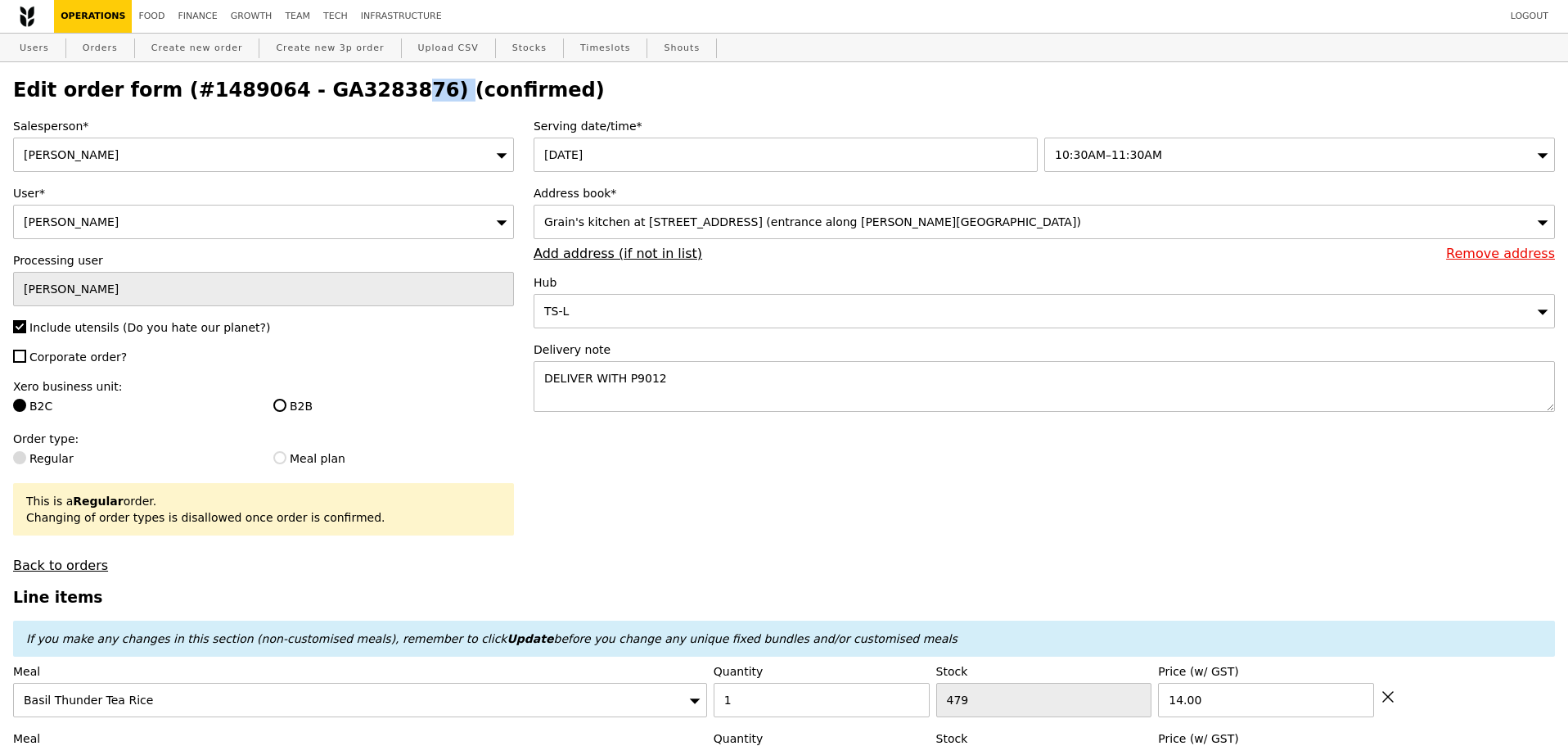
drag, startPoint x: 277, startPoint y: 95, endPoint x: 384, endPoint y: 104, distance: 107.4
click at [384, 101] on h2 "Edit order form (#1489064 - GA3283876) (confirmed)" at bounding box center [784, 91] width 1542 height 23
copy h2 "GA3283876"
click at [100, 44] on link "Orders" at bounding box center [100, 48] width 48 height 30
click at [601, 80] on h2 "Edit order form (#1489064 - GA3283876) (confirmed)" at bounding box center [784, 91] width 1542 height 23
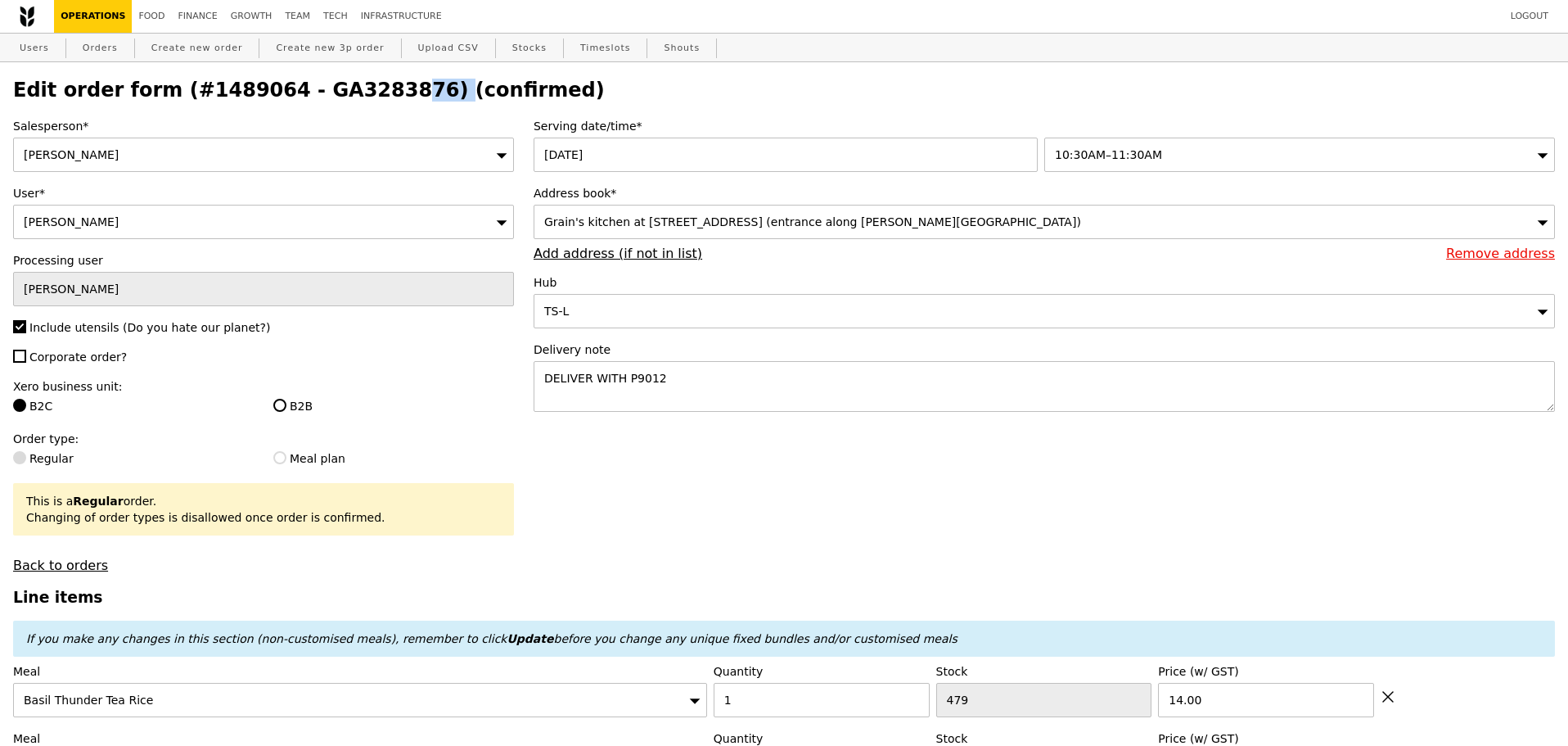
drag, startPoint x: 278, startPoint y: 92, endPoint x: 385, endPoint y: 97, distance: 107.1
click at [385, 97] on h2 "Edit order form (#1489064 - GA3283876) (confirmed)" at bounding box center [784, 91] width 1542 height 23
copy h2 "GA3283876"
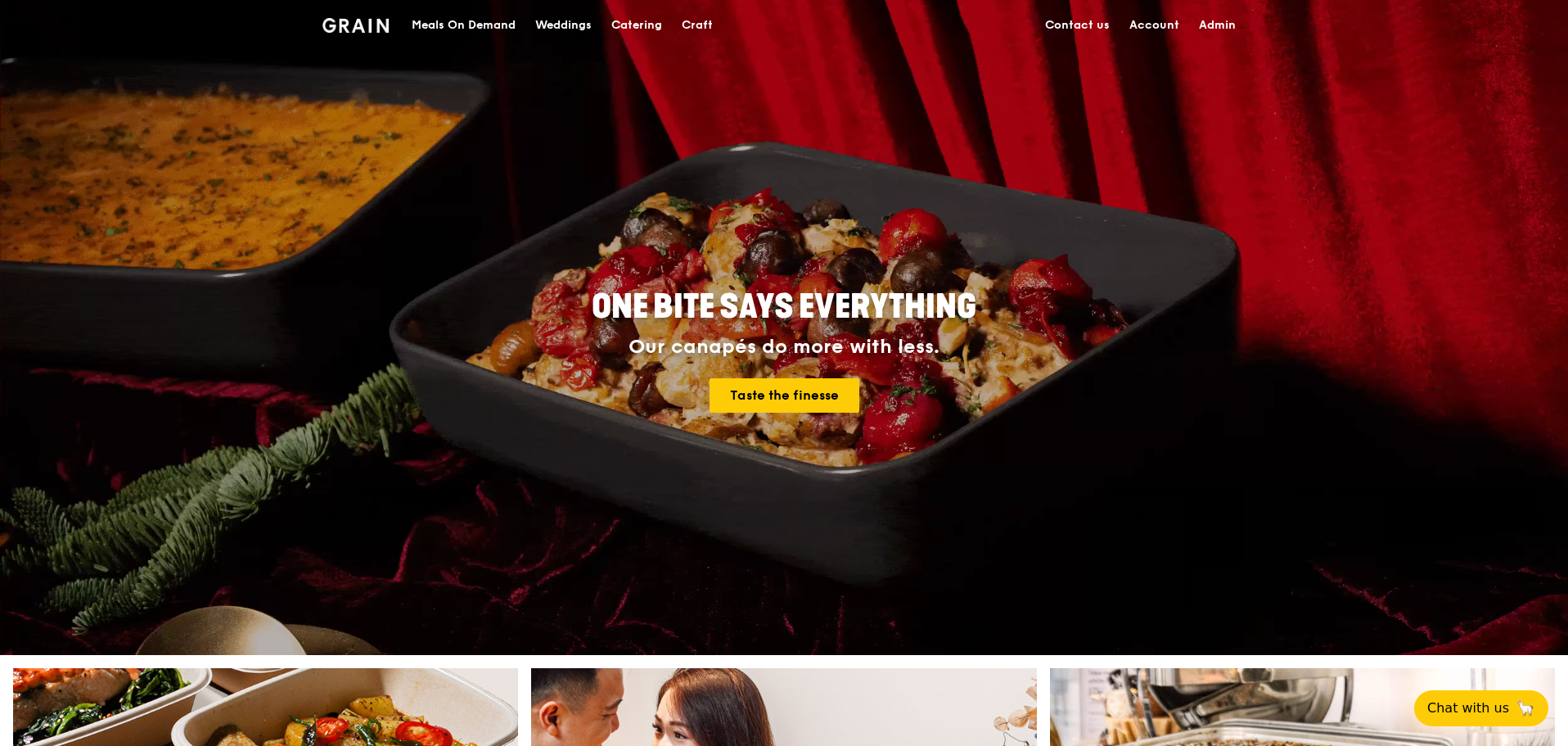
click at [464, 36] on div "Meals On Demand" at bounding box center [464, 25] width 104 height 49
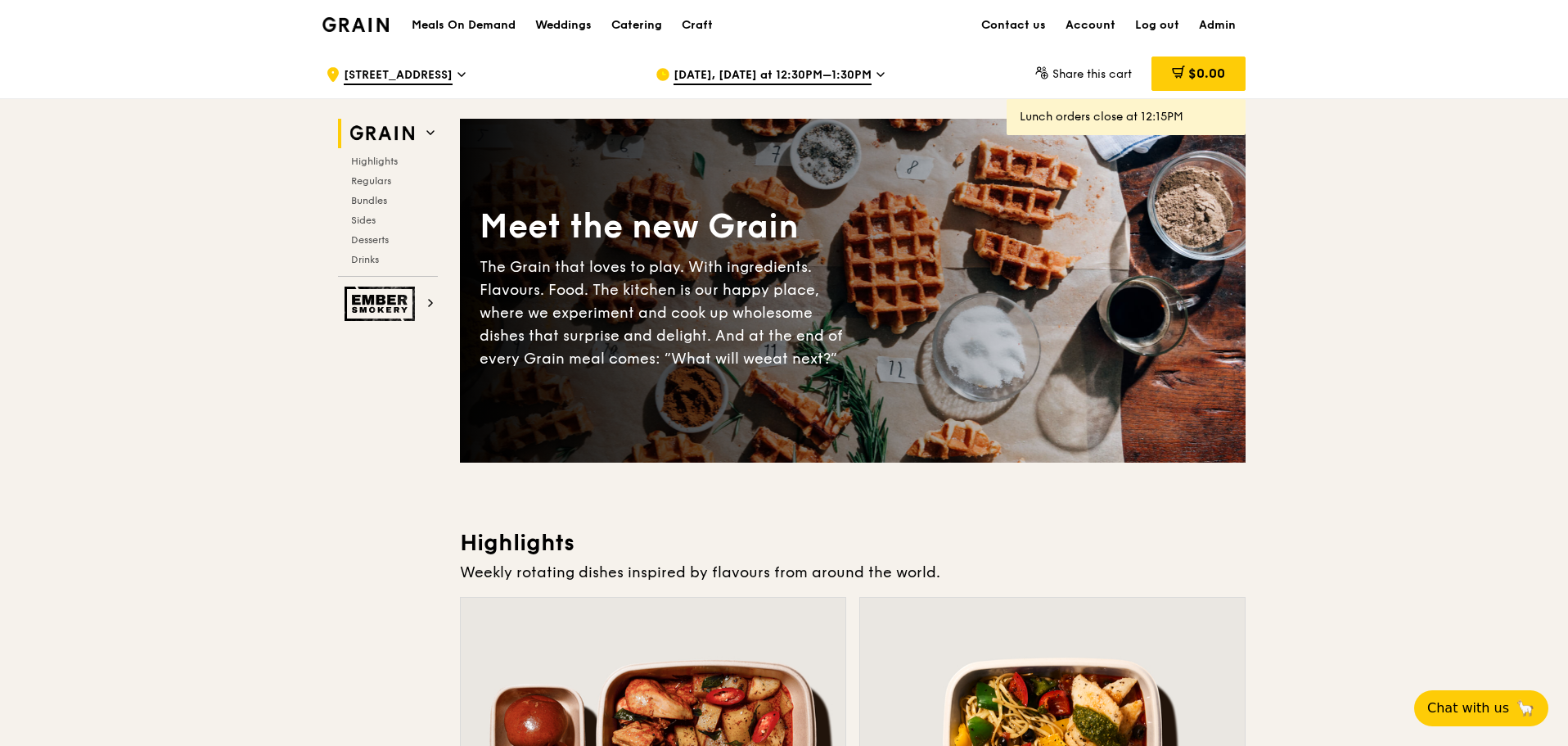
click at [817, 80] on span "Sep 8, Today at 12:30PM–1:30PM" at bounding box center [773, 76] width 199 height 18
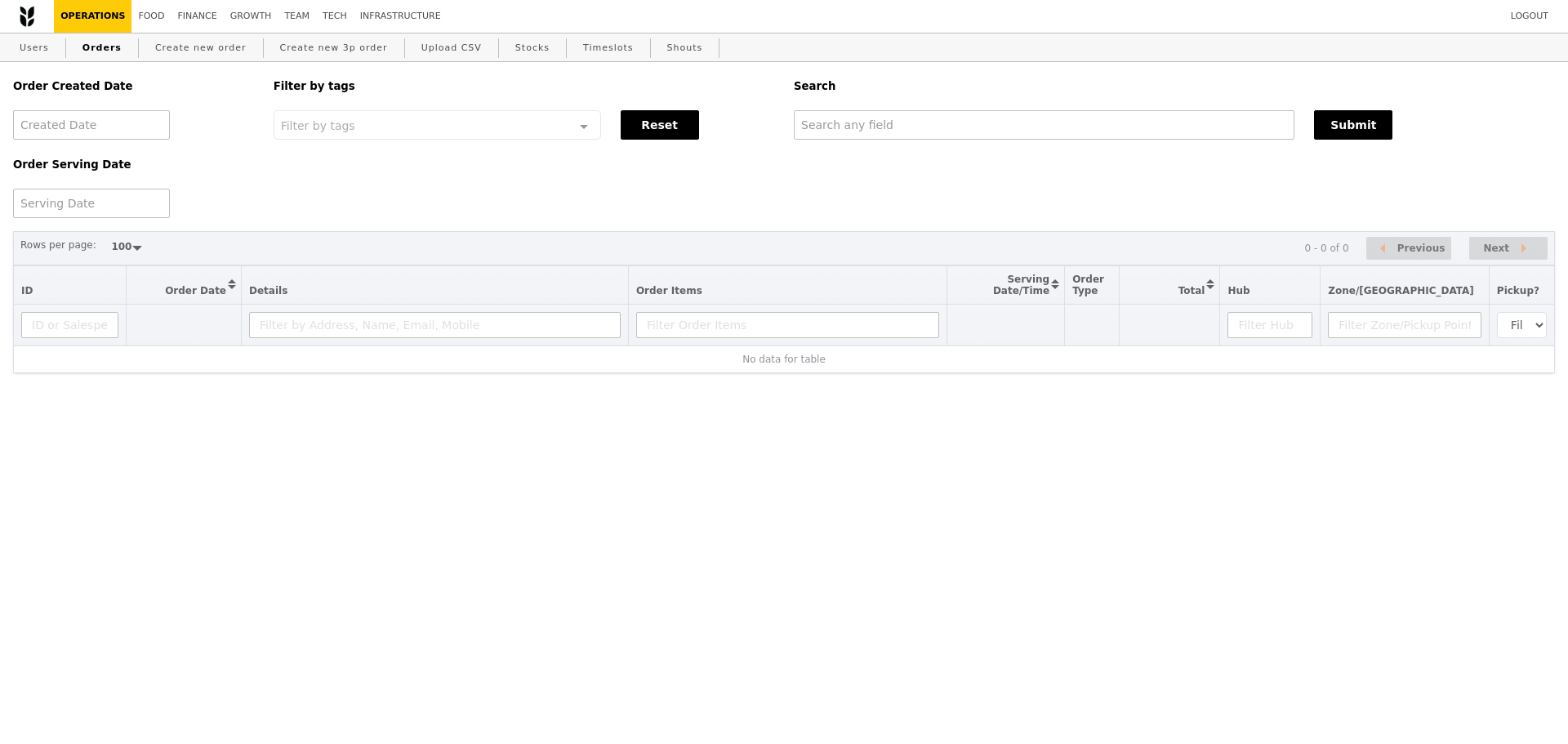
select select "100"
click at [913, 131] on input "text" at bounding box center [1043, 125] width 501 height 30
paste input "GA3283876"
type input "GA3283876"
click at [1328, 133] on button "Submit" at bounding box center [1353, 125] width 79 height 30
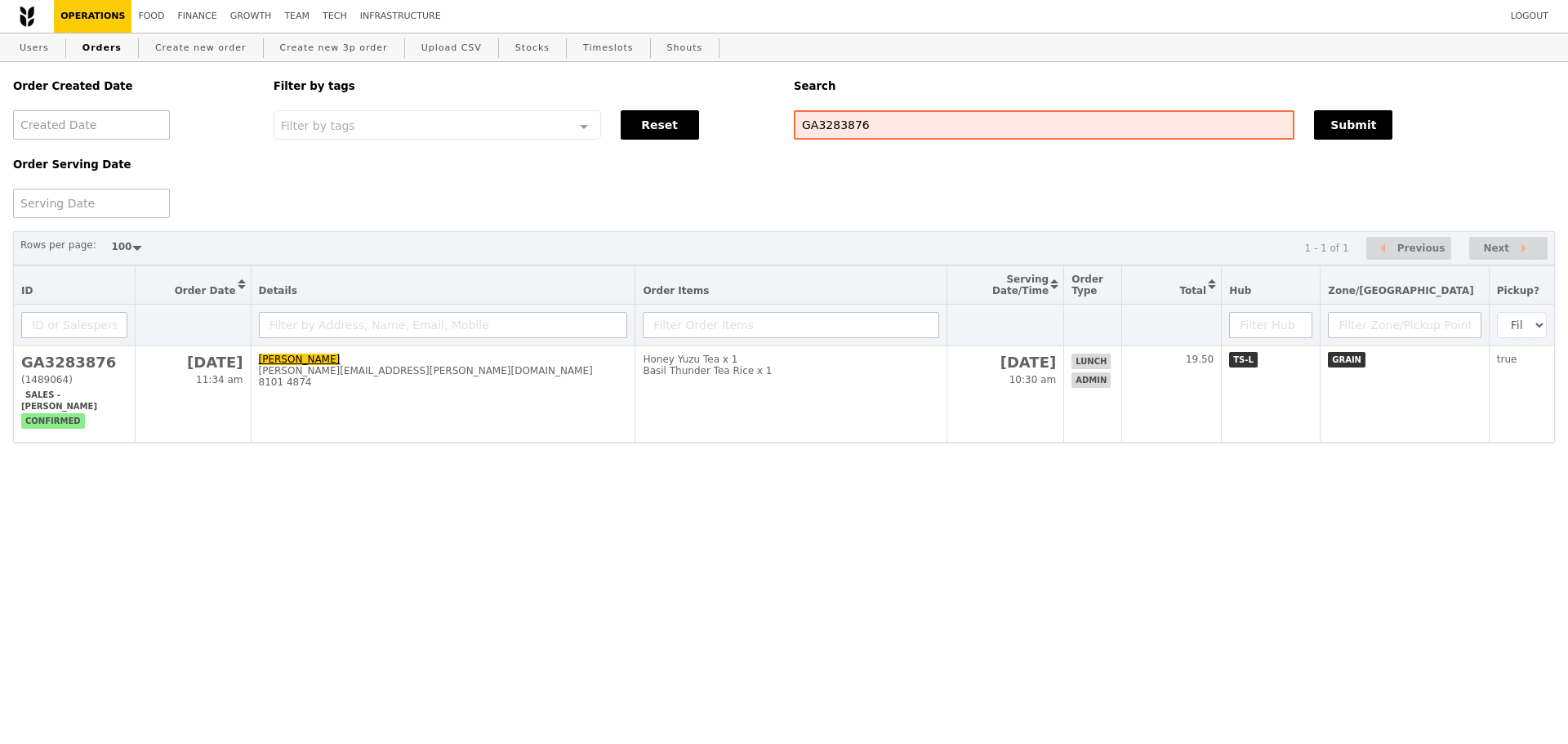
drag, startPoint x: 447, startPoint y: 404, endPoint x: 637, endPoint y: 316, distance: 209.4
click at [442, 404] on td "[PERSON_NAME] [PERSON_NAME][EMAIL_ADDRESS][PERSON_NAME][DOMAIN_NAME] 8101 4874" at bounding box center [443, 394] width 385 height 96
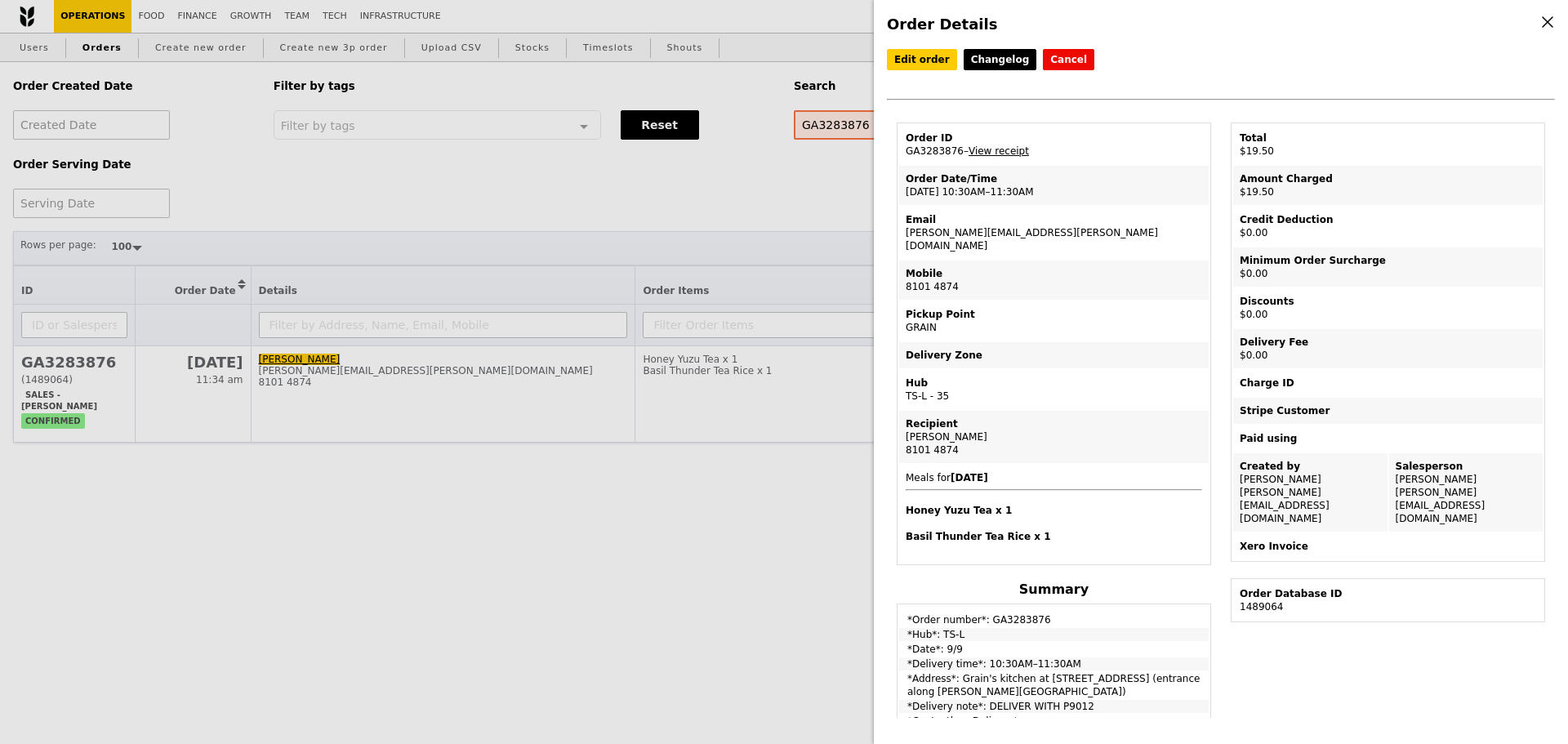
click at [976, 152] on link "View receipt" at bounding box center [998, 151] width 61 height 12
click at [774, 289] on div "Order Details Edit order Changelog Cancel Order ID GA3283876 – View receipt Ord…" at bounding box center [784, 372] width 1568 height 744
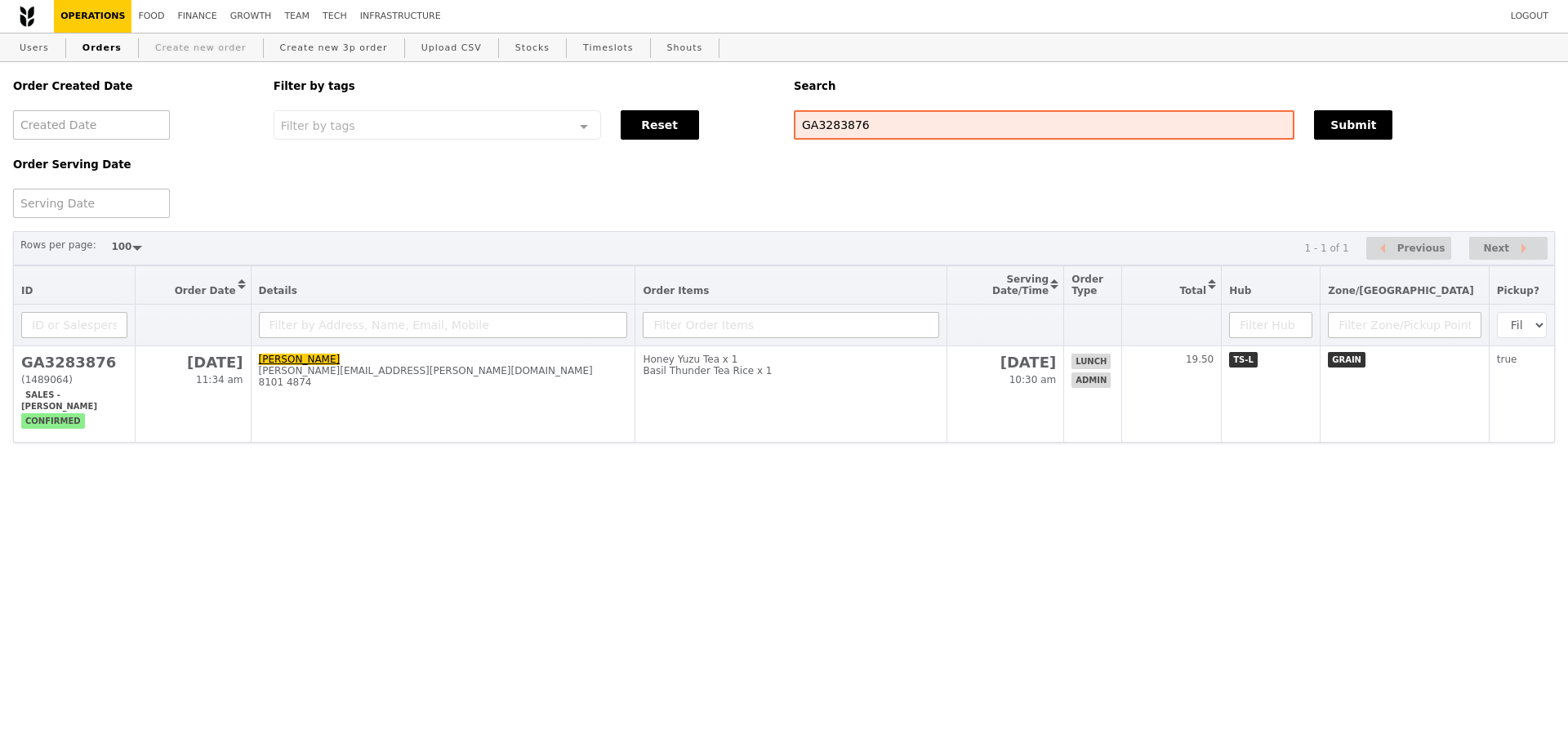
click at [211, 47] on link "Create new order" at bounding box center [201, 48] width 105 height 30
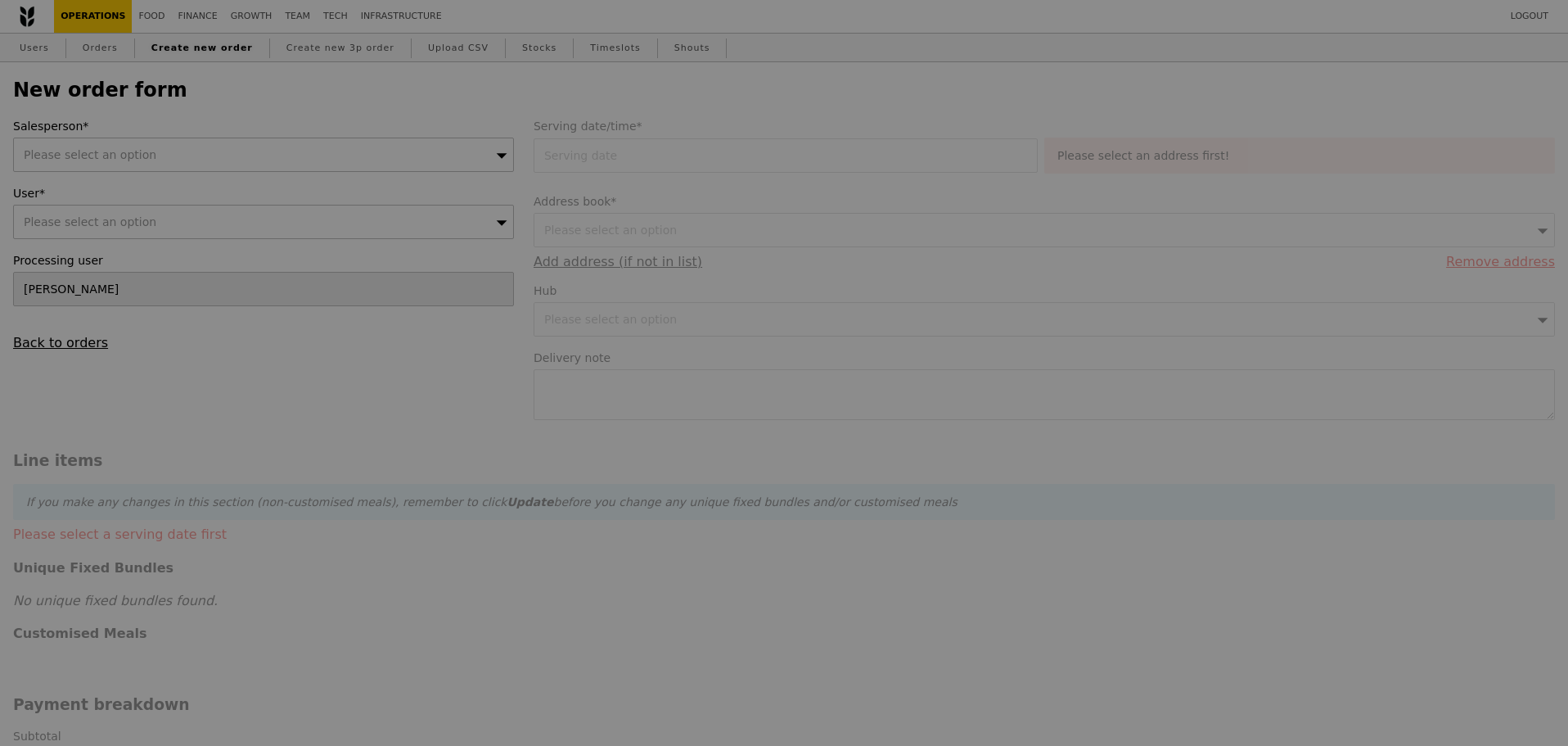
type input "Confirm"
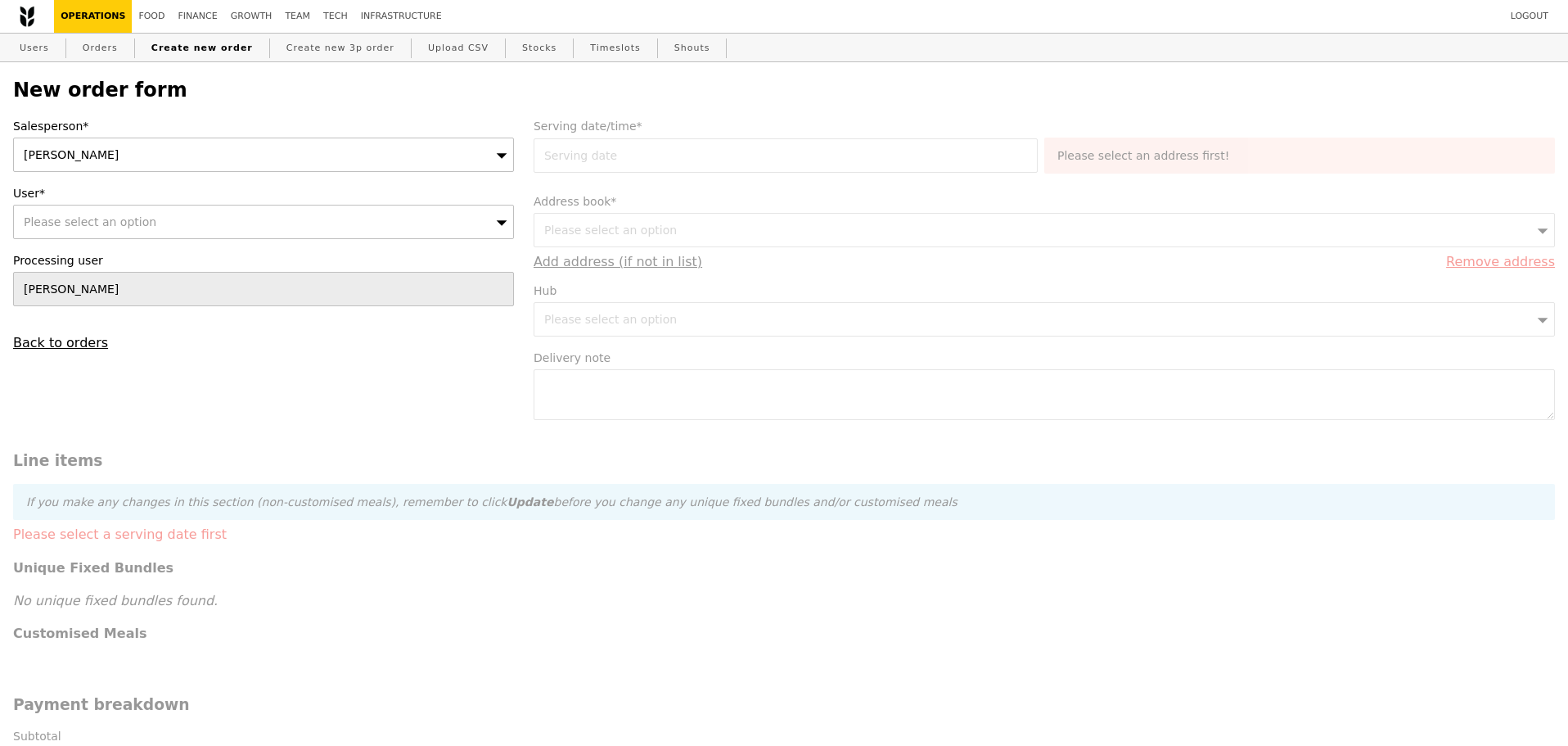
click at [145, 226] on div "Please select an option" at bounding box center [264, 222] width 501 height 35
type input "[PERSON_NAME].[PERSON_NAME]"
type input "Confirm"
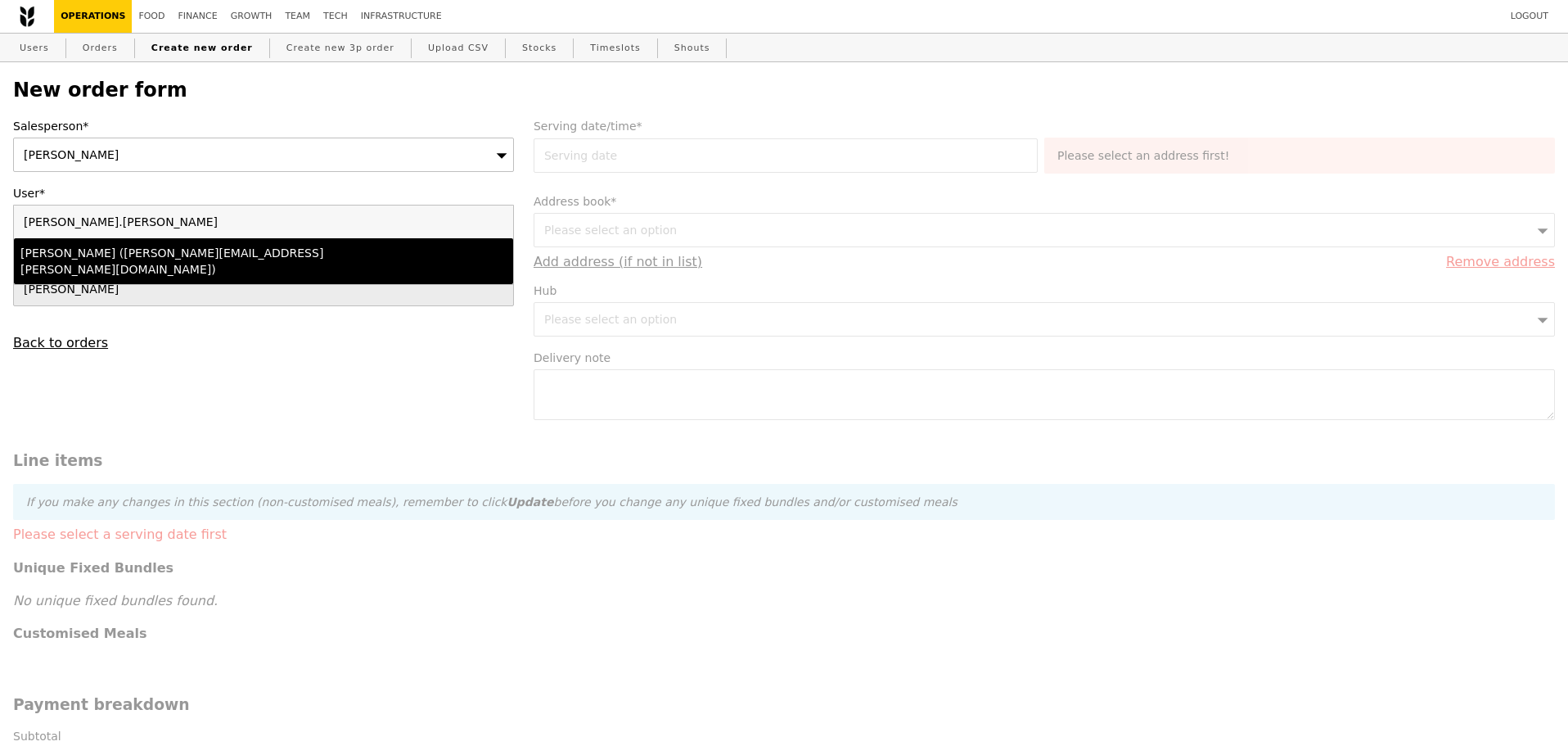
type input "[PERSON_NAME].[PERSON_NAME]"
click at [161, 253] on div "[PERSON_NAME] ([PERSON_NAME][EMAIL_ADDRESS][PERSON_NAME][DOMAIN_NAME])" at bounding box center [202, 261] width 364 height 33
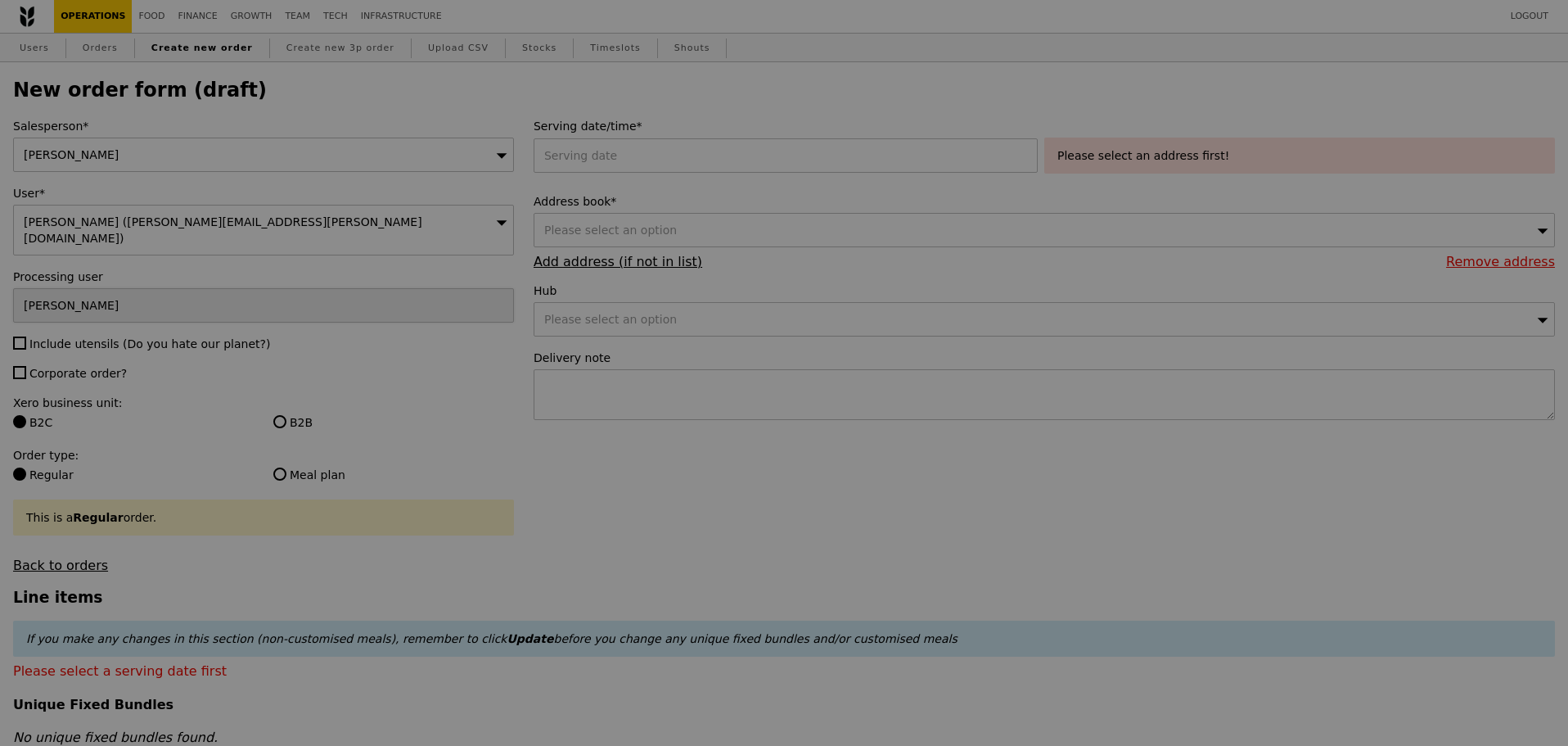
type input "Confirm"
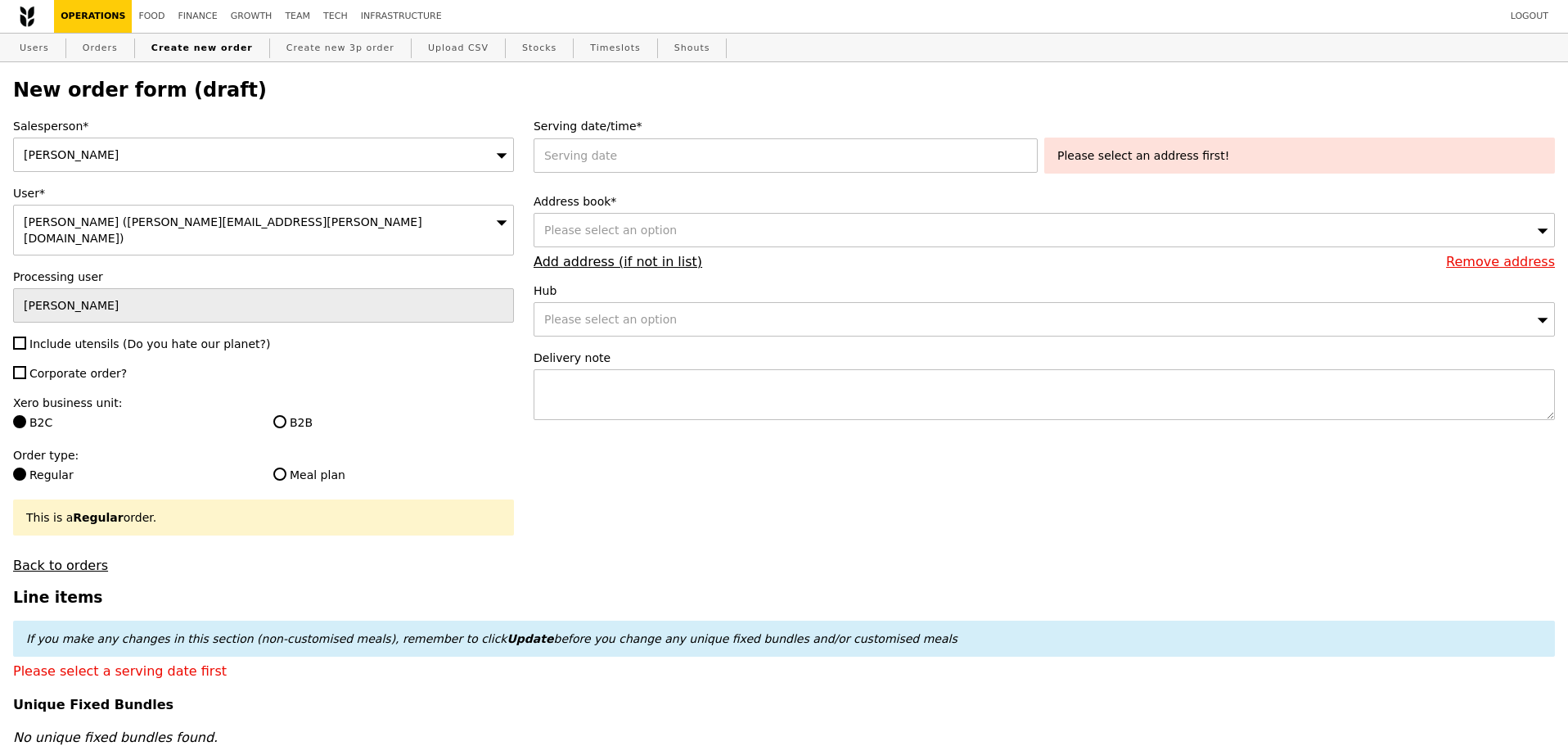
click at [115, 339] on div "Salesperson* [PERSON_NAME] User* [PERSON_NAME] ([PERSON_NAME][EMAIL_ADDRESS][PE…" at bounding box center [263, 345] width 520 height 455
click at [100, 337] on span "Include utensils (Do you hate our planet?)" at bounding box center [150, 344] width 241 height 13
click at [26, 336] on input "Include utensils (Do you hate our planet?)" at bounding box center [20, 343] width 13 height 13
checkbox input "true"
type input "Confirm"
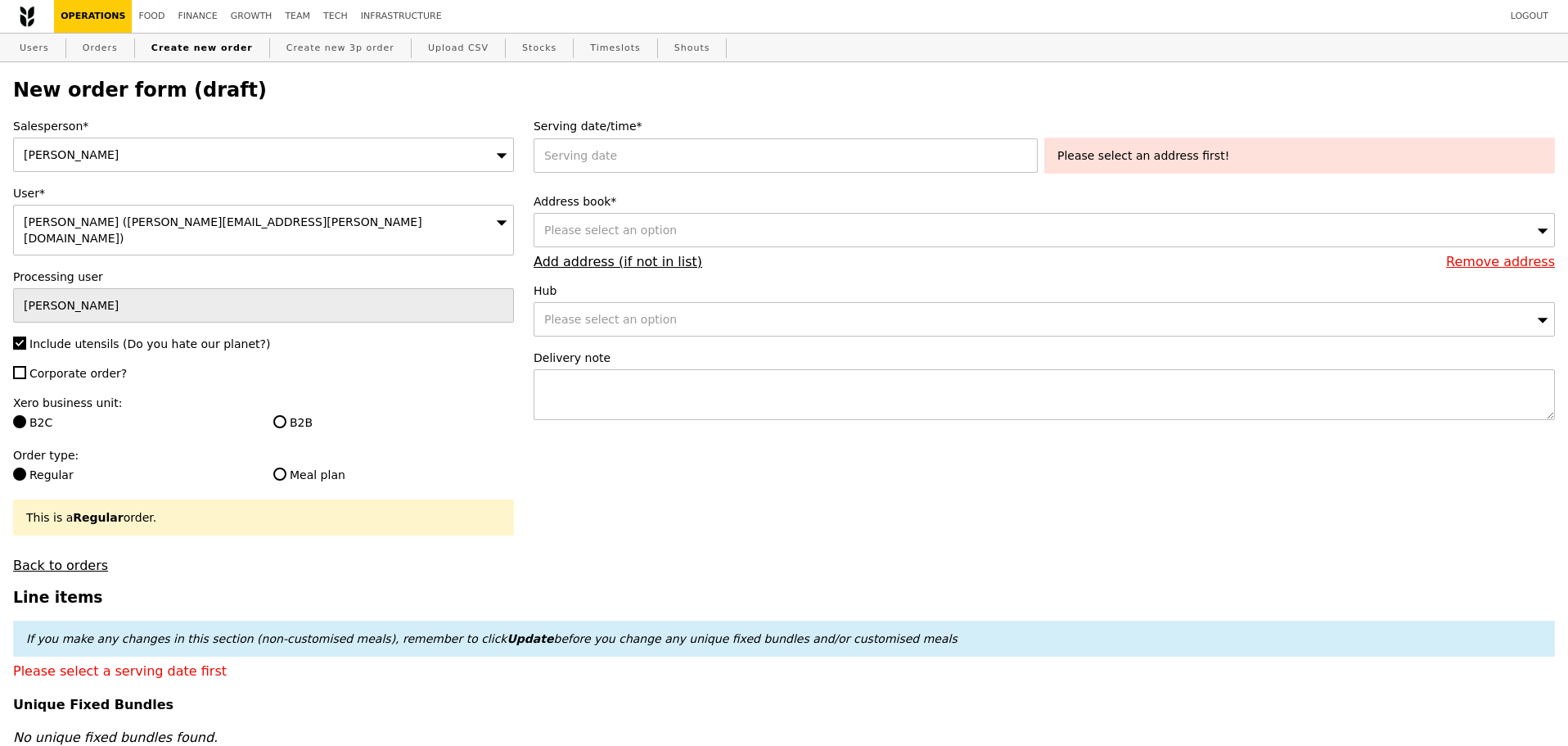
click at [78, 366] on span "Corporate order?" at bounding box center [78, 373] width 97 height 13
click at [26, 366] on input "Corporate order?" at bounding box center [20, 373] width 13 height 13
checkbox input "true"
click at [296, 414] on label "B2B" at bounding box center [394, 422] width 241 height 16
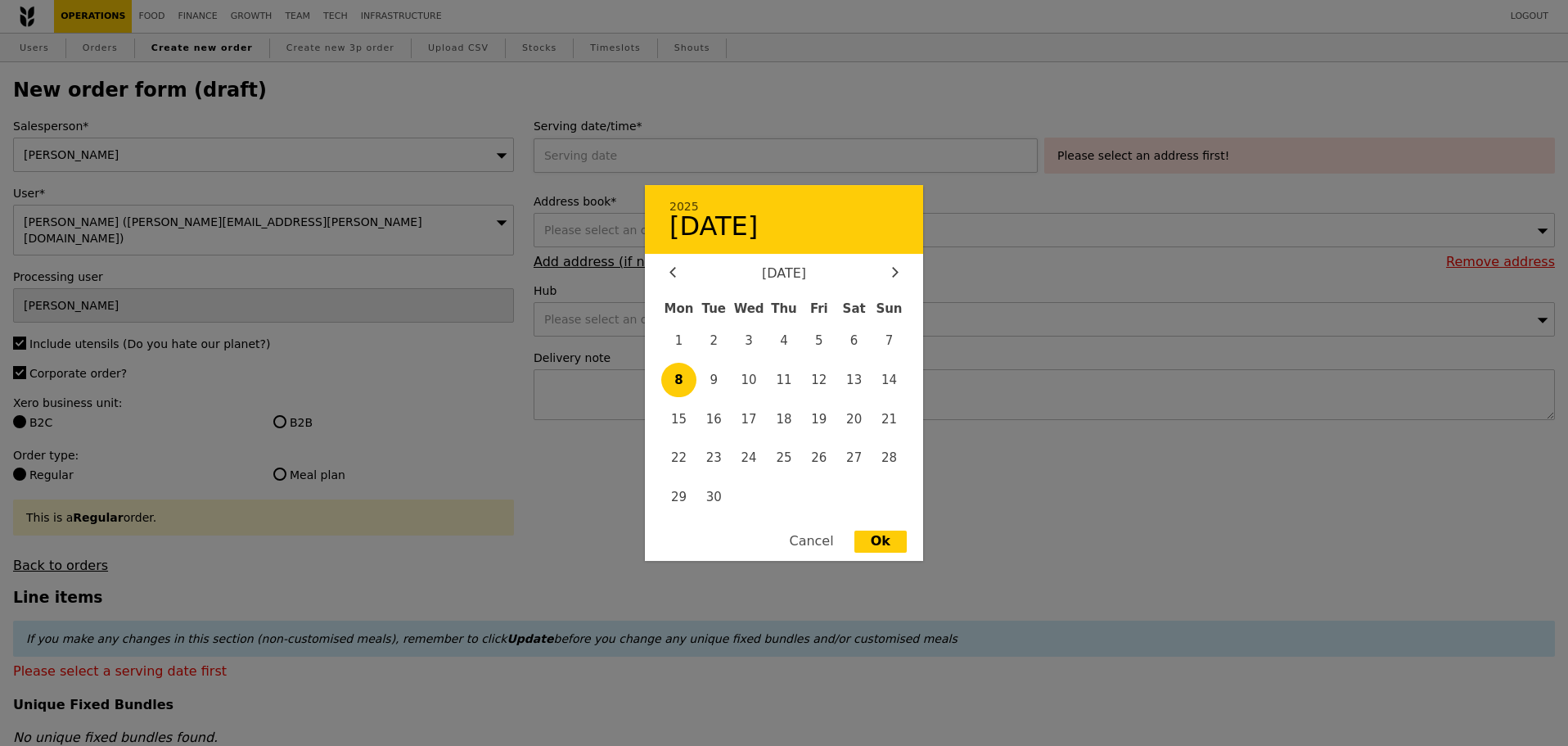
click at [679, 157] on div "2025 September [DATE] Tue Wed Thu Fri Sat Sun 1 2 3 4 5 6 7 8 9 10 11 12 13 14 …" at bounding box center [789, 156] width 511 height 35
click at [748, 381] on span "10" at bounding box center [749, 380] width 36 height 36
type input "[DATE]"
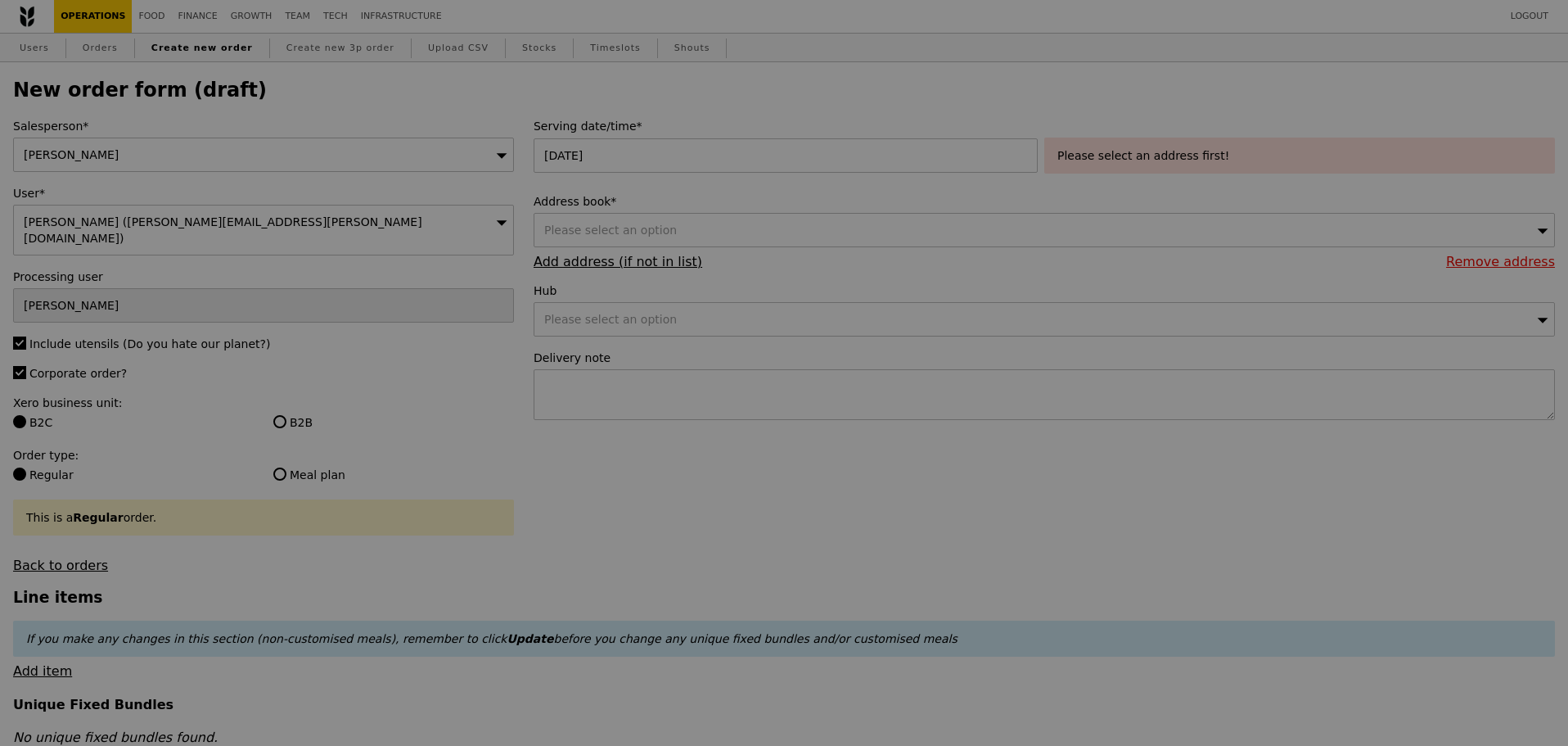
click at [681, 224] on div "Please select an option" at bounding box center [1045, 230] width 1022 height 35
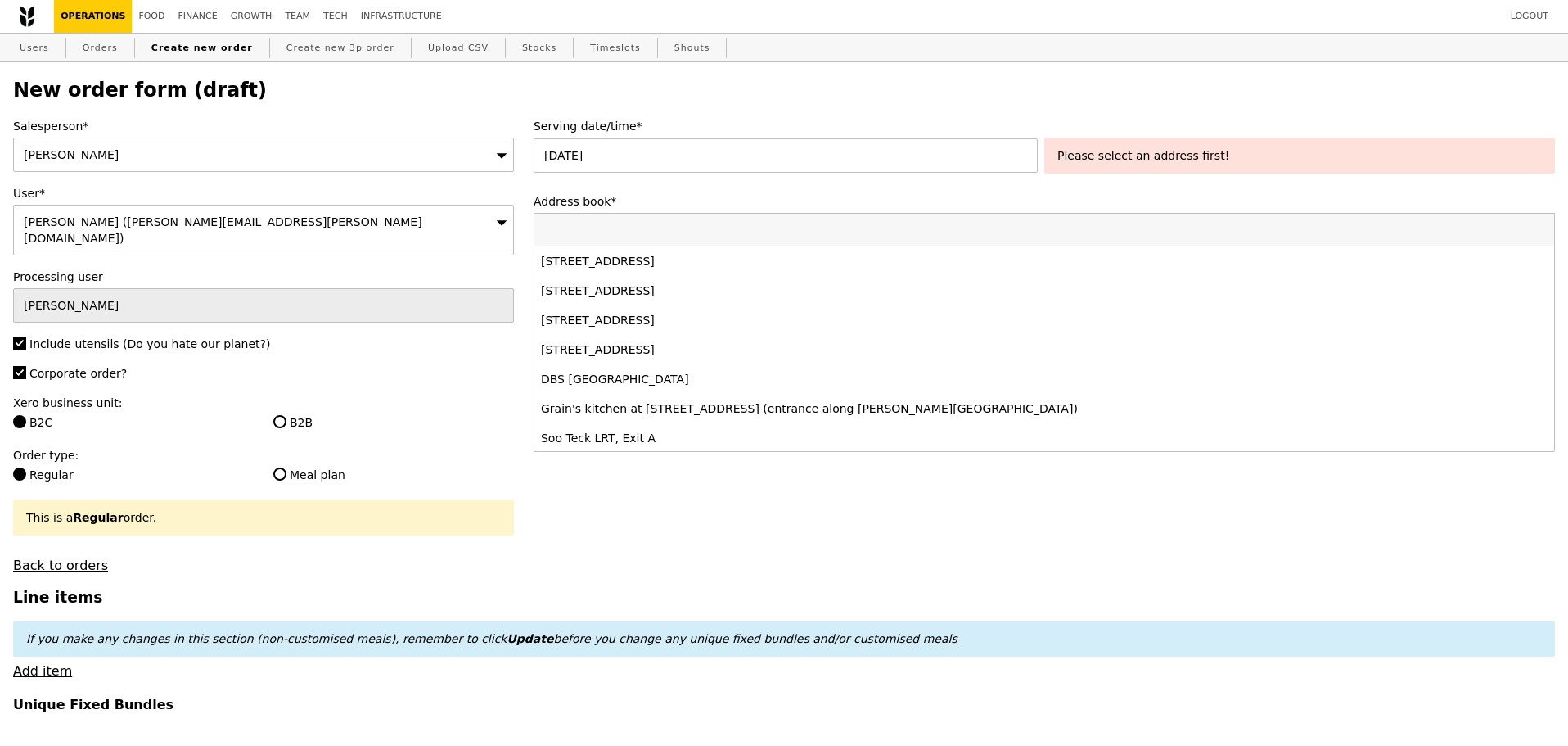
click at [665, 236] on input "Address book*" at bounding box center [1045, 230] width 1020 height 33
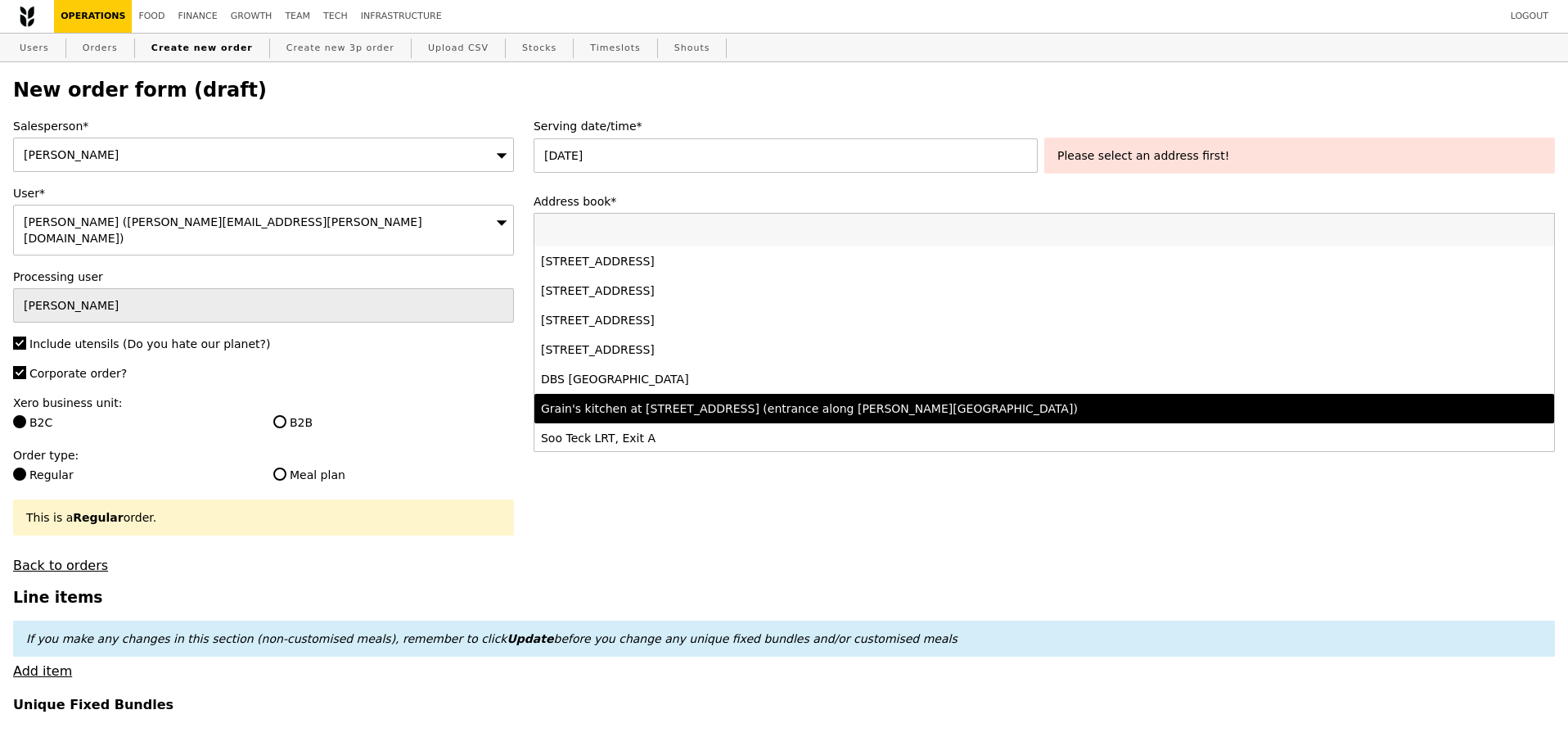
click at [719, 410] on div "Grain's kitchen at [STREET_ADDRESS] (entrance along [PERSON_NAME][GEOGRAPHIC_DA…" at bounding box center [918, 408] width 756 height 16
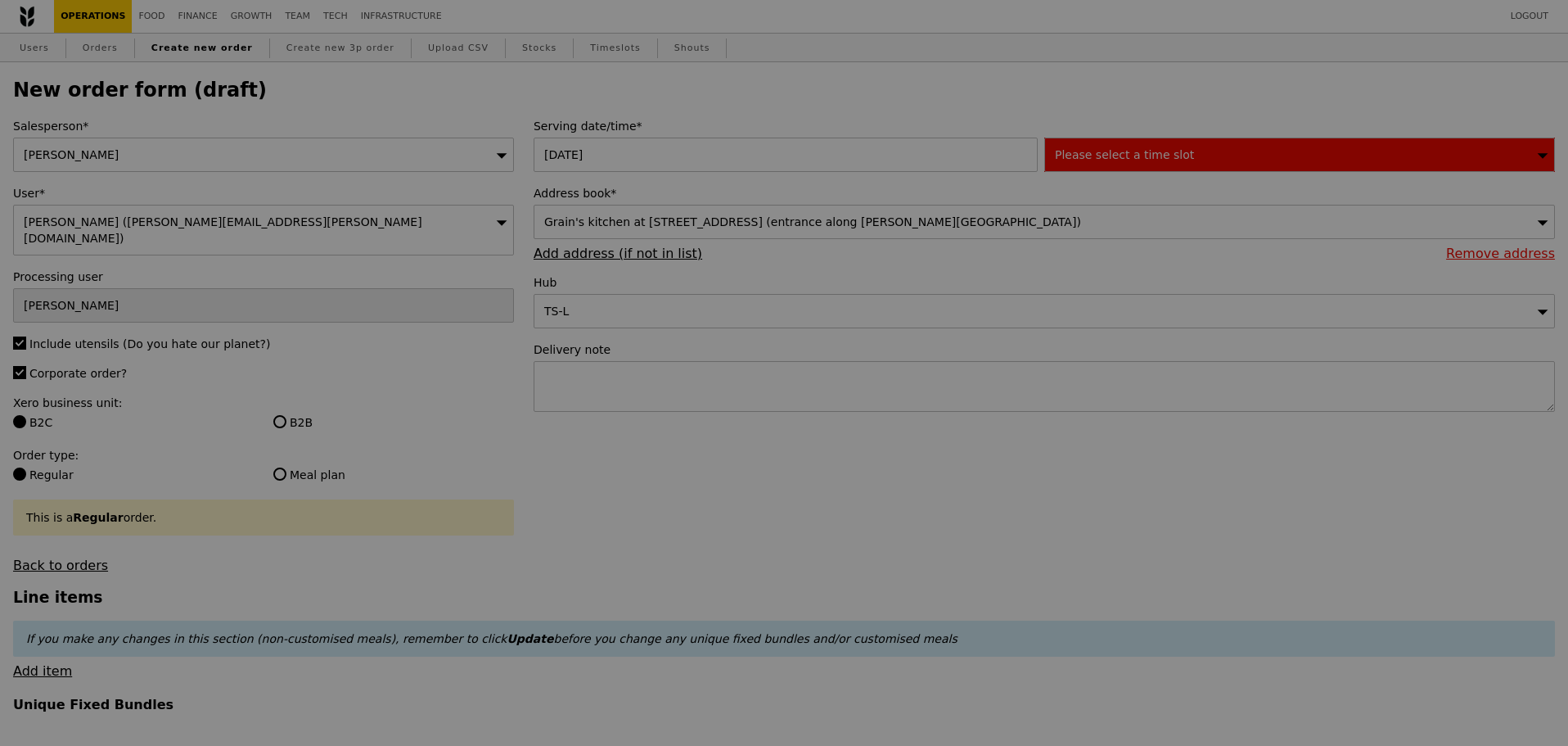
type input "Confirm"
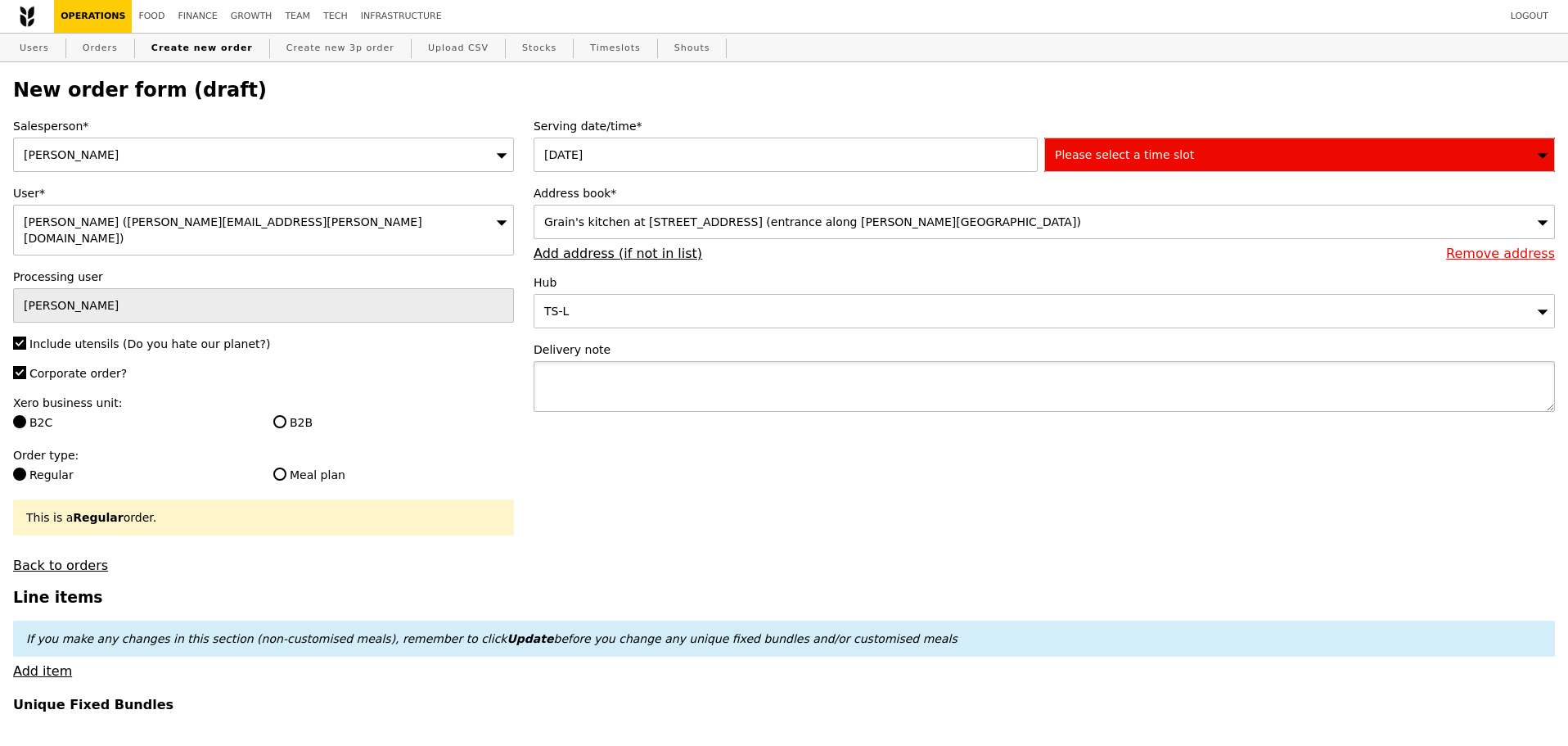
click at [631, 403] on textarea at bounding box center [1045, 386] width 1022 height 51
paste textarea "P9013"
click at [542, 390] on textarea "P9013" at bounding box center [1045, 386] width 1022 height 51
type textarea "DELIVER WITH P9013"
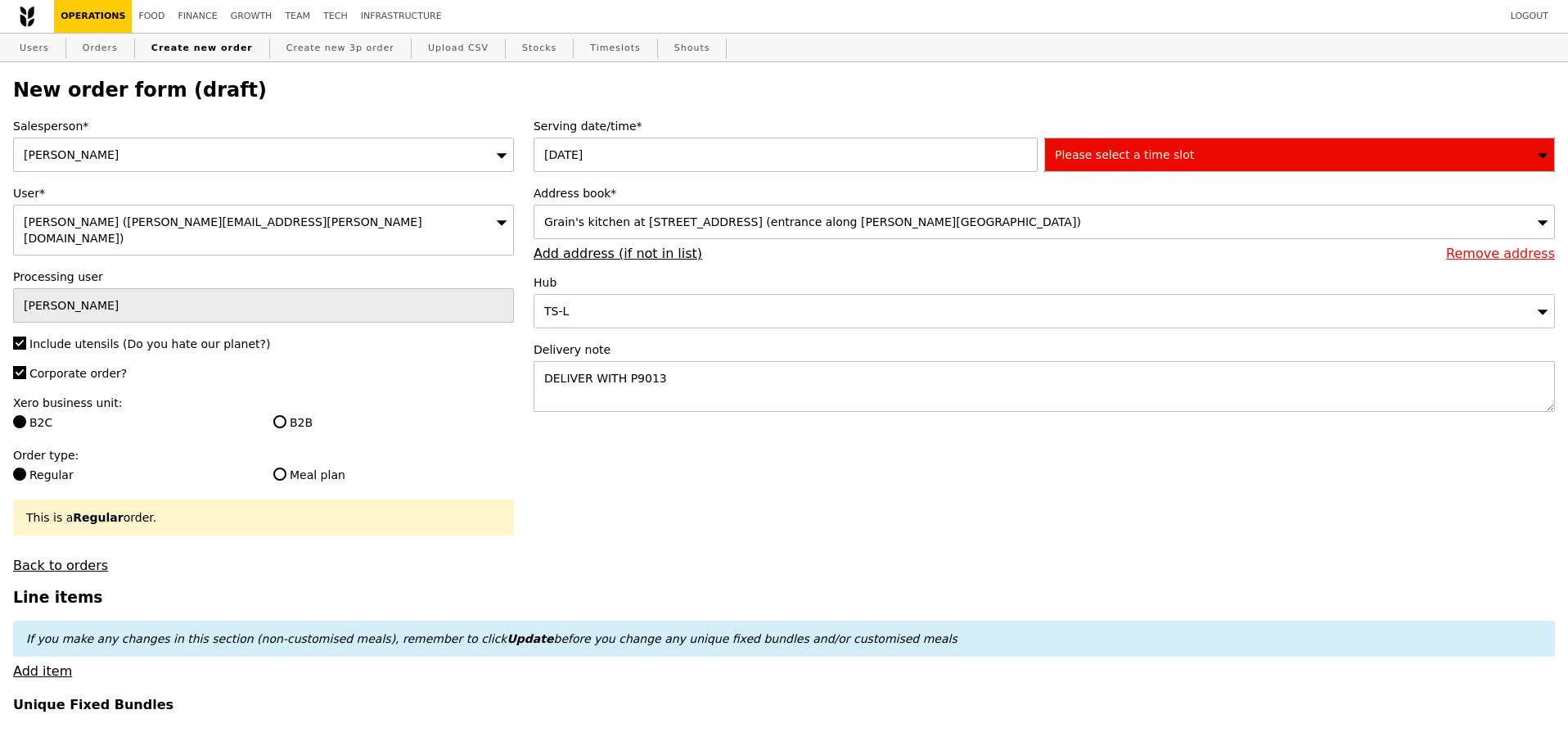
type input "Confirm"
click at [1289, 155] on div "Please select a time slot" at bounding box center [1300, 155] width 511 height 35
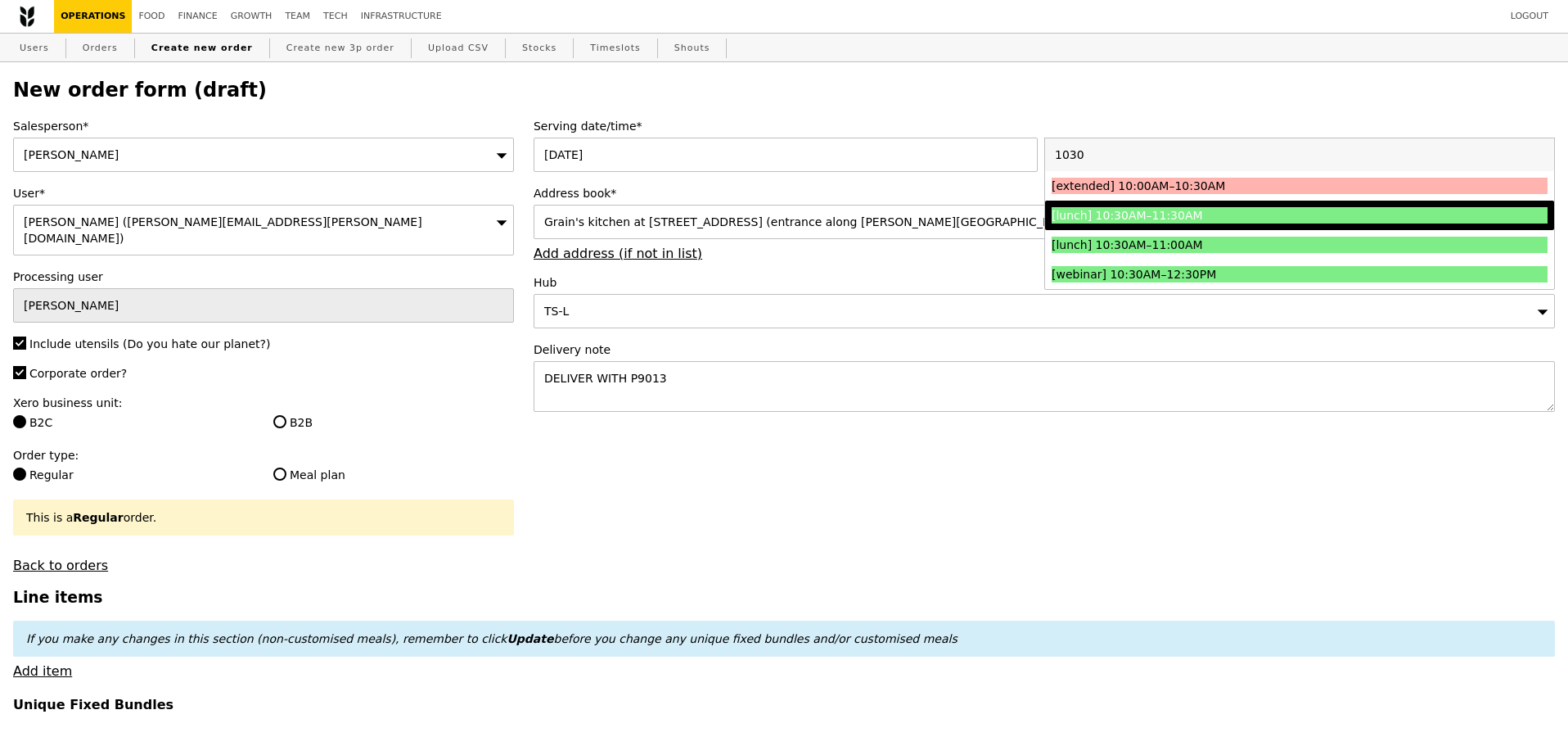
type input "1030"
click at [1151, 224] on div "[lunch] 10:30AM–11:30AM" at bounding box center [1237, 215] width 372 height 16
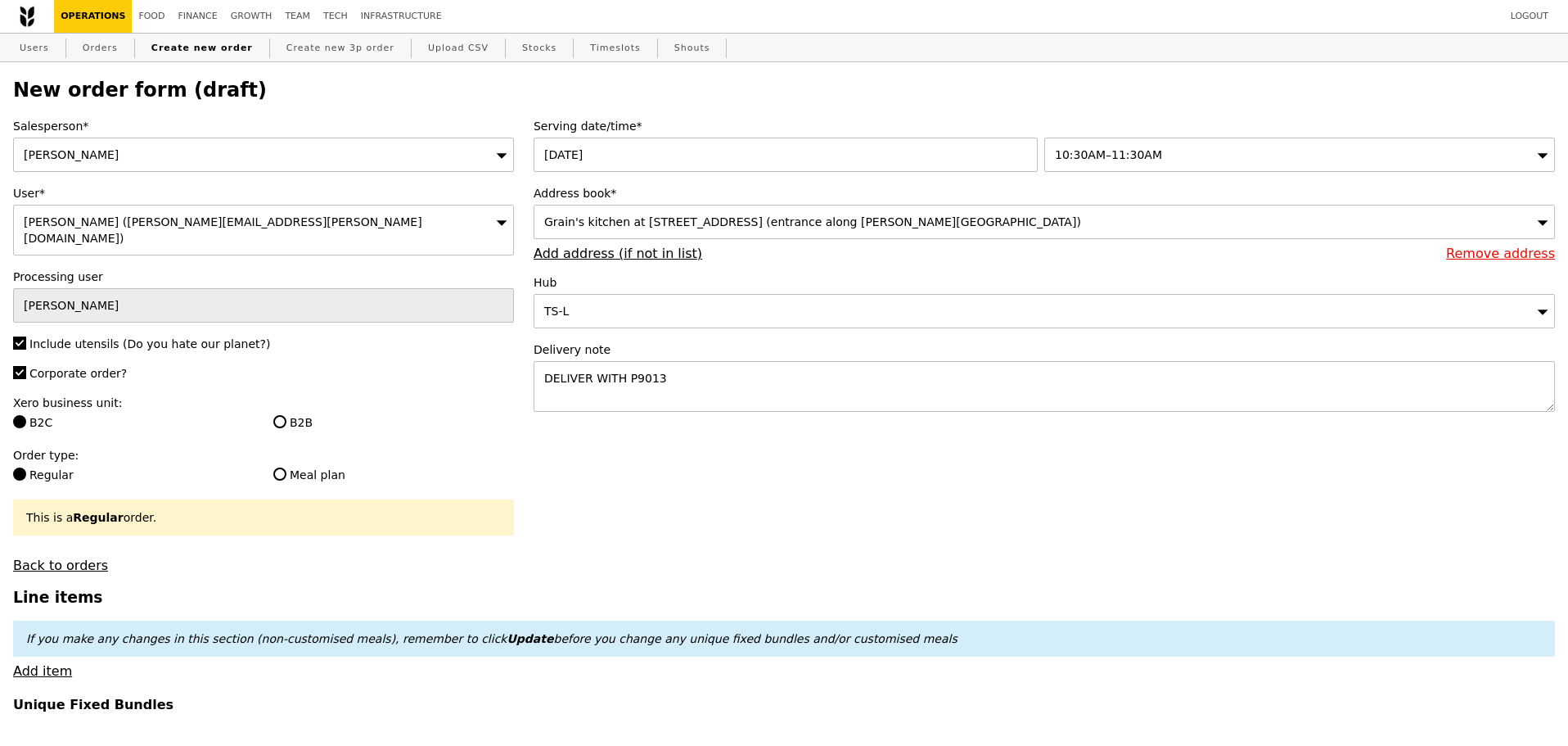
type input "Confirm"
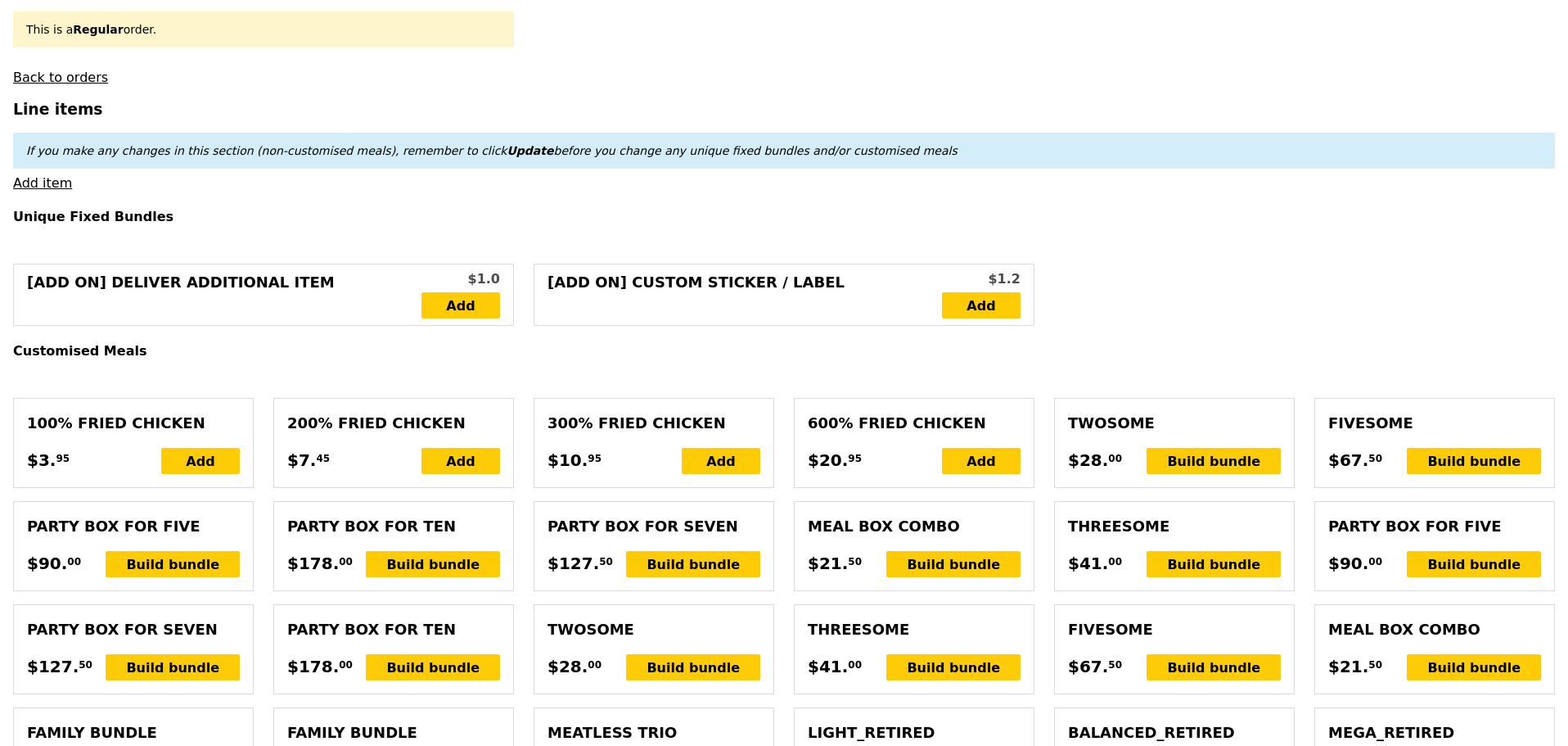
scroll to position [492, 0]
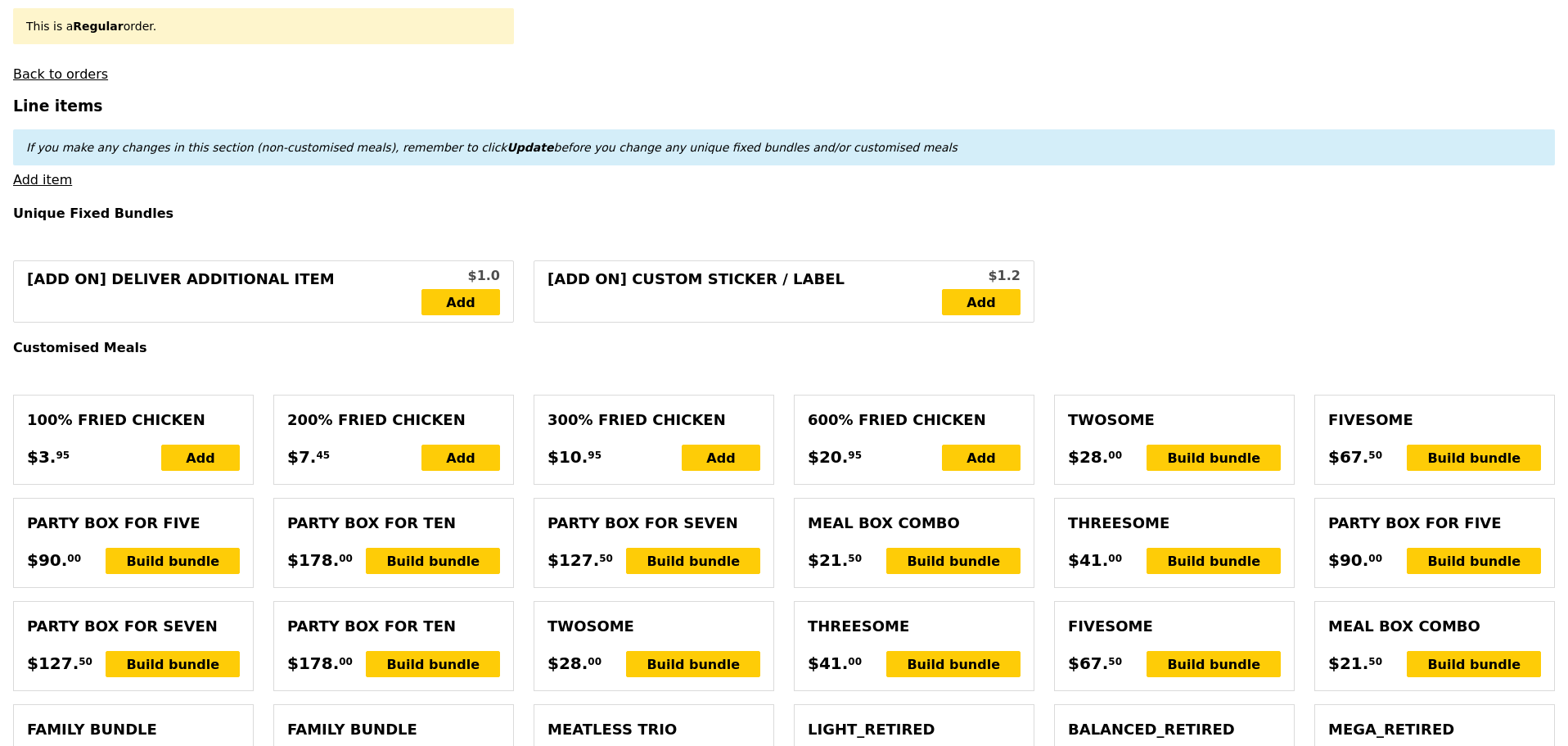
click at [40, 172] on link "Add item" at bounding box center [42, 179] width 59 height 15
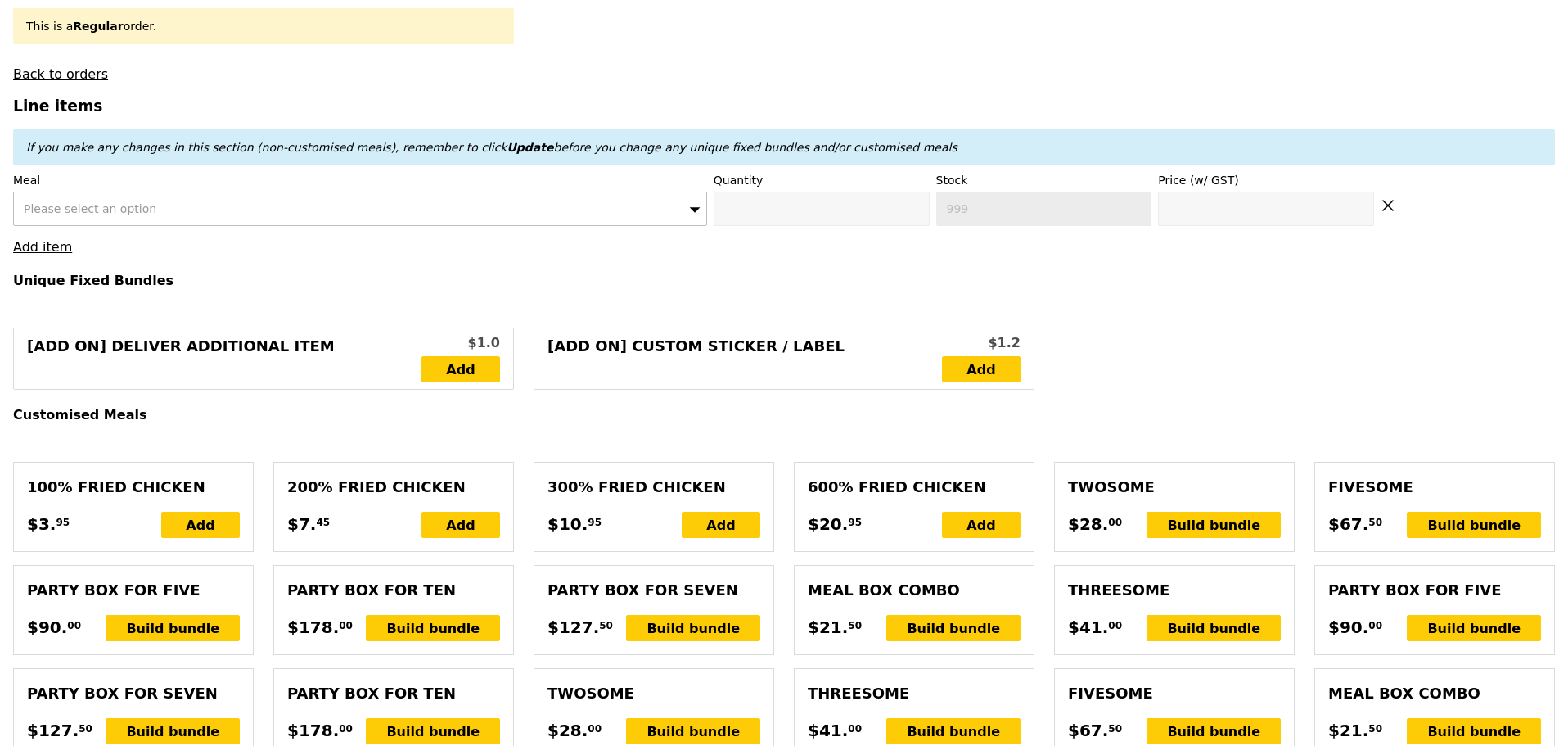
click at [144, 210] on div "Please select an option" at bounding box center [360, 209] width 694 height 35
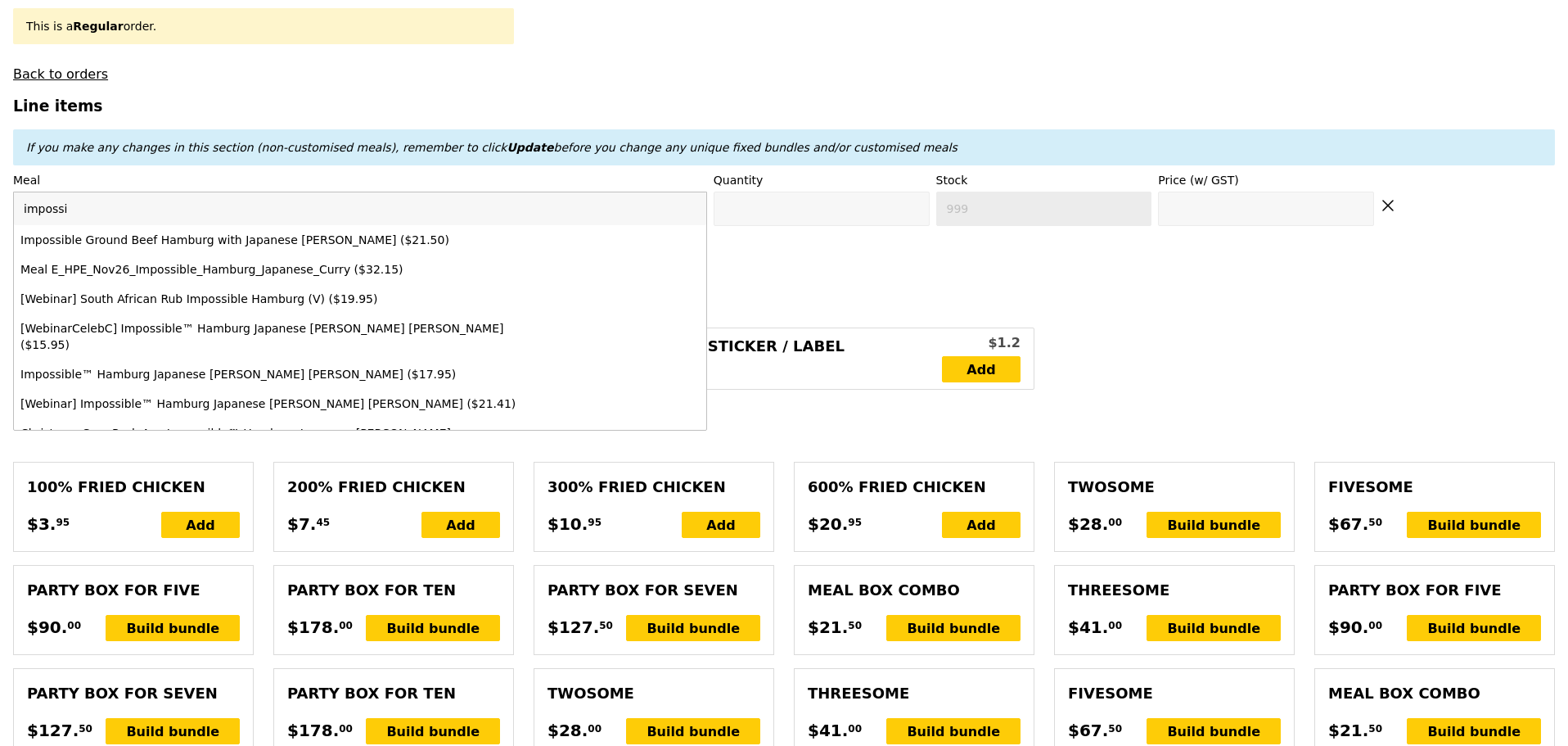
type input "impossi"
click at [145, 236] on div "Impossible Ground Beef Hamburg with Japanese Curry ($21.50)" at bounding box center [275, 239] width 509 height 16
type input "Confirm anyway"
type input "0"
type input "497"
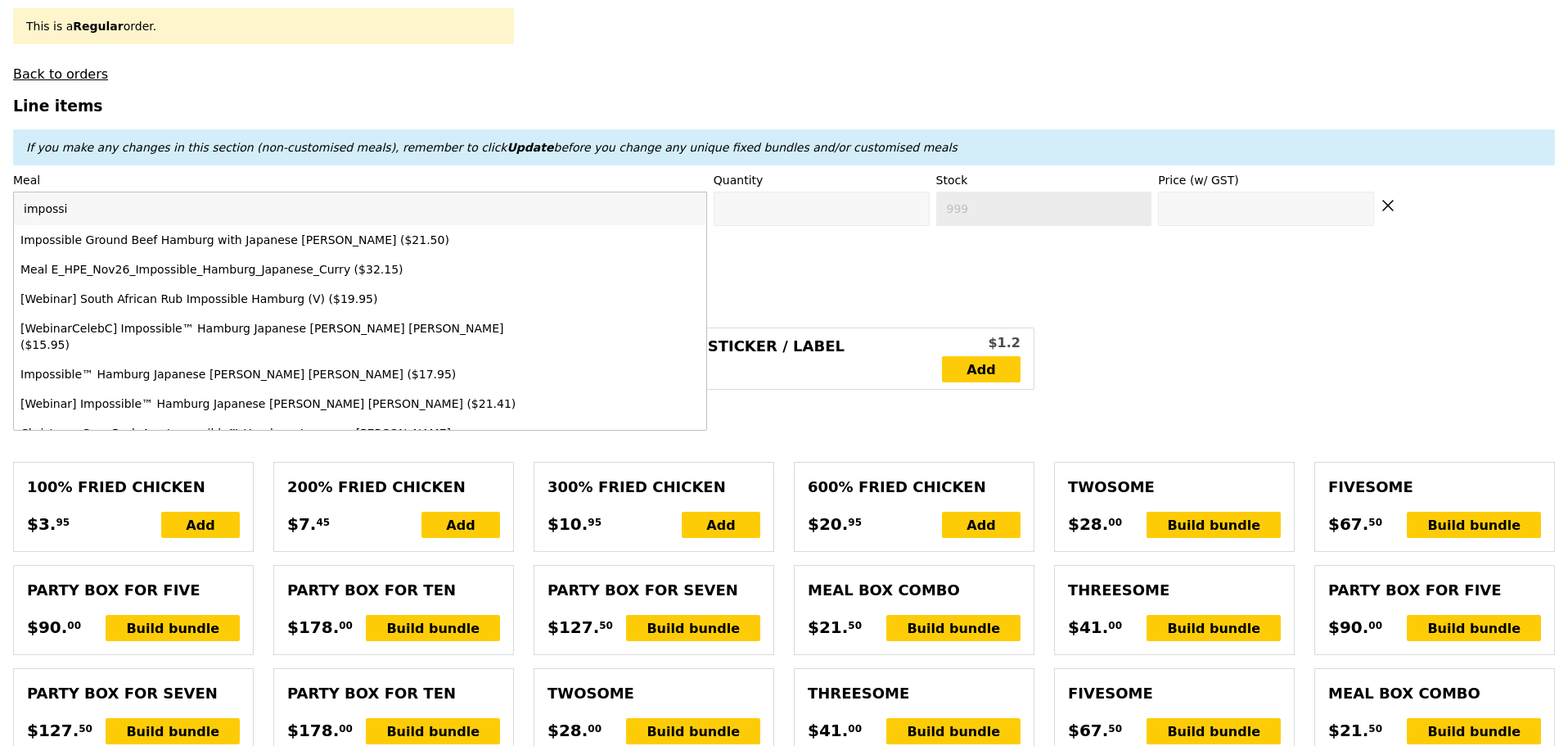
type input "21.5"
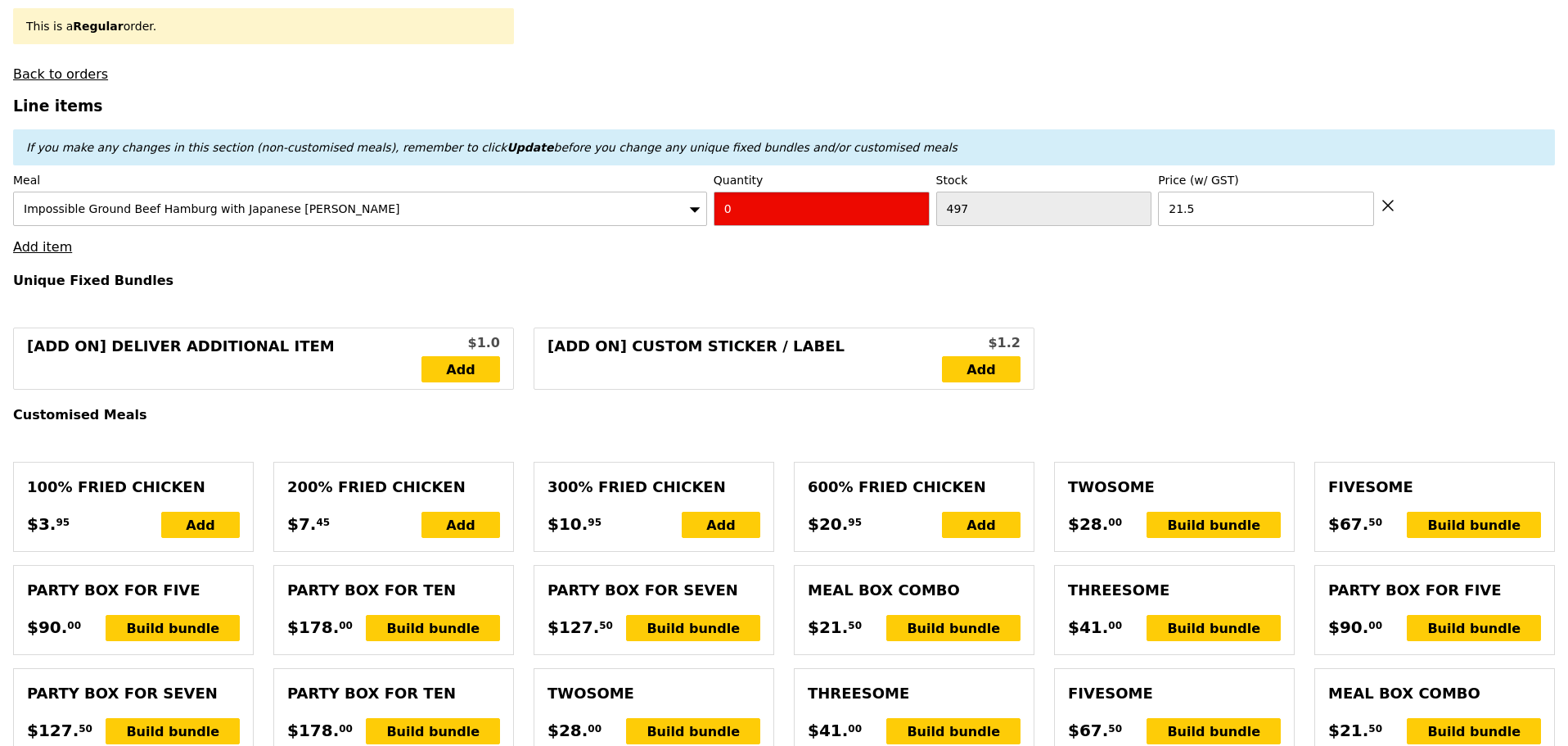
drag, startPoint x: 753, startPoint y: 208, endPoint x: 638, endPoint y: 208, distance: 115.0
click at [665, 212] on div "Meal Impossible Ground Beef Hamburg with Japanese Curry Quantity 0 Stock 497 Pr…" at bounding box center [784, 199] width 1542 height 54
type input "Confirm"
type input "1"
click at [692, 129] on div "If you make any changes in this section (non-customised meals), remember to cli…" at bounding box center [784, 147] width 1542 height 36
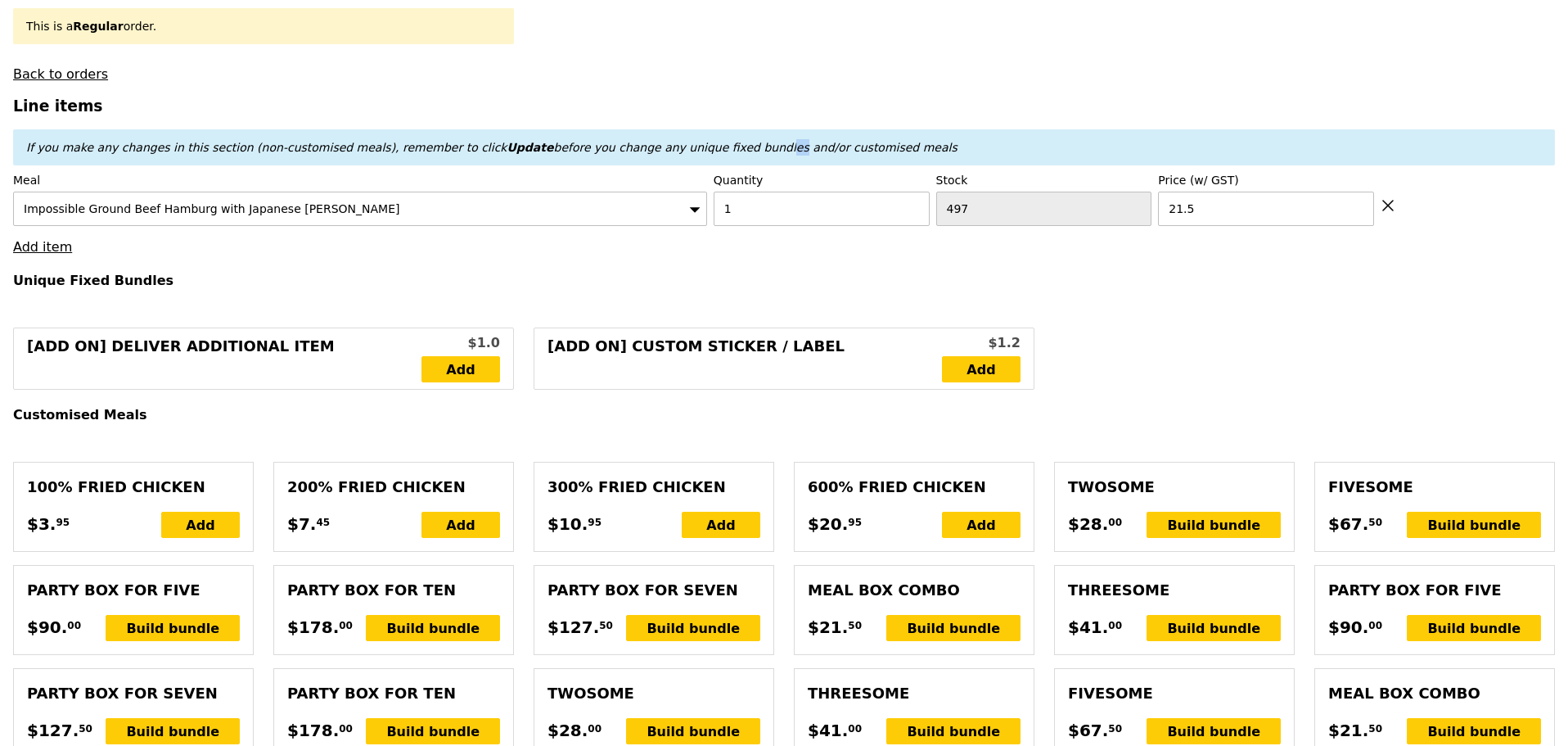
type input "Loading..."
type input "21.50"
type input "Confirm"
click at [45, 239] on link "Add item" at bounding box center [42, 247] width 59 height 15
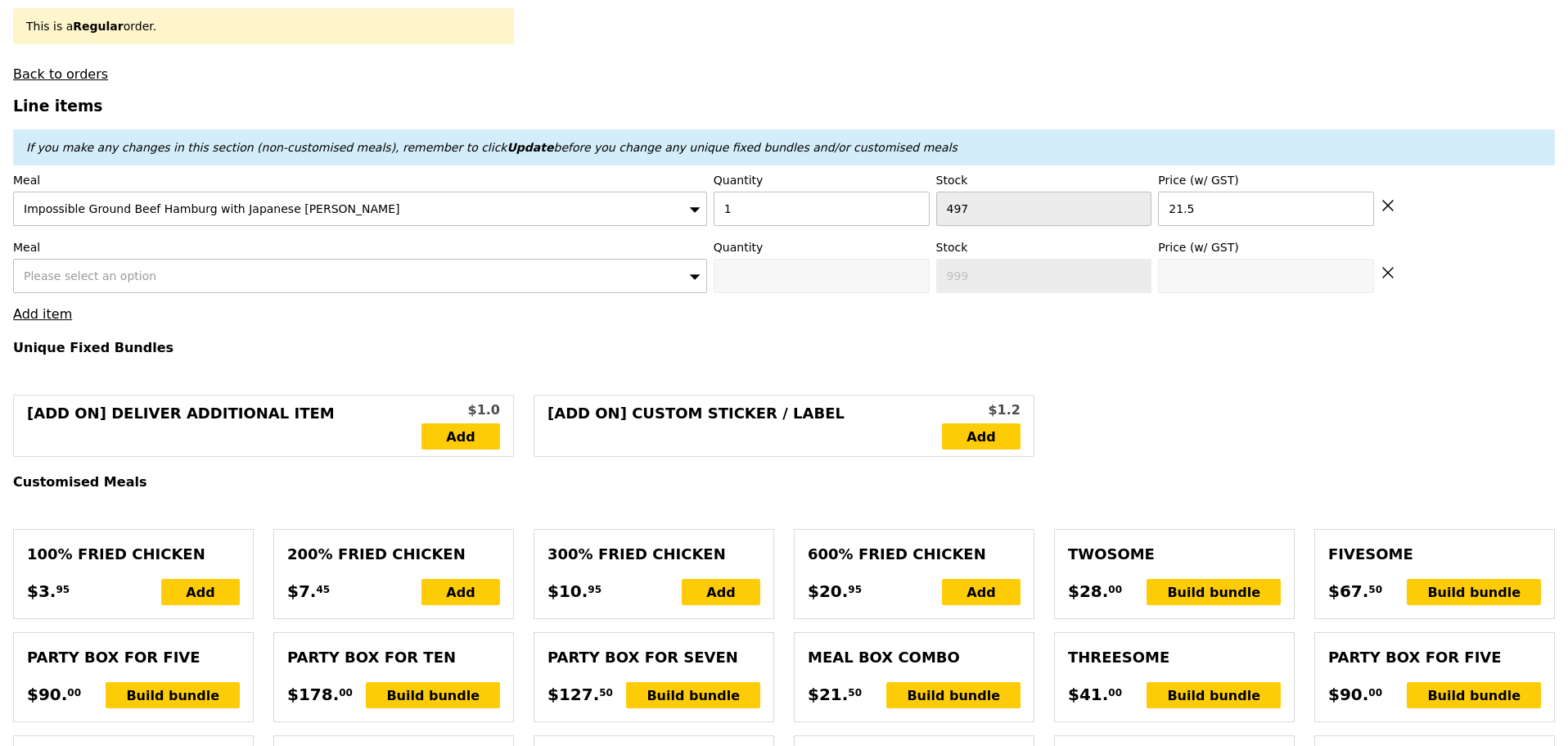
click at [146, 275] on div "Please select an option" at bounding box center [360, 276] width 694 height 35
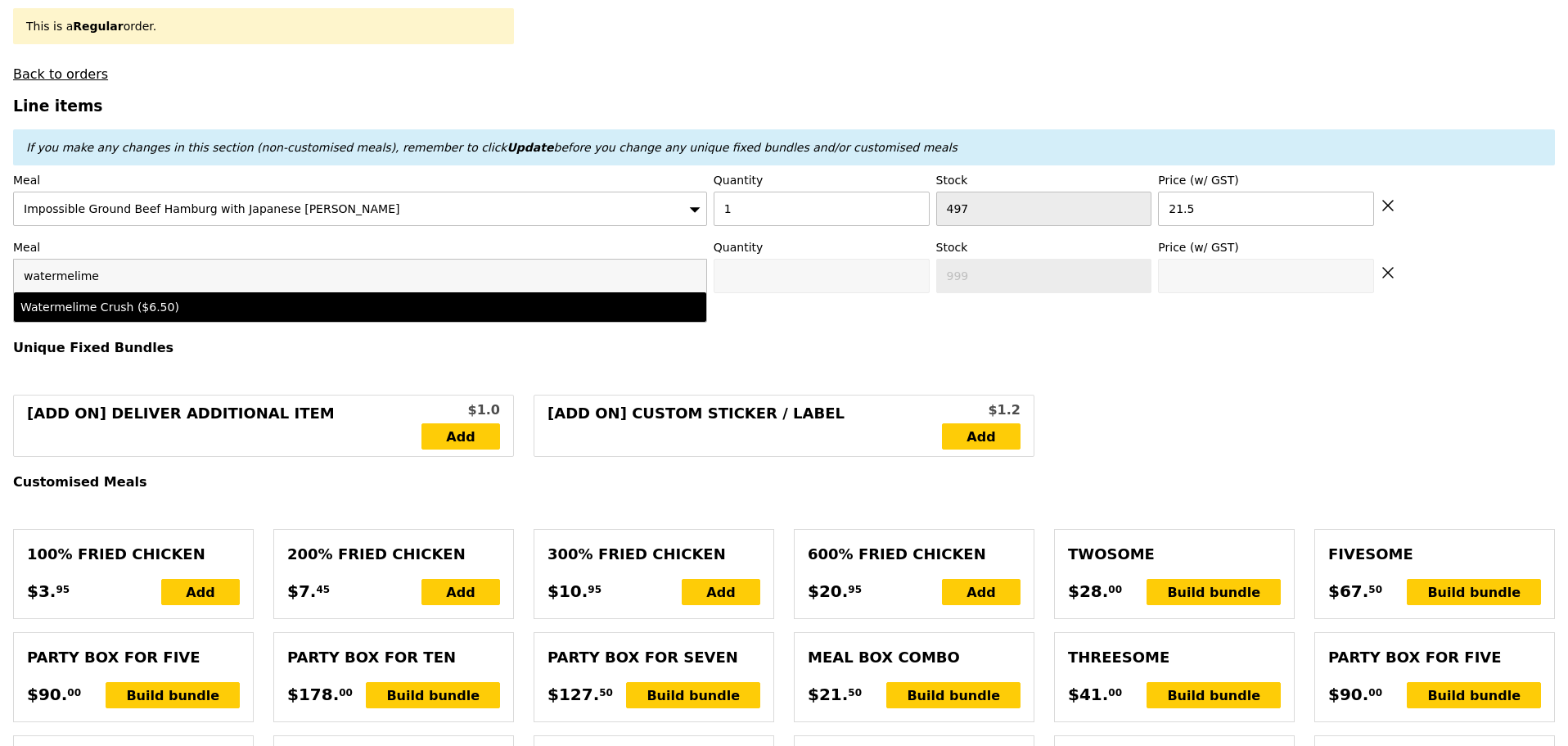
type input "watermelime"
click at [174, 304] on div "Watermelime Crush ($6.50)" at bounding box center [275, 306] width 509 height 16
type input "Confirm anyway"
type input "0"
type input "492"
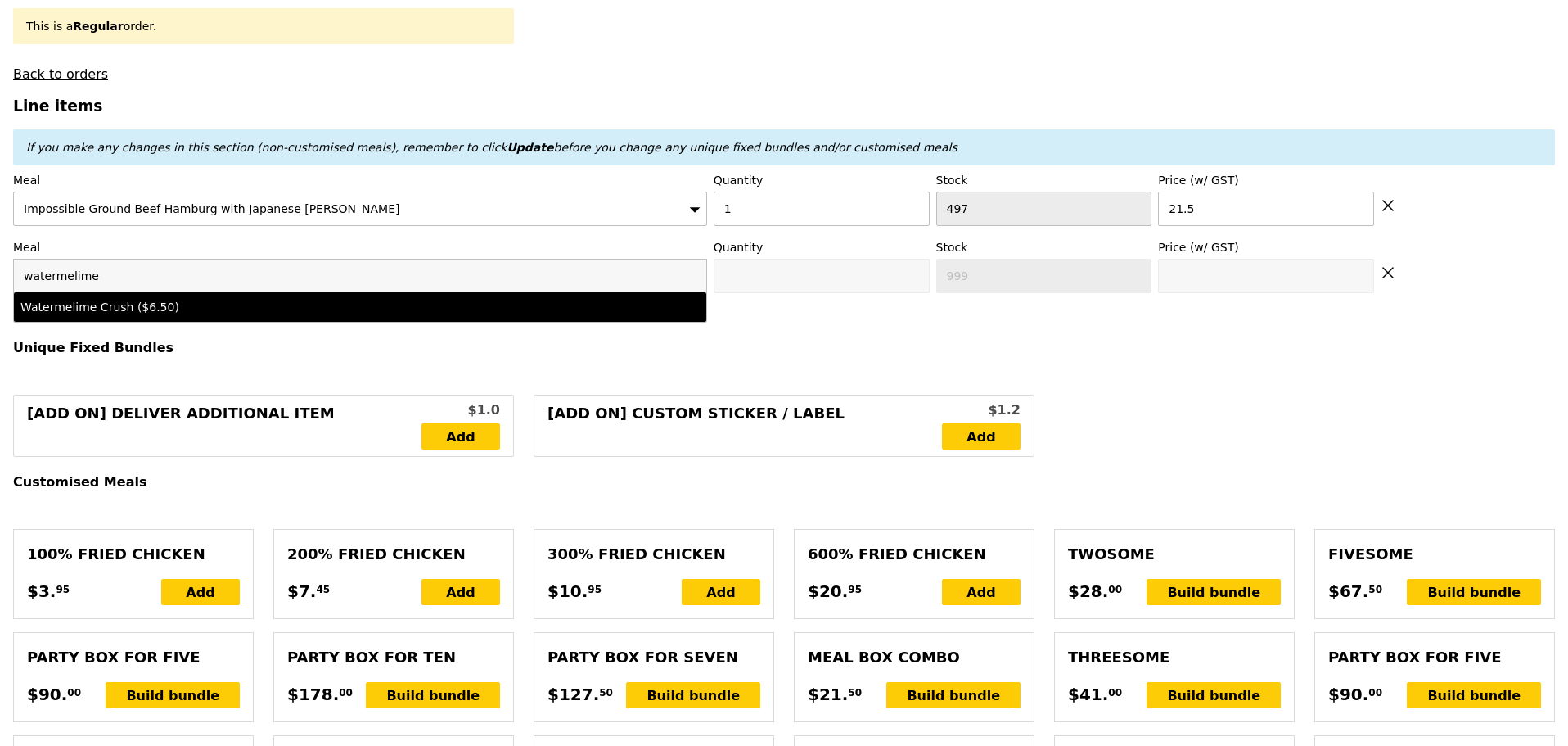
type input "6.5"
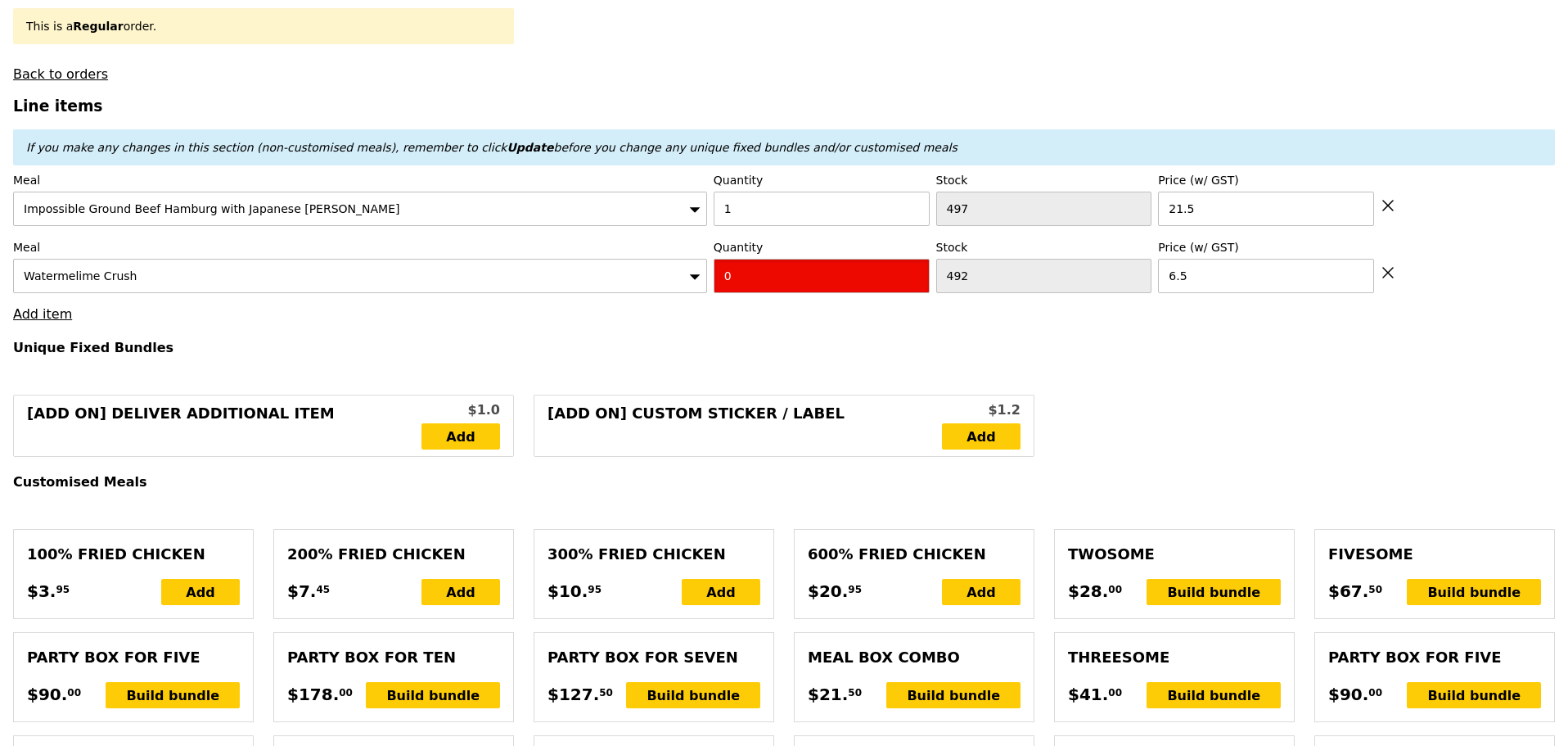
click at [590, 275] on div "Meal Watermelime Crush Quantity 0 Stock 492 Price (w/ GST) 6.5" at bounding box center [784, 266] width 1542 height 54
type input "Confirm"
type input "1"
drag, startPoint x: 537, startPoint y: 306, endPoint x: 529, endPoint y: 322, distance: 17.9
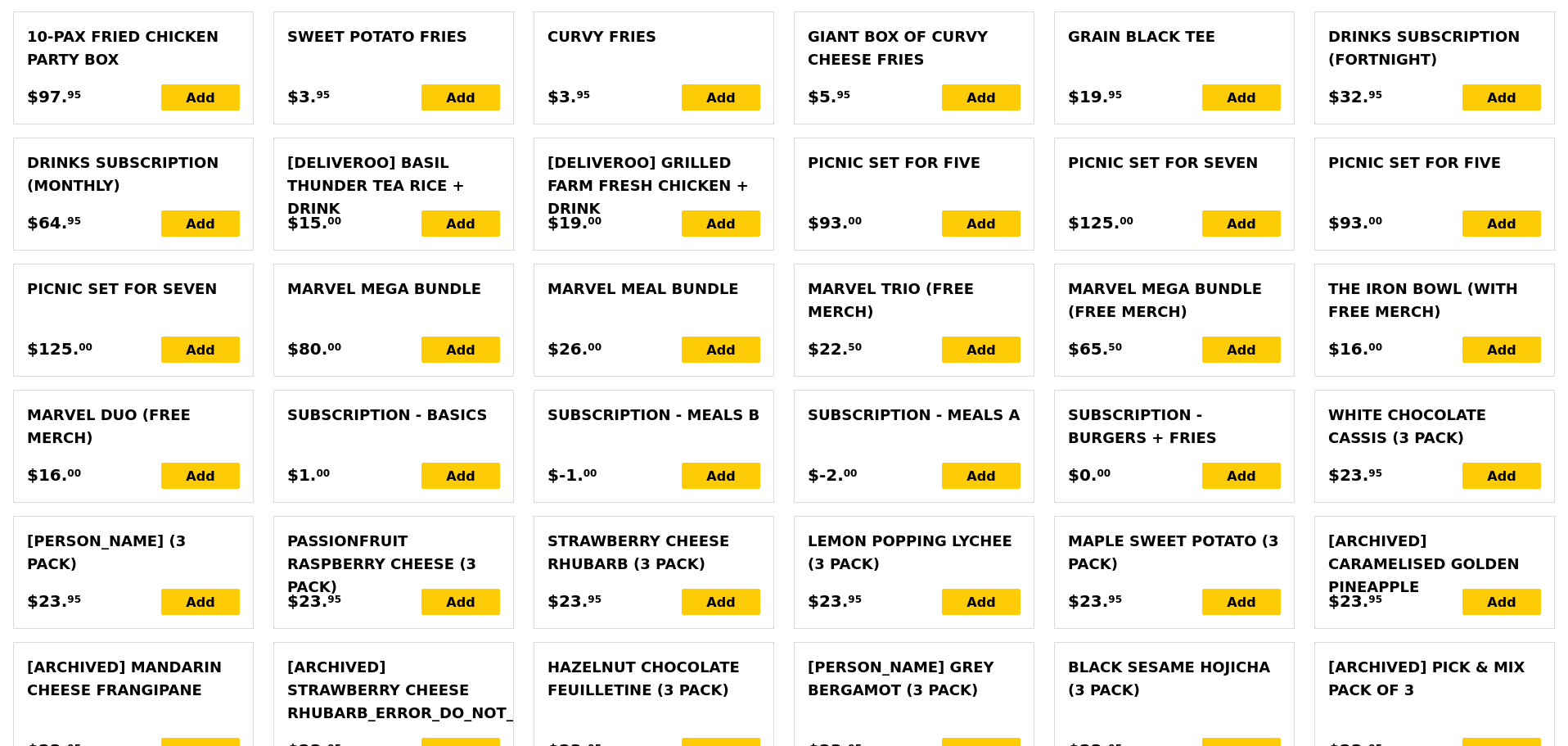
type input "Loading..."
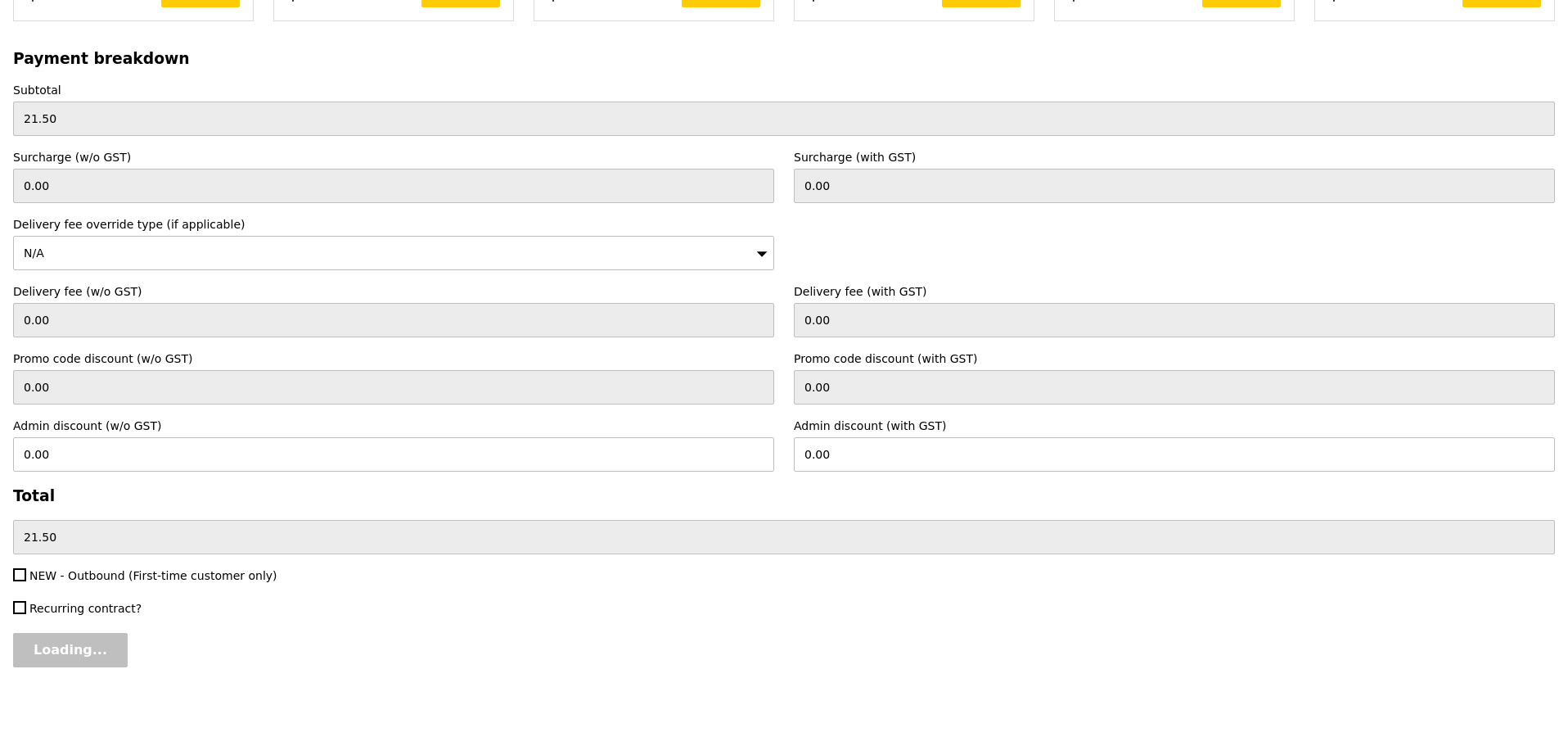
type input "28.00"
click at [85, 648] on input "Confirm" at bounding box center [63, 650] width 99 height 35
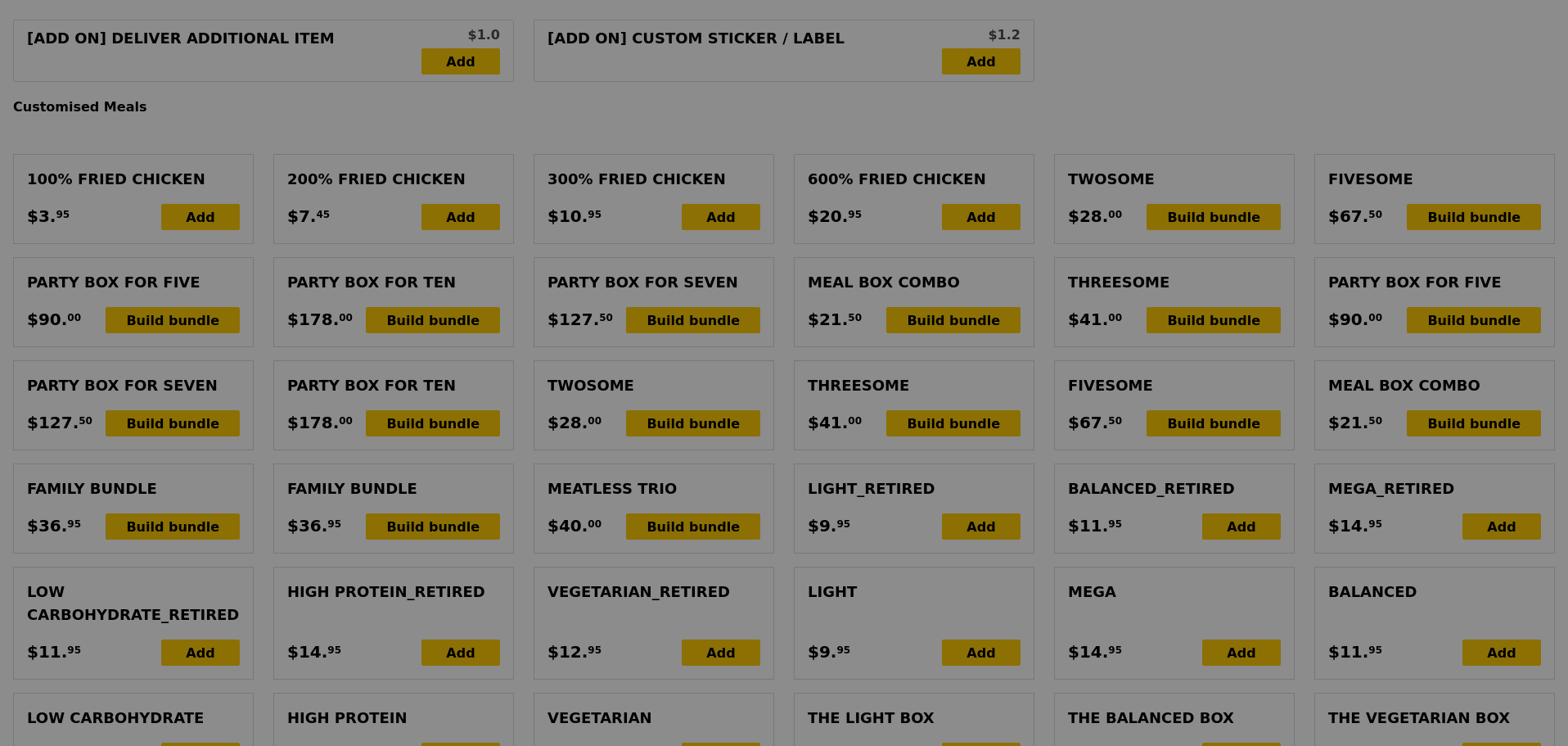
scroll to position [0, 0]
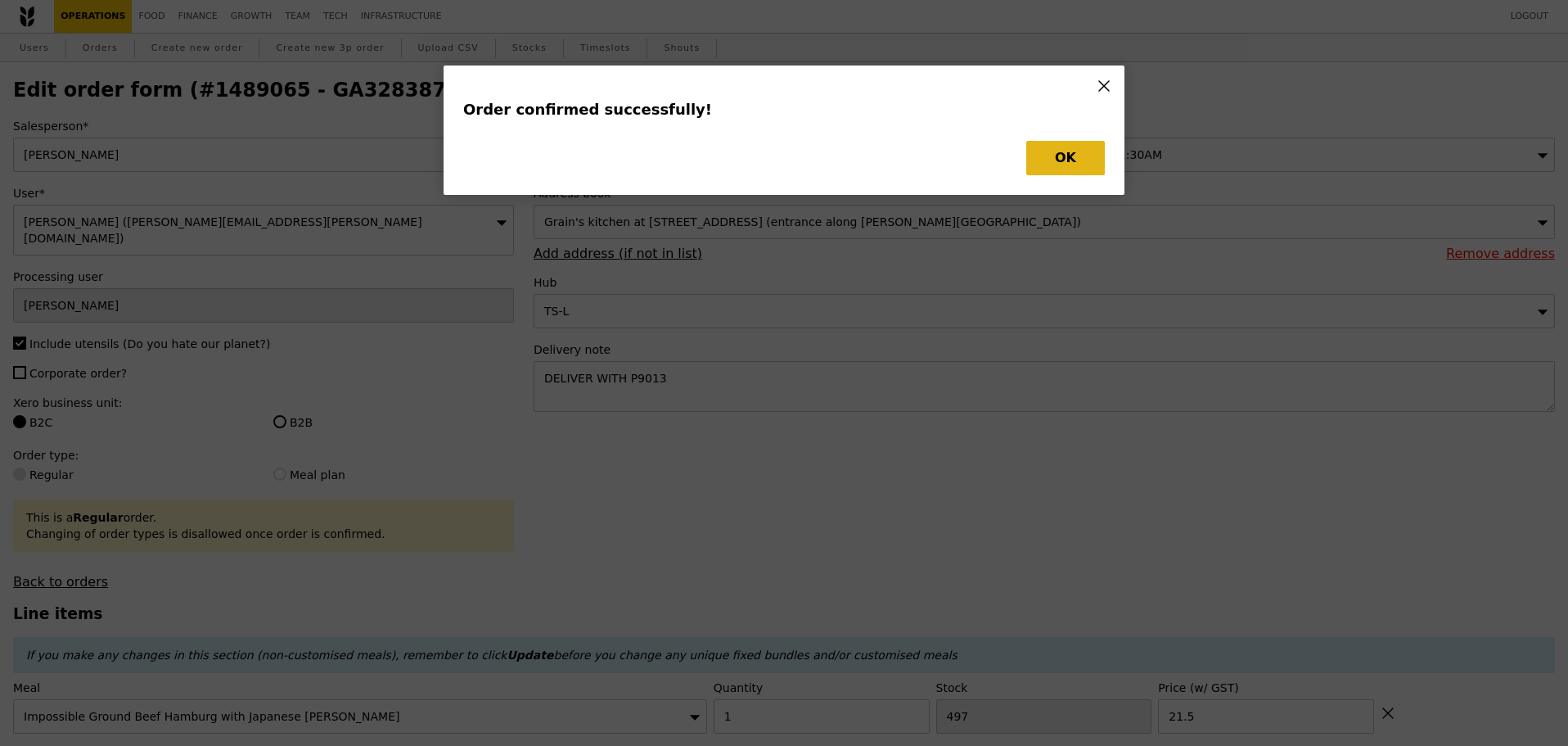
click at [1089, 155] on button "OK" at bounding box center [1066, 158] width 79 height 35
type input "Loading..."
checkbox input "false"
type input "492"
type input "6.50"
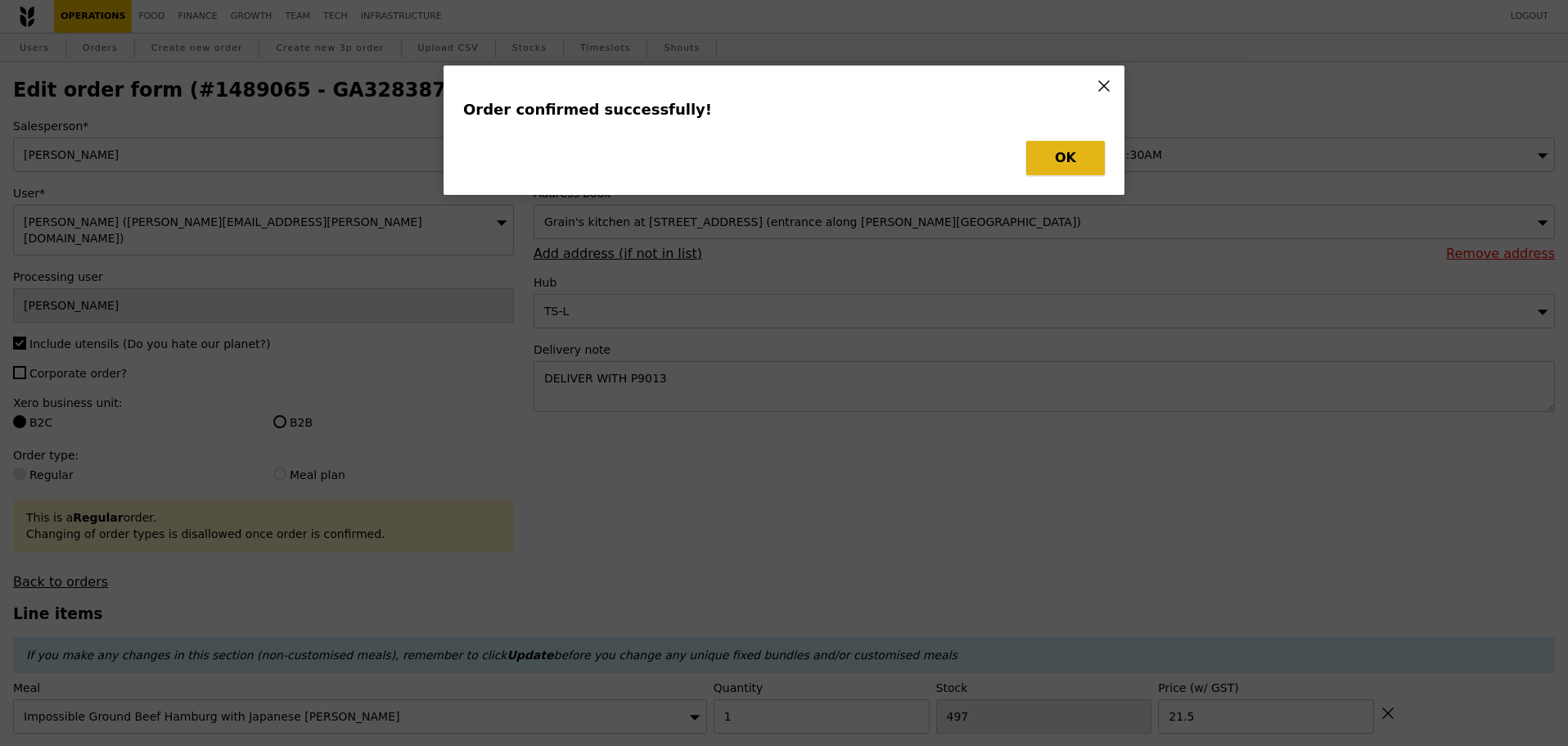
type input "497"
type input "21.50"
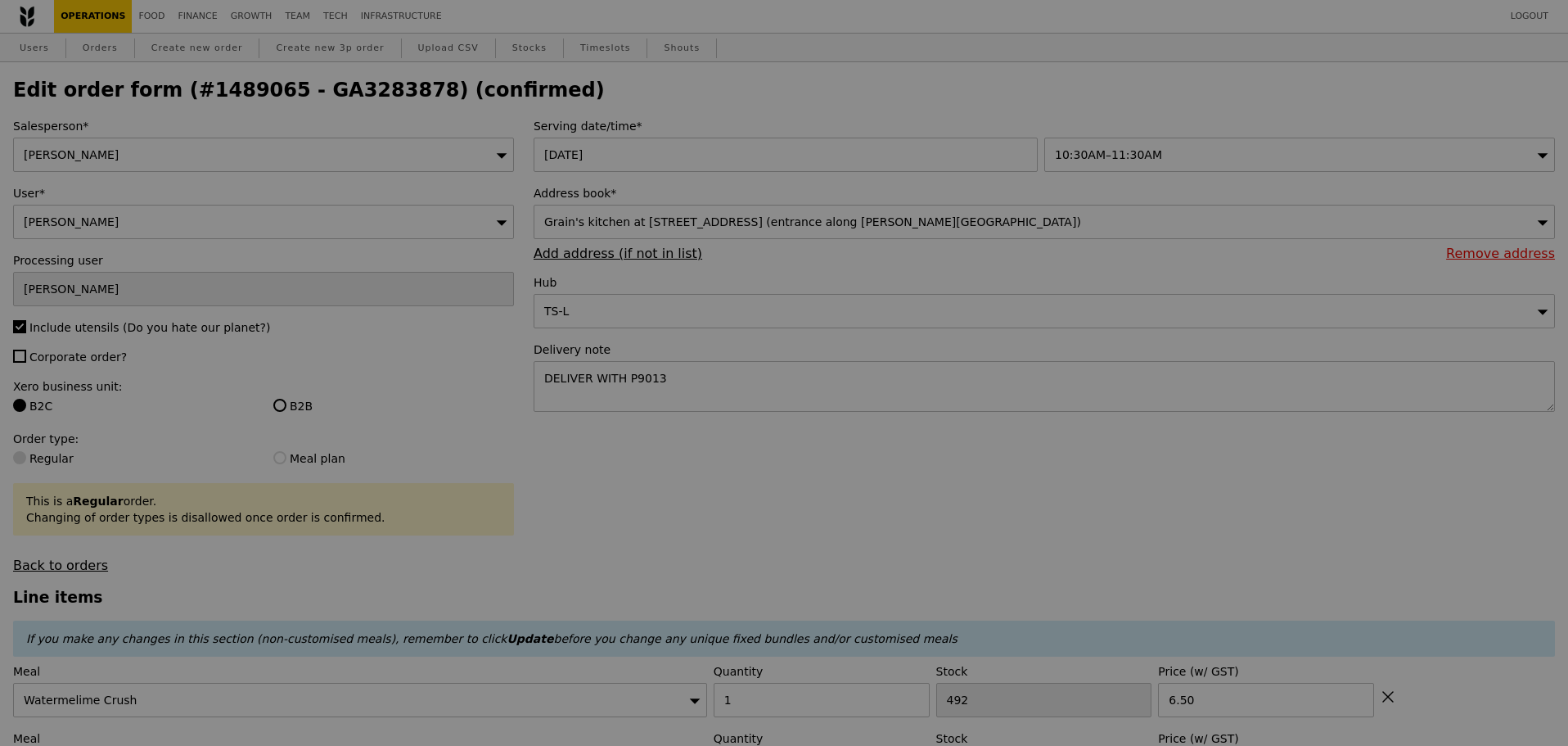
type input "491"
type input "496"
type input "Update"
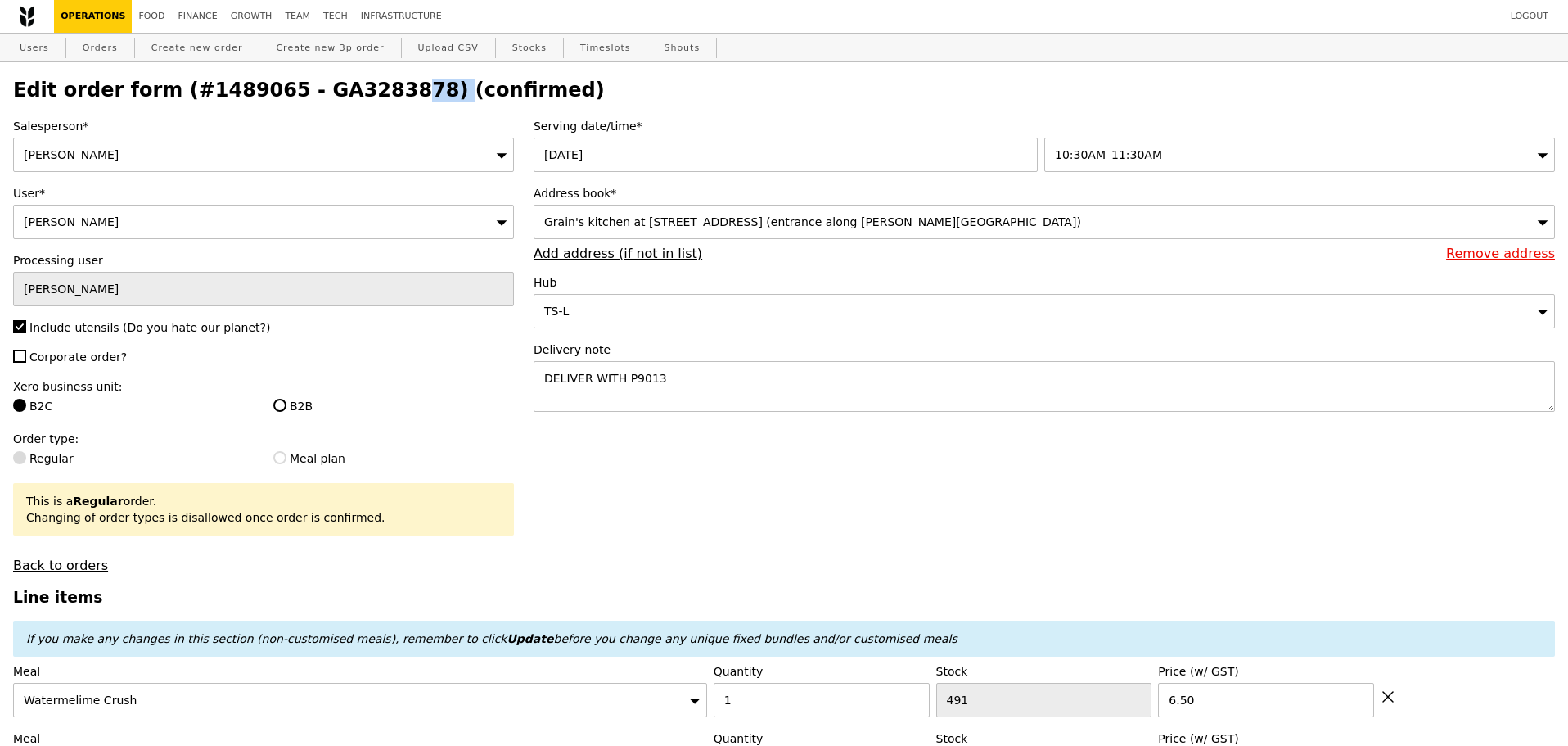
drag, startPoint x: 294, startPoint y: 95, endPoint x: 383, endPoint y: 93, distance: 89.0
click at [383, 93] on h2 "Edit order form (#1489065 - GA3283878) (confirmed)" at bounding box center [784, 91] width 1542 height 23
copy h2 "GA3283878"
click at [752, 93] on h2 "Edit order form (#1489065 - GA3283878) (confirmed)" at bounding box center [784, 91] width 1542 height 23
click at [92, 50] on link "Orders" at bounding box center [100, 48] width 48 height 30
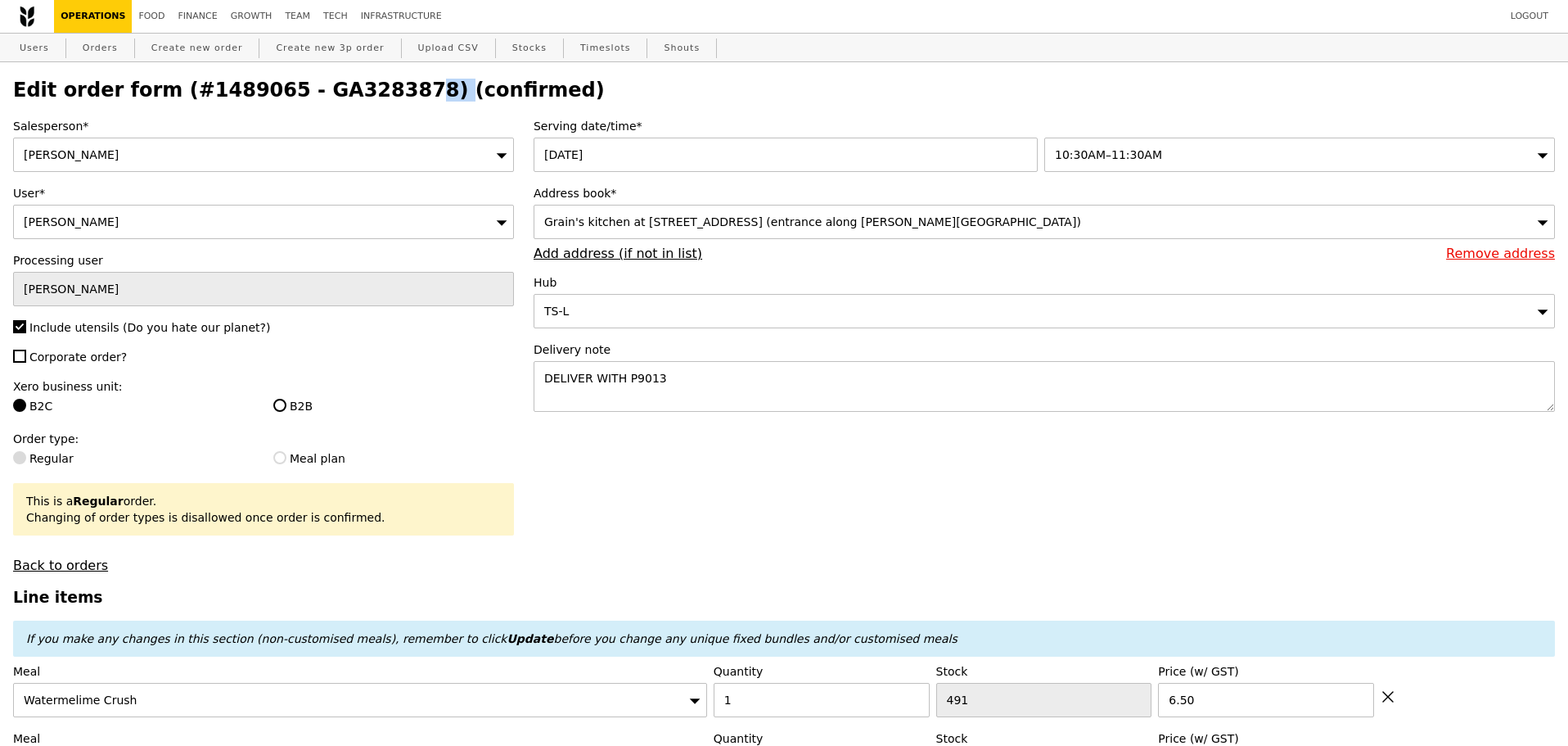
drag, startPoint x: 290, startPoint y: 91, endPoint x: 376, endPoint y: 97, distance: 86.2
click at [376, 97] on h2 "Edit order form (#1489065 - GA3283878) (confirmed)" at bounding box center [784, 91] width 1542 height 23
drag, startPoint x: 312, startPoint y: 95, endPoint x: 271, endPoint y: 85, distance: 42.2
click at [311, 95] on h2 "Edit order form (#1489065 - GA3283878) (confirmed)" at bounding box center [784, 91] width 1542 height 23
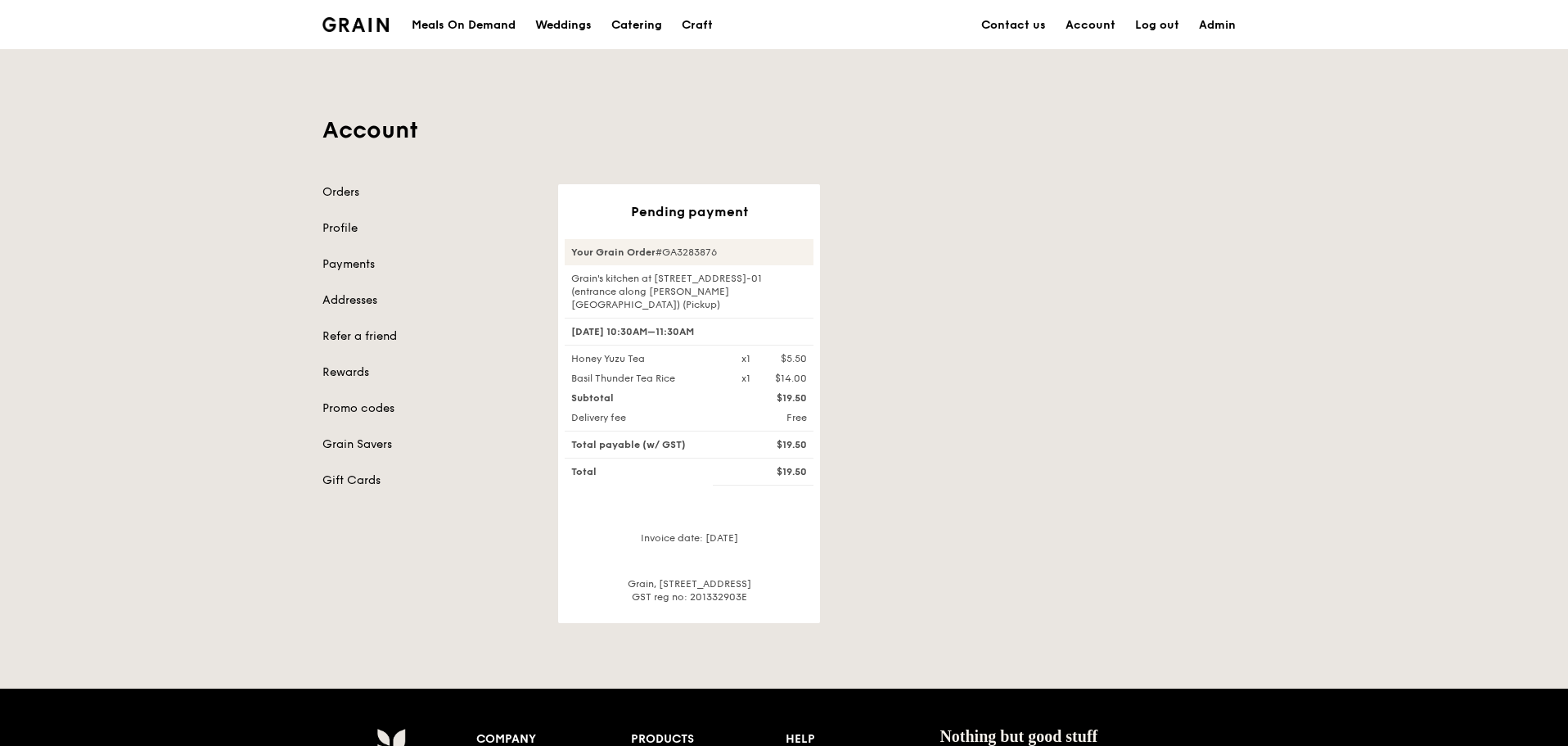
click at [943, 222] on div "Pending payment Your Grain Order #GA3283876 Grain's kitchen at [STREET_ADDRESS]…" at bounding box center [902, 403] width 707 height 439
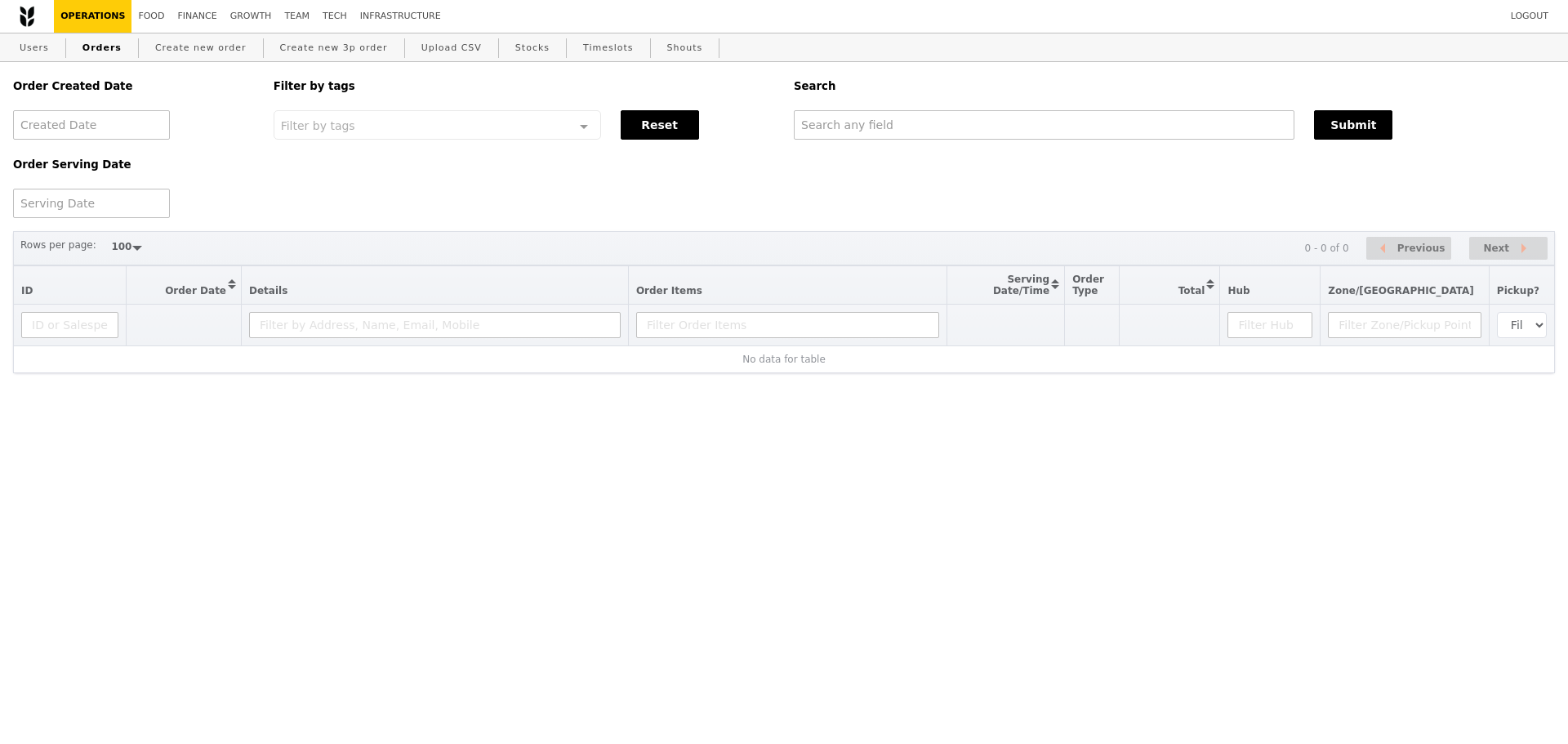
select select "100"
click at [933, 136] on input "text" at bounding box center [1043, 125] width 501 height 30
paste input "GA3283878"
type input "GA3283878"
click at [1296, 133] on div "GA3283878" at bounding box center [1043, 125] width 520 height 30
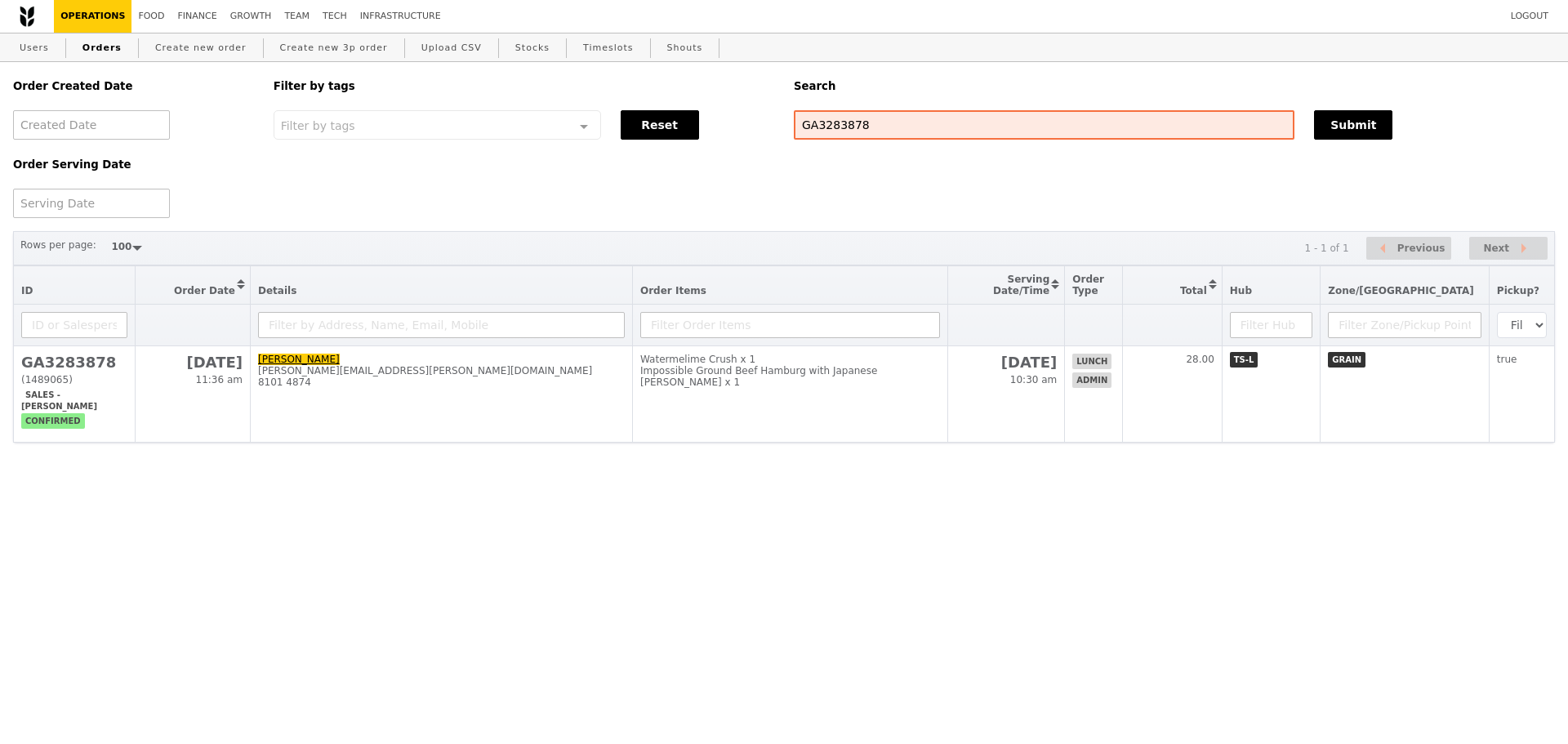
click at [1093, 202] on div "Order Created Date Order Serving Date Filter by tags Filter by tags Meal_Plan W…" at bounding box center [784, 140] width 1561 height 156
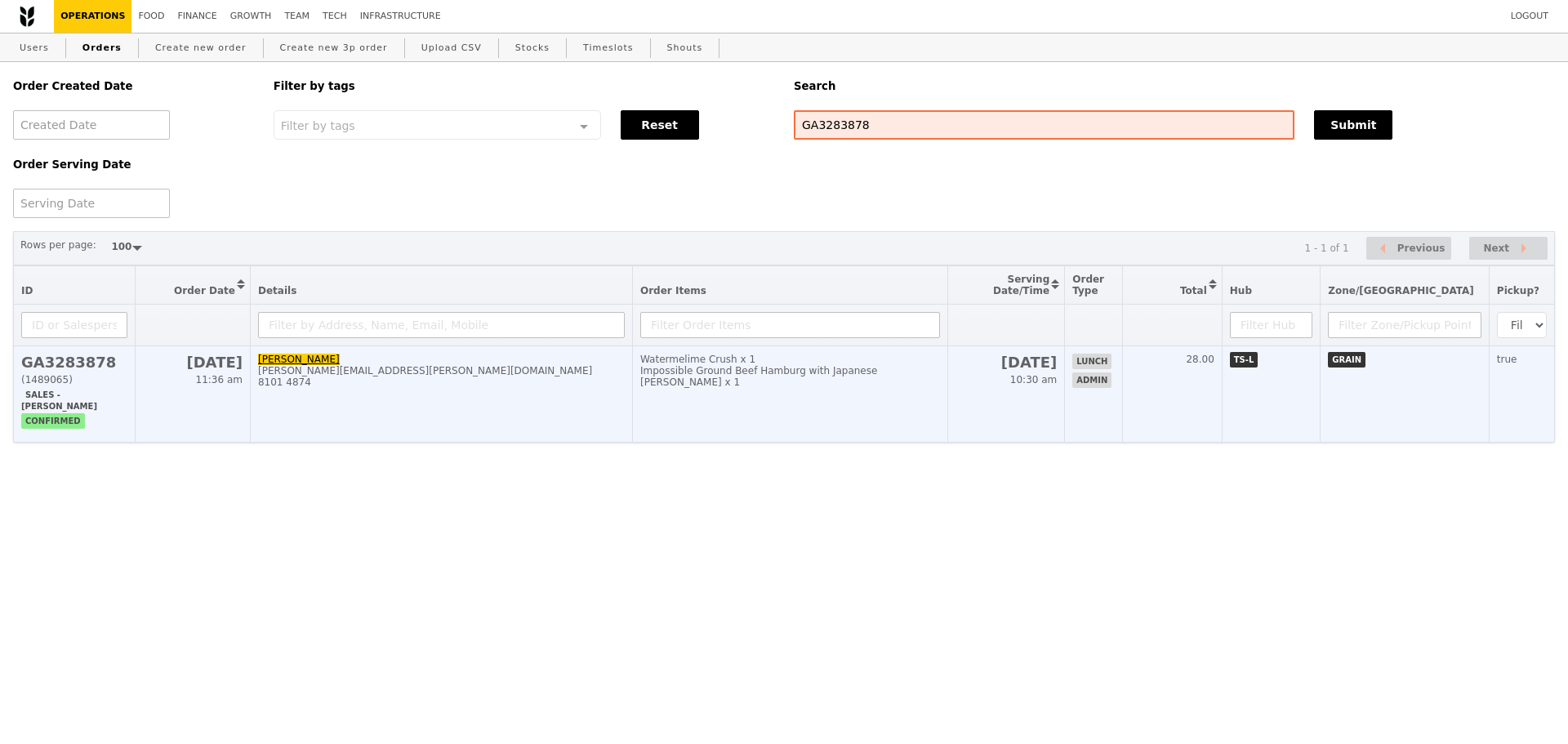
click at [912, 376] on div "Impossible Ground Beef Hamburg with Japanese [PERSON_NAME] x 1" at bounding box center [790, 377] width 300 height 23
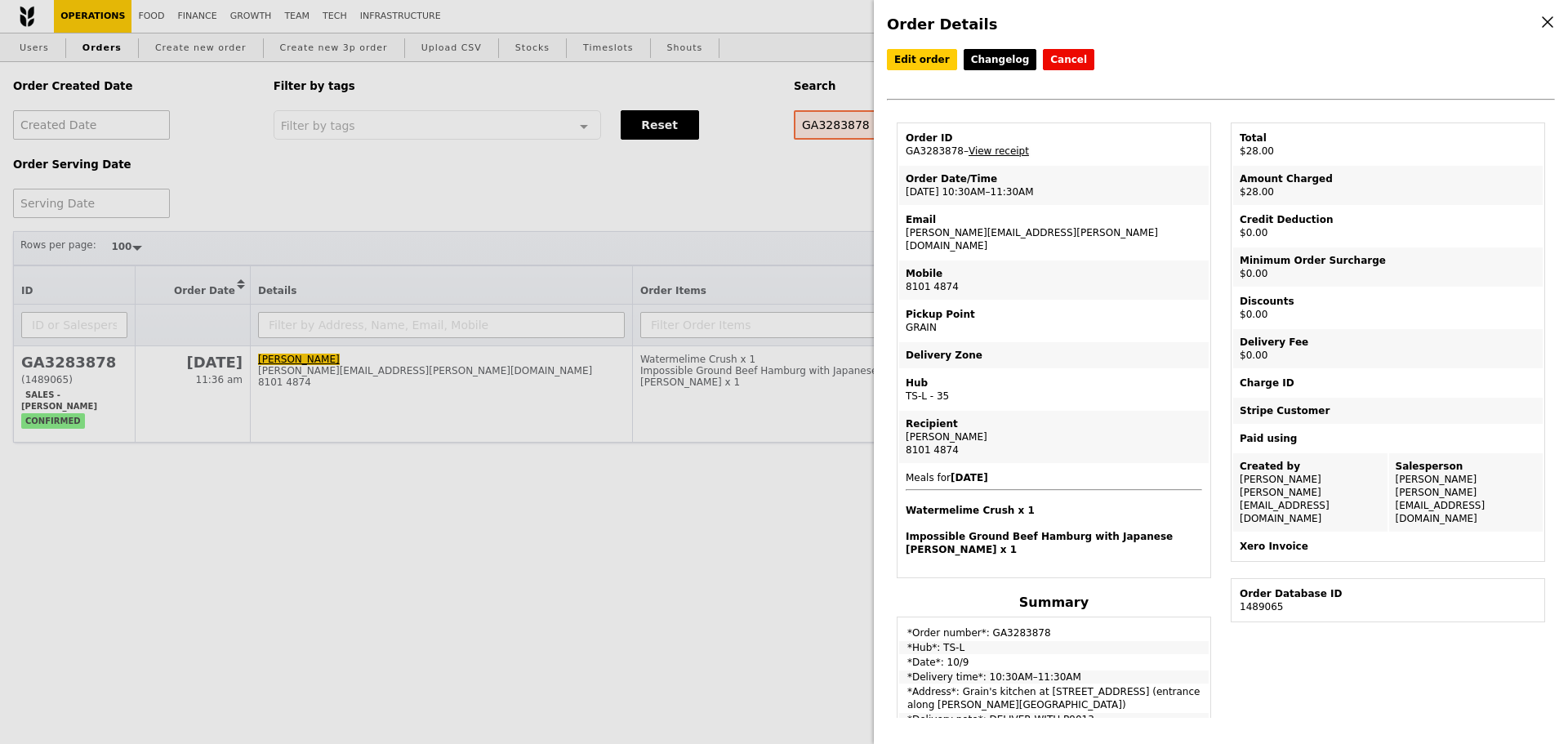
click at [1010, 154] on link "View receipt" at bounding box center [998, 151] width 61 height 12
drag, startPoint x: 903, startPoint y: 155, endPoint x: 955, endPoint y: 154, distance: 52.0
click at [955, 154] on td "Order ID GA3283878 – View receipt" at bounding box center [1054, 144] width 310 height 39
copy td "GA3283878"
drag, startPoint x: 1066, startPoint y: 236, endPoint x: 1054, endPoint y: 236, distance: 12.0
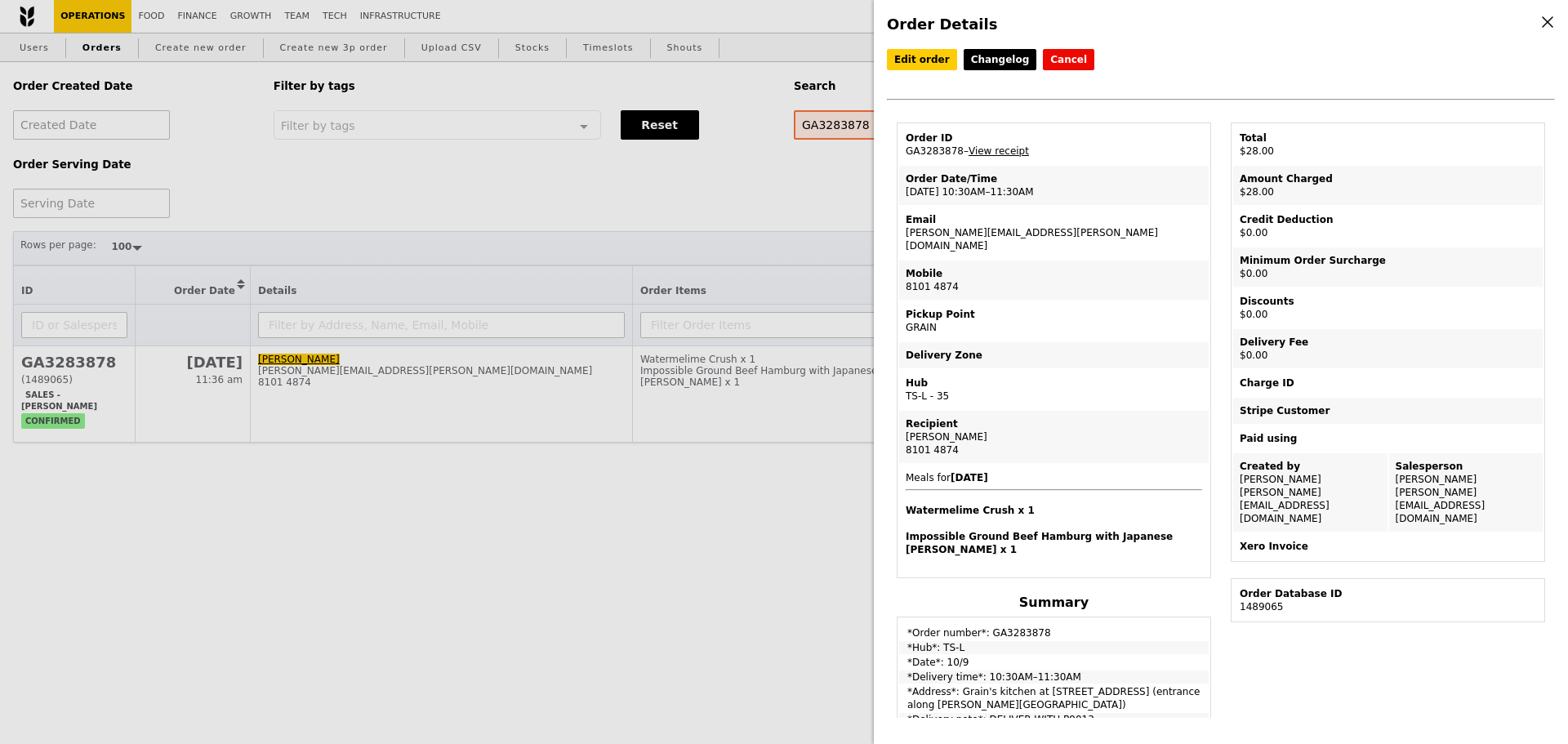
click at [1064, 235] on td "Email erma.carpio@seatrium.com" at bounding box center [1054, 233] width 310 height 52
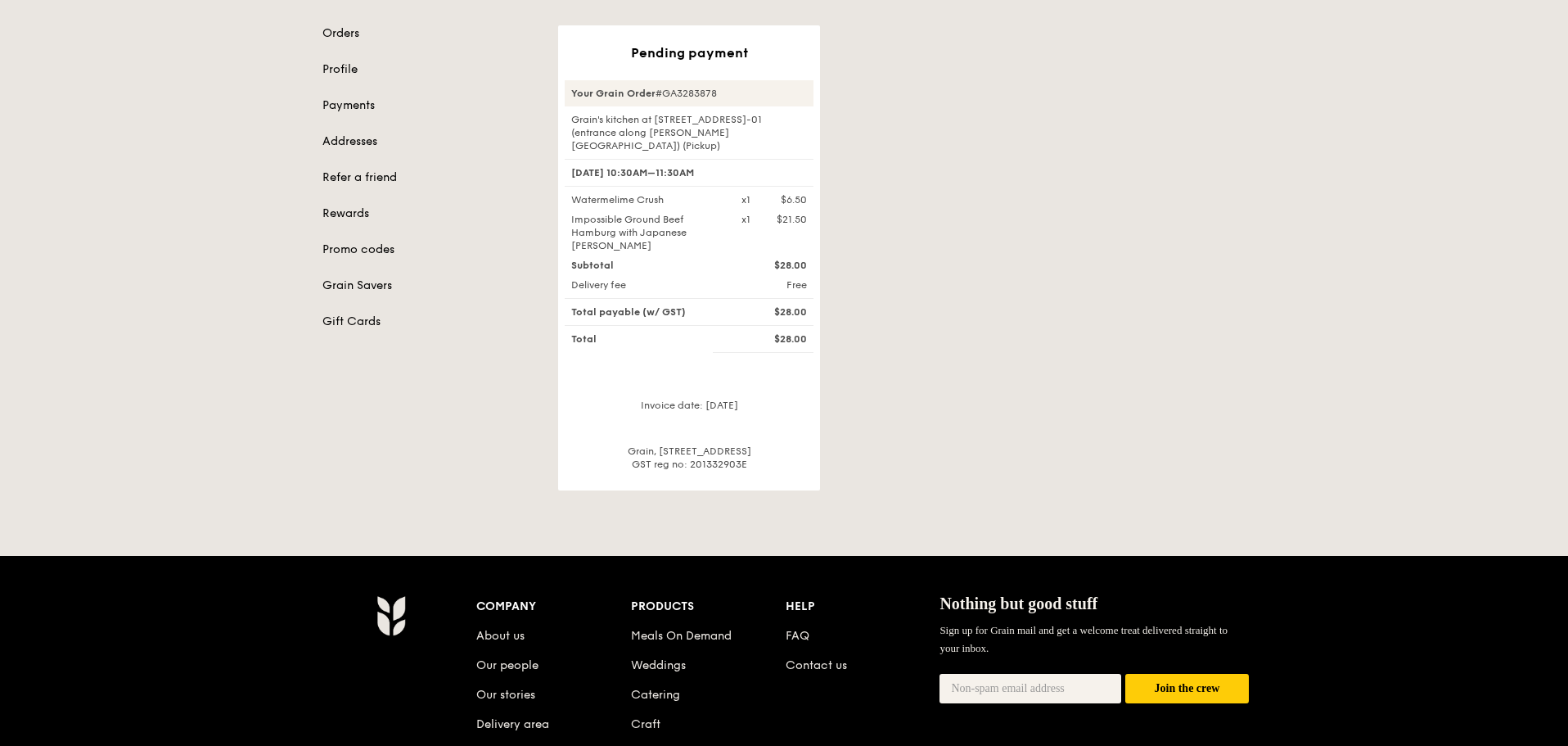
scroll to position [164, 0]
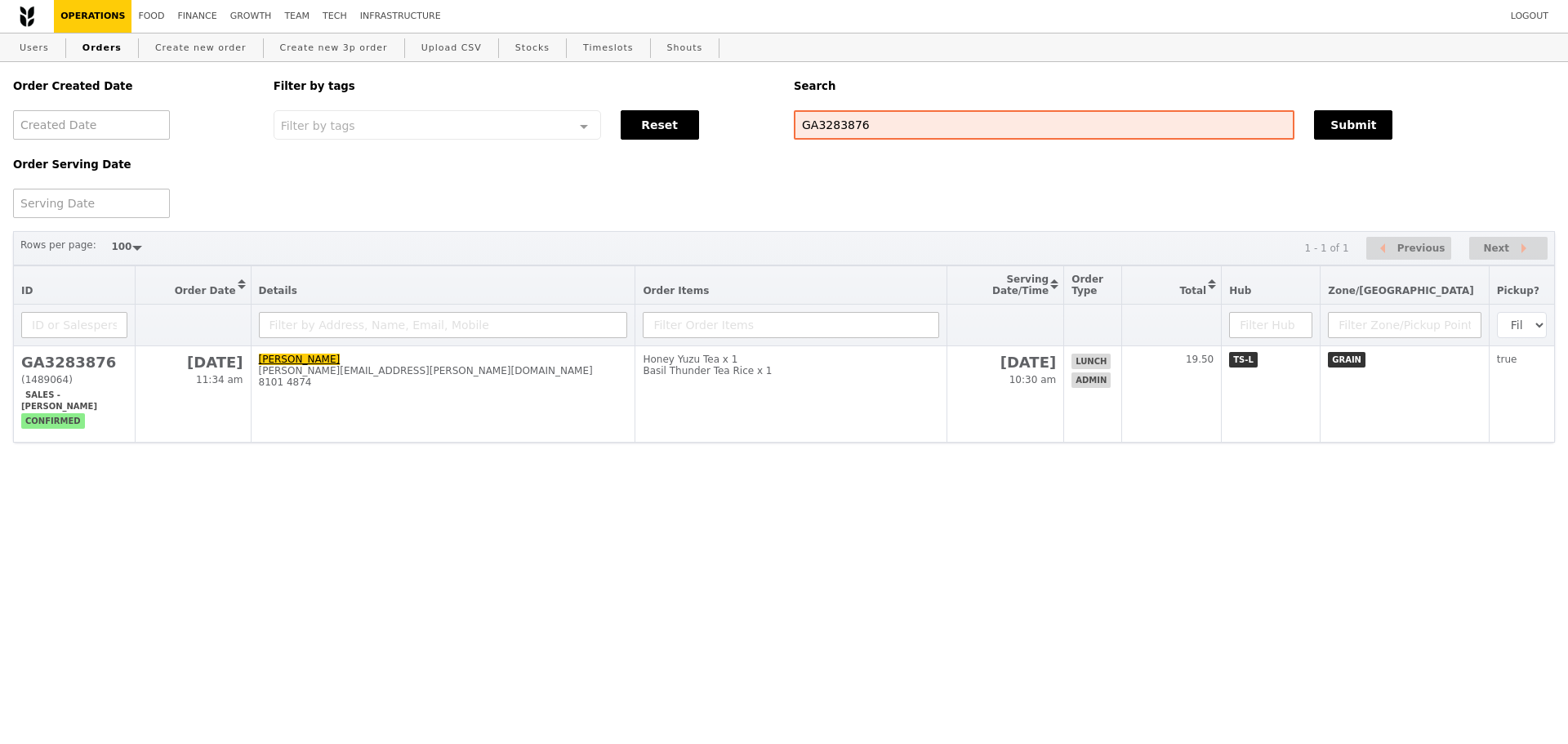
select select "100"
drag, startPoint x: 903, startPoint y: 113, endPoint x: 727, endPoint y: 109, distance: 176.0
click at [784, 131] on div "GA3283876" at bounding box center [1043, 125] width 520 height 30
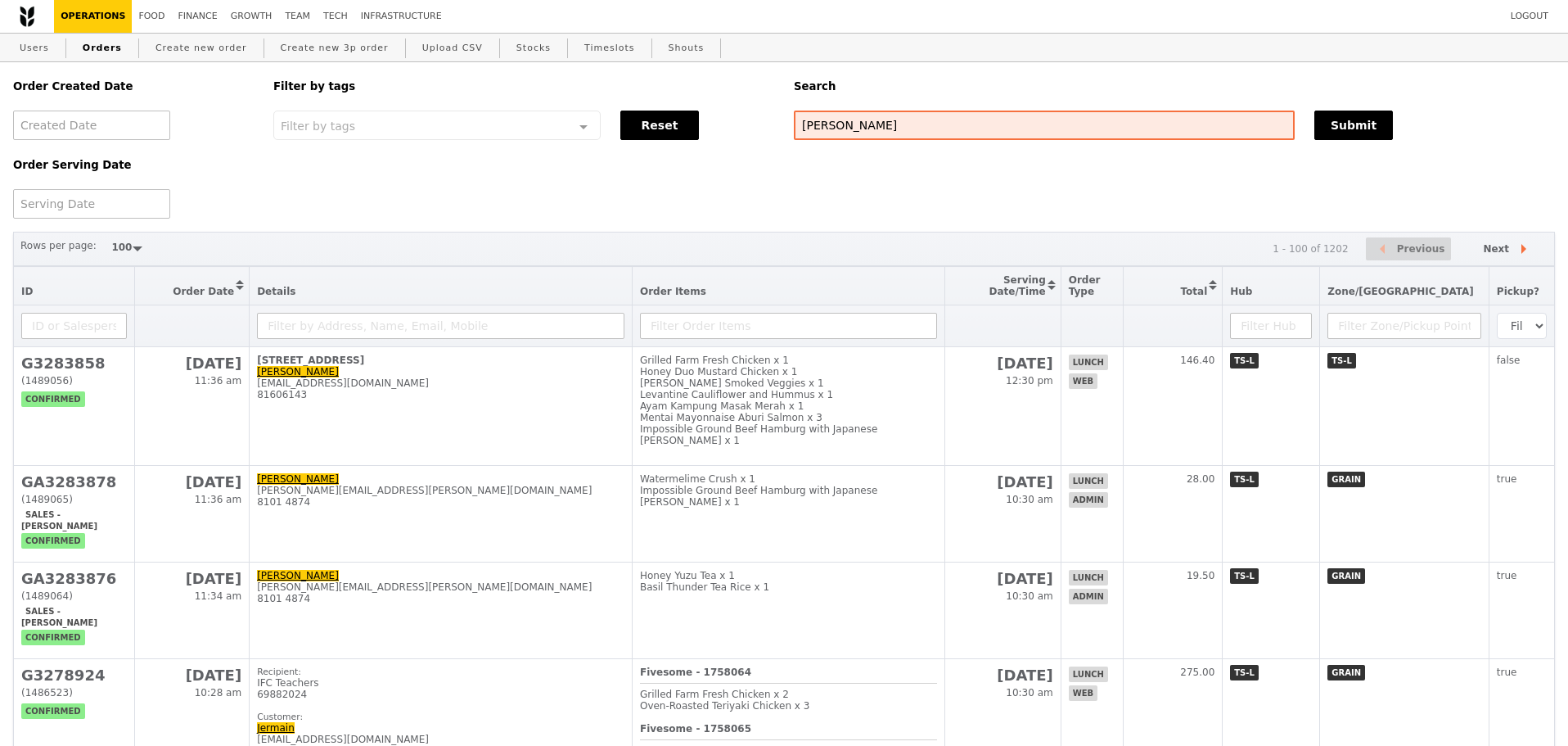
click at [833, 202] on div "Order Created Date Order Serving Date Filter by tags Filter by tags Meal_Plan W…" at bounding box center [784, 141] width 1561 height 156
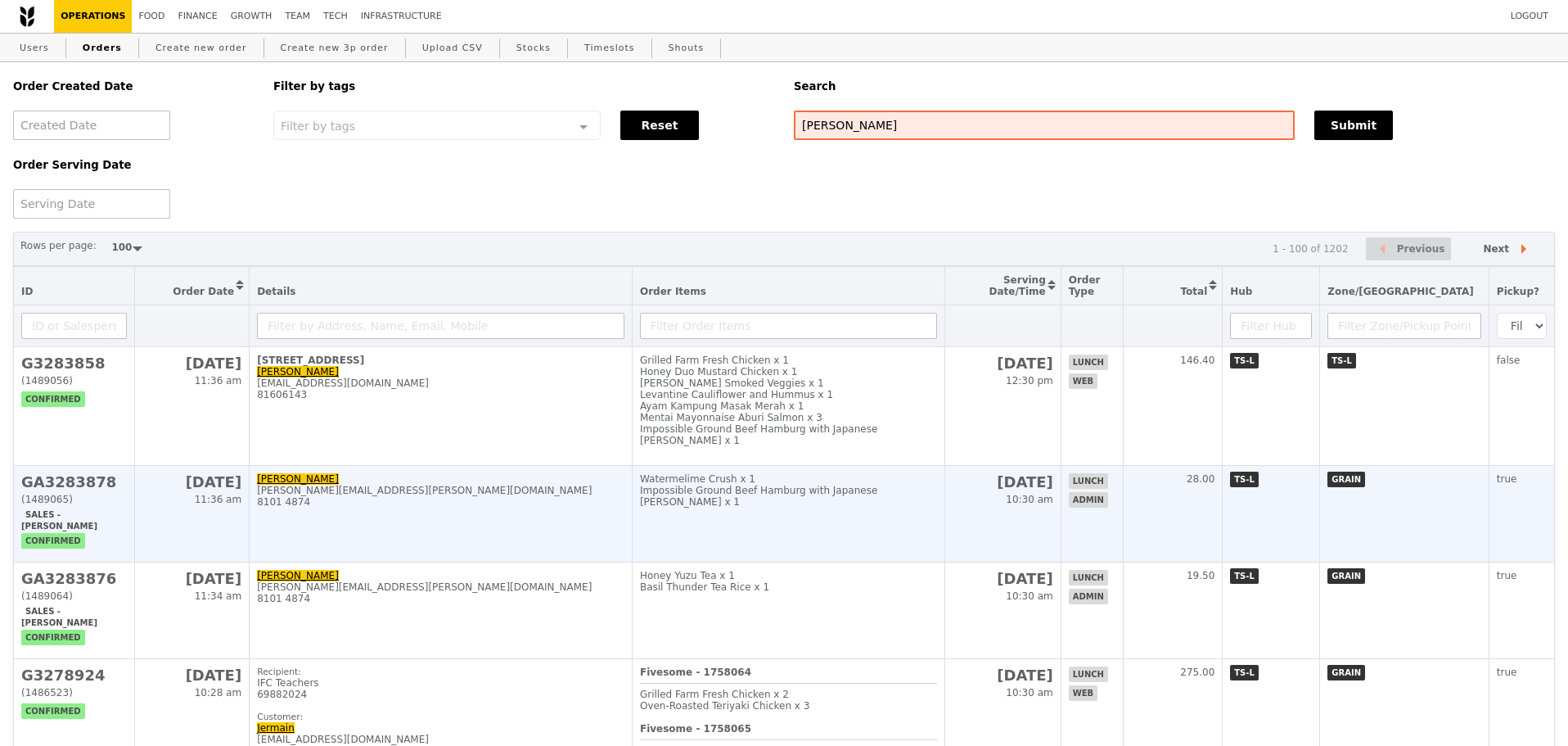
click at [848, 529] on td "Watermelime Crush x 1 Impossible Ground Beef Hamburg with Japanese [PERSON_NAME…" at bounding box center [788, 514] width 312 height 96
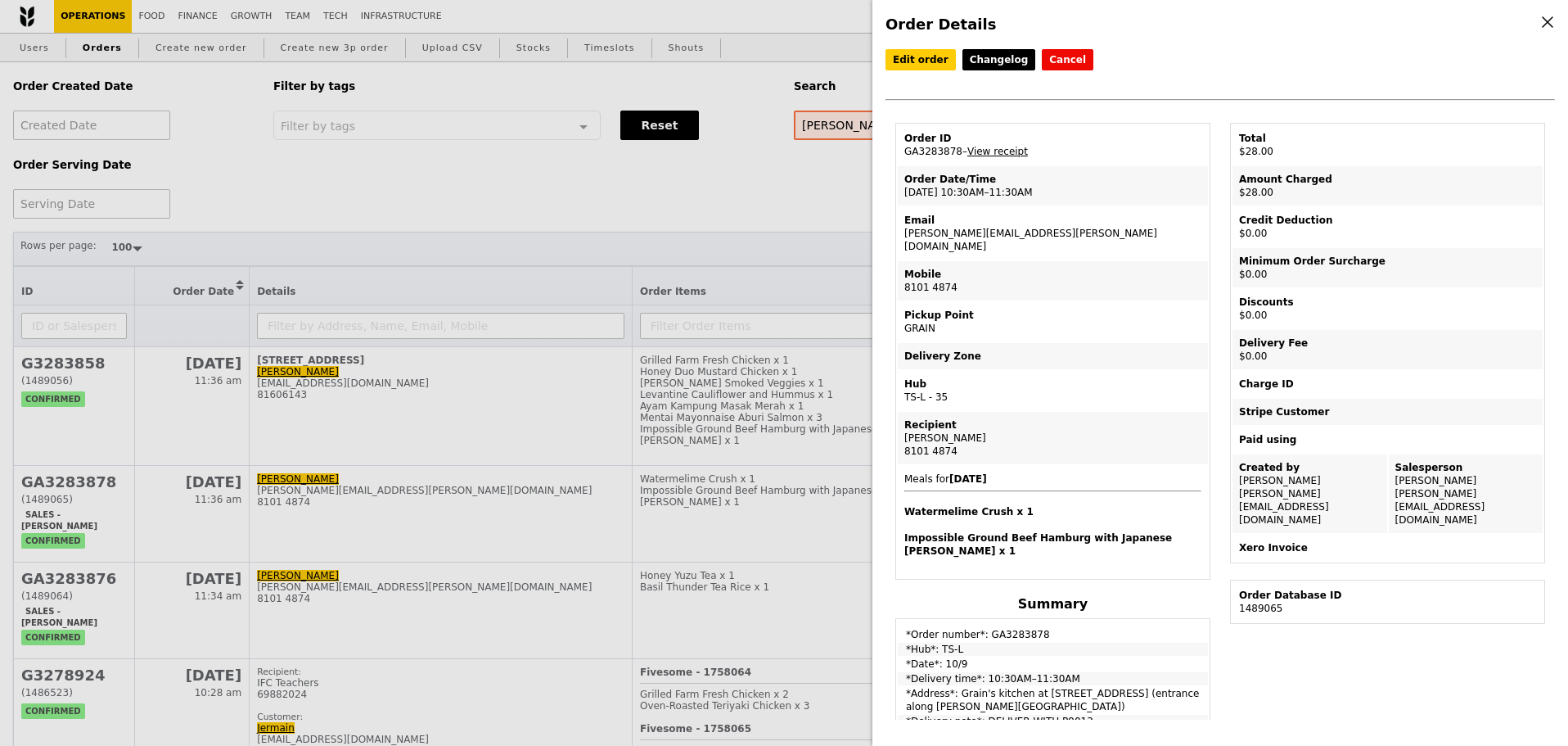
drag, startPoint x: 914, startPoint y: 155, endPoint x: 956, endPoint y: 155, distance: 42.0
click at [956, 155] on td "Order ID GA3283878 – View receipt" at bounding box center [1053, 145] width 310 height 40
copy td "GA3283878"
click at [802, 200] on div "Order Details Edit order Changelog Cancel Order ID GA3283878 – View receipt Ord…" at bounding box center [784, 373] width 1568 height 746
click at [844, 132] on input "[PERSON_NAME]" at bounding box center [1045, 125] width 501 height 30
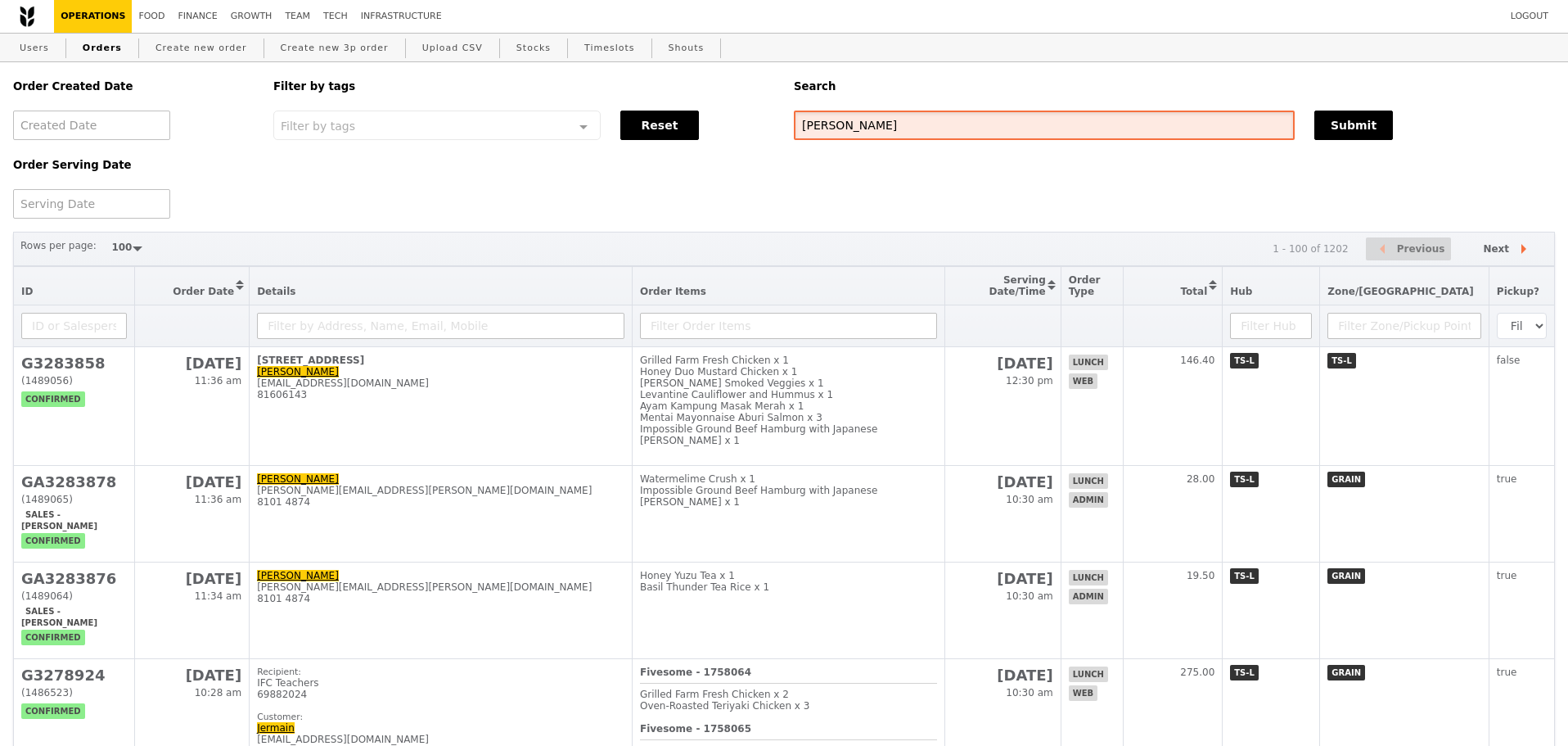
paste input "GA3283878"
click at [1316, 114] on button "Submit" at bounding box center [1354, 125] width 79 height 30
type input "GA3283878"
